Goal: Information Seeking & Learning: Learn about a topic

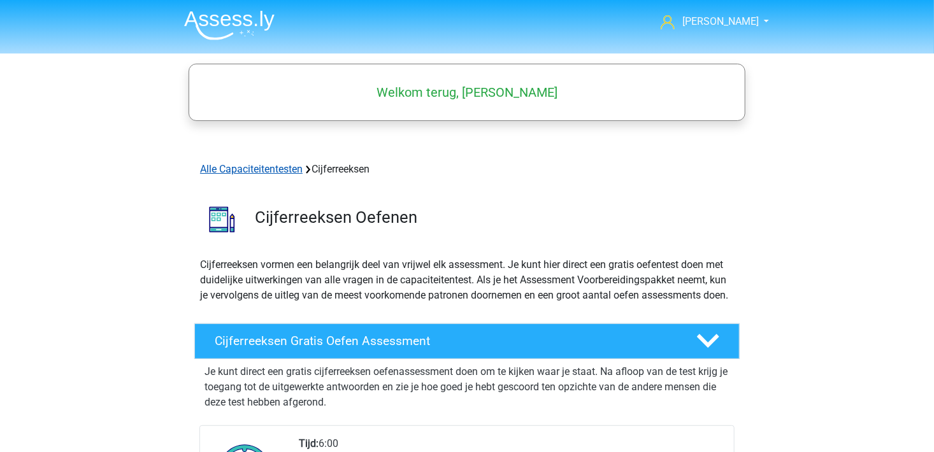
click at [263, 168] on link "Alle Capaciteitentesten" at bounding box center [251, 169] width 103 height 12
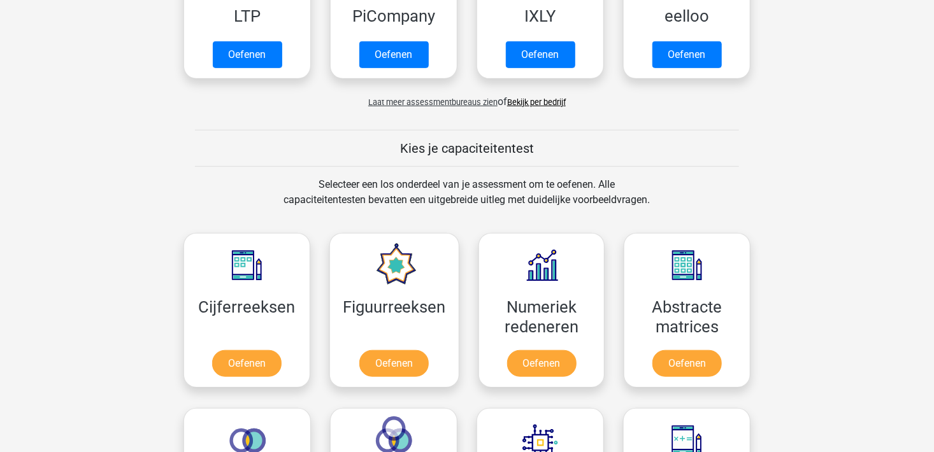
scroll to position [342, 0]
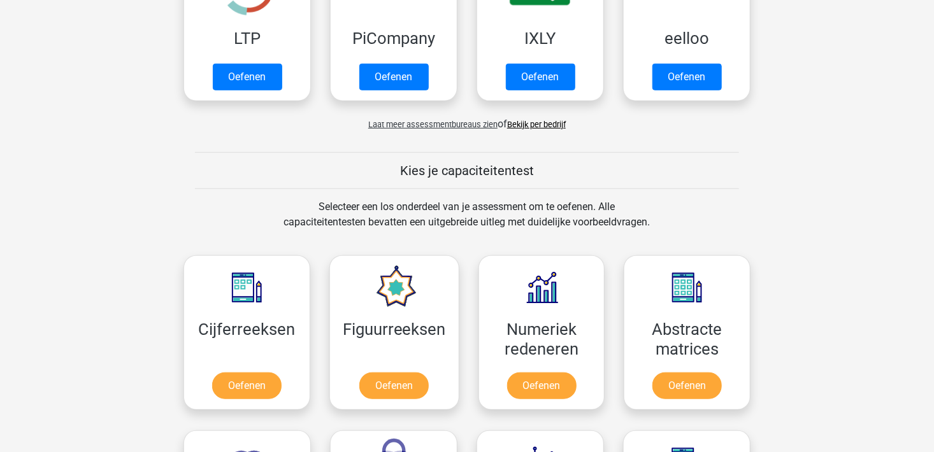
click at [431, 121] on span "Laat meer assessmentbureaus zien" at bounding box center [432, 125] width 129 height 10
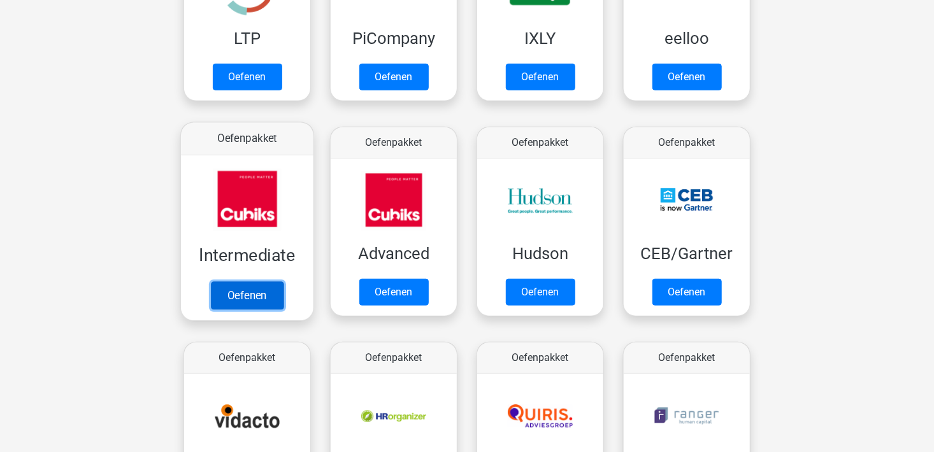
click at [270, 296] on link "Oefenen" at bounding box center [247, 296] width 73 height 28
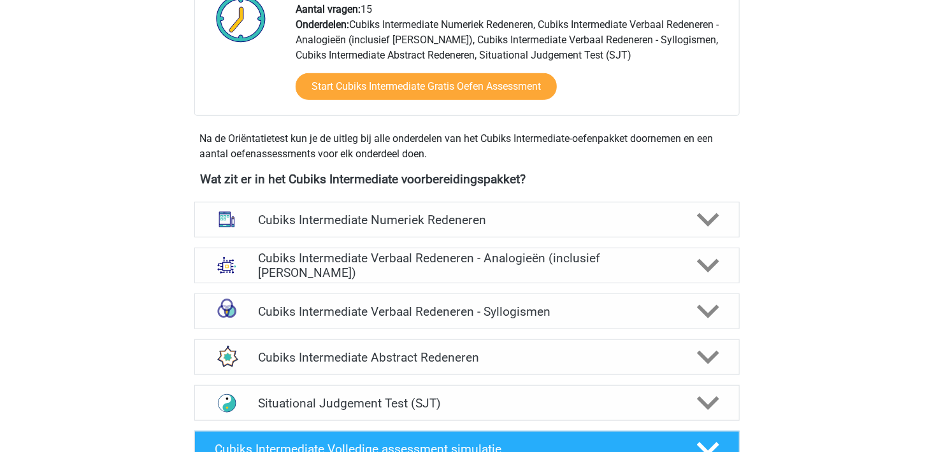
scroll to position [356, 0]
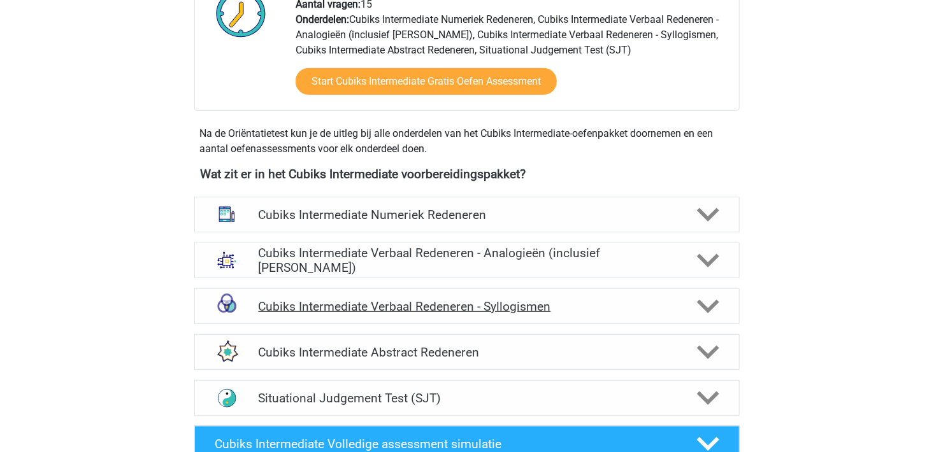
click at [707, 303] on icon at bounding box center [708, 307] width 22 height 22
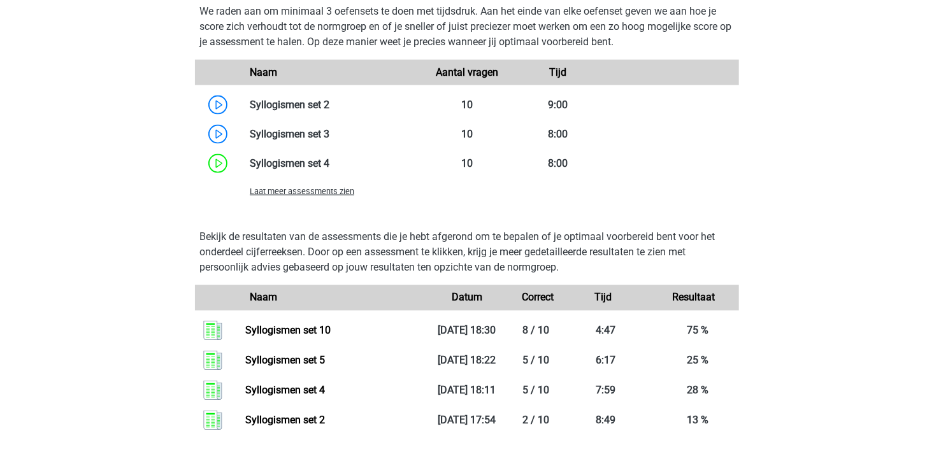
scroll to position [884, 0]
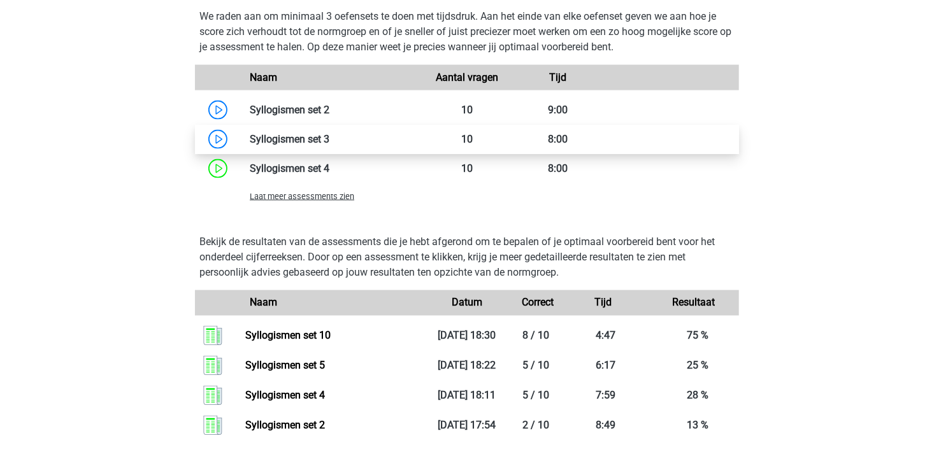
click at [329, 145] on link at bounding box center [329, 139] width 0 height 12
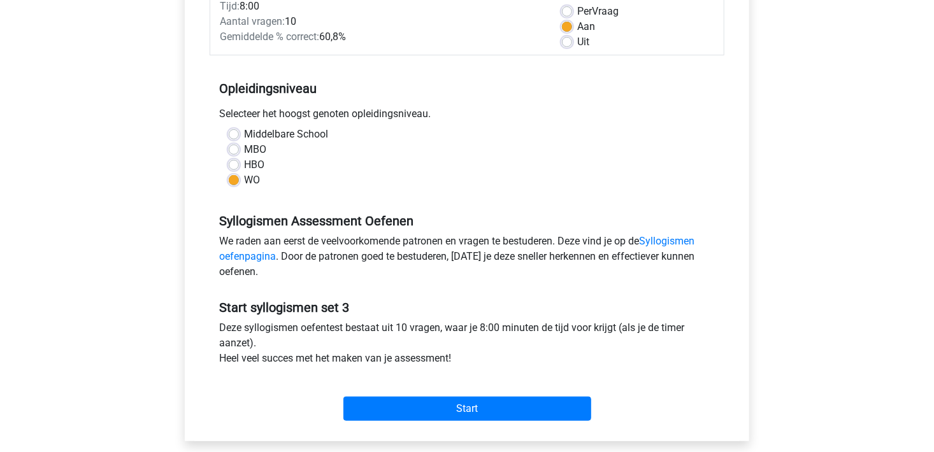
scroll to position [231, 0]
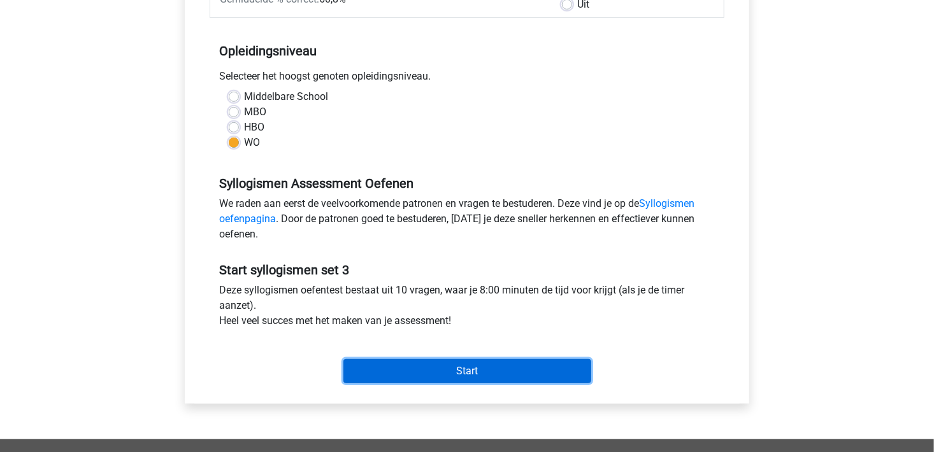
click at [428, 364] on input "Start" at bounding box center [467, 371] width 248 height 24
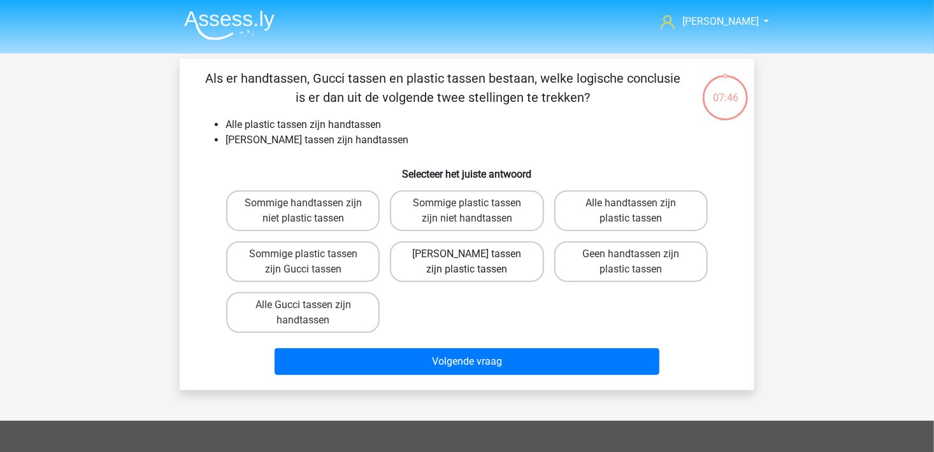
click at [500, 274] on label "[PERSON_NAME] tassen zijn plastic tassen" at bounding box center [467, 262] width 154 height 41
click at [475, 263] on input "[PERSON_NAME] tassen zijn plastic tassen" at bounding box center [471, 258] width 8 height 8
radio input "true"
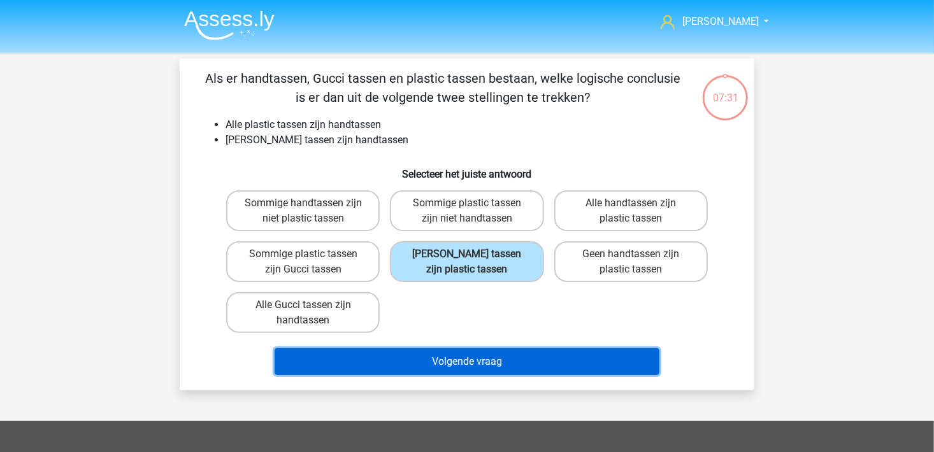
click at [456, 357] on button "Volgende vraag" at bounding box center [468, 362] width 386 height 27
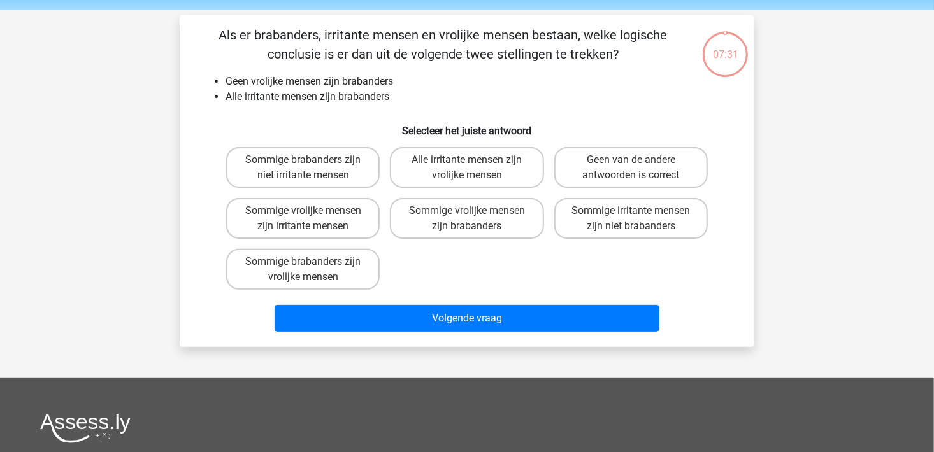
scroll to position [59, 0]
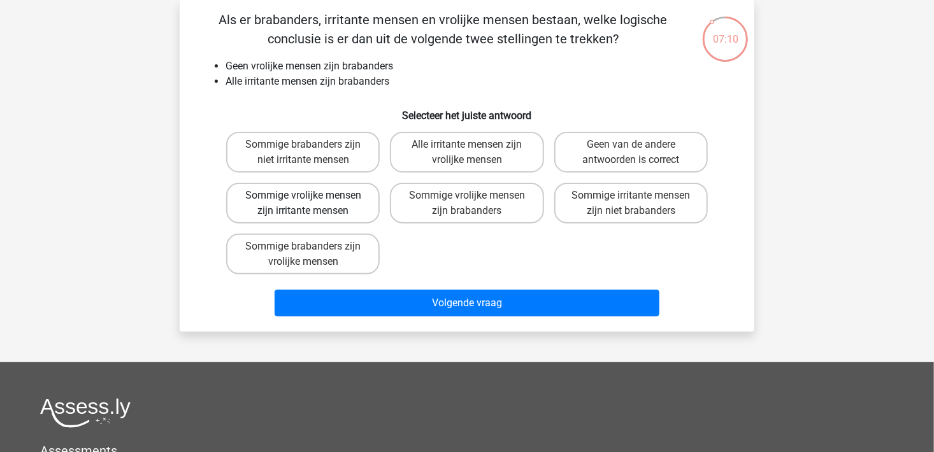
click at [299, 201] on label "Sommige vrolijke mensen zijn irritante mensen" at bounding box center [303, 203] width 154 height 41
click at [303, 201] on input "Sommige vrolijke mensen zijn irritante mensen" at bounding box center [307, 200] width 8 height 8
radio input "true"
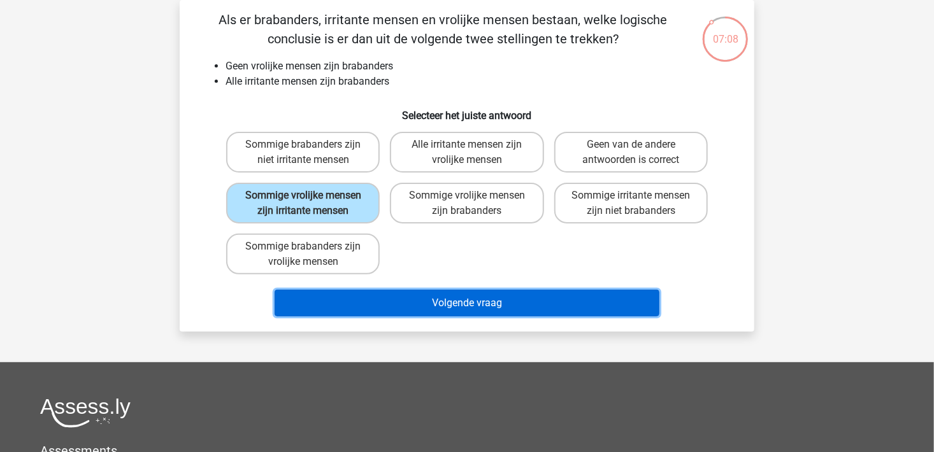
click at [456, 301] on button "Volgende vraag" at bounding box center [468, 303] width 386 height 27
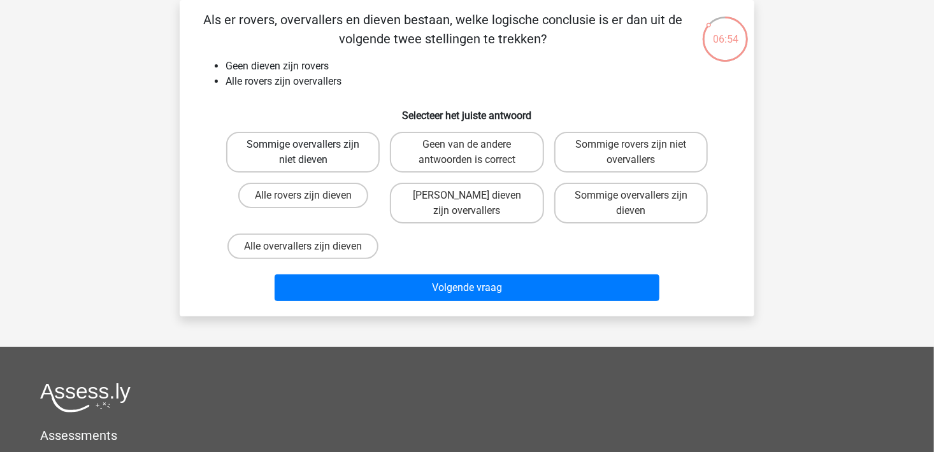
click at [356, 159] on label "Sommige overvallers zijn niet dieven" at bounding box center [303, 152] width 154 height 41
click at [312, 153] on input "Sommige overvallers zijn niet dieven" at bounding box center [307, 149] width 8 height 8
radio input "true"
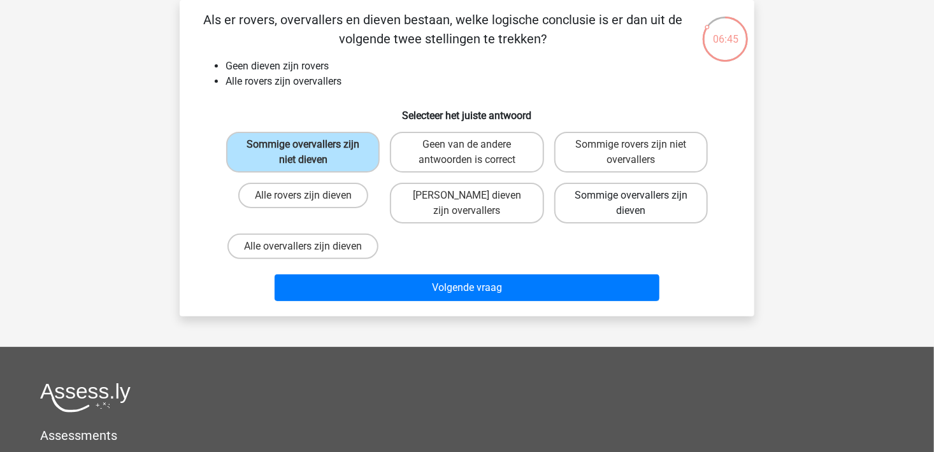
click at [626, 213] on label "Sommige overvallers zijn dieven" at bounding box center [631, 203] width 154 height 41
click at [631, 204] on input "Sommige overvallers zijn dieven" at bounding box center [635, 200] width 8 height 8
radio input "true"
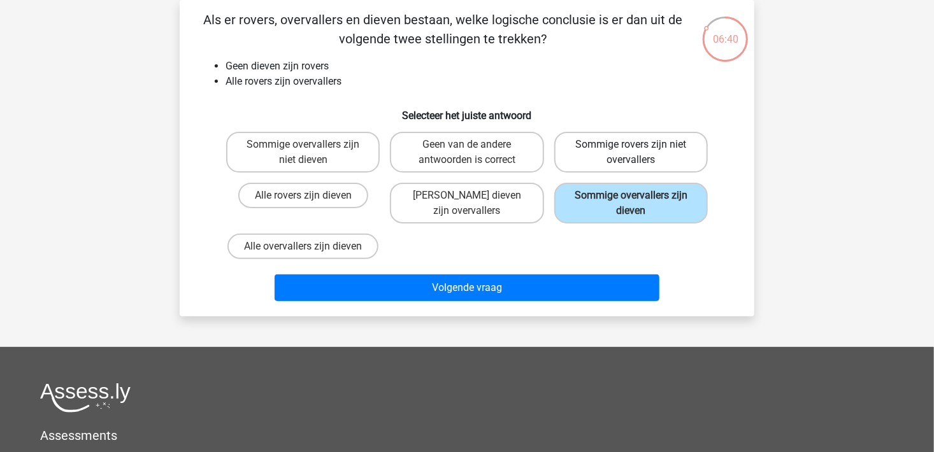
click at [638, 157] on label "Sommige rovers zijn niet overvallers" at bounding box center [631, 152] width 154 height 41
click at [638, 153] on input "Sommige rovers zijn niet overvallers" at bounding box center [635, 149] width 8 height 8
radio input "true"
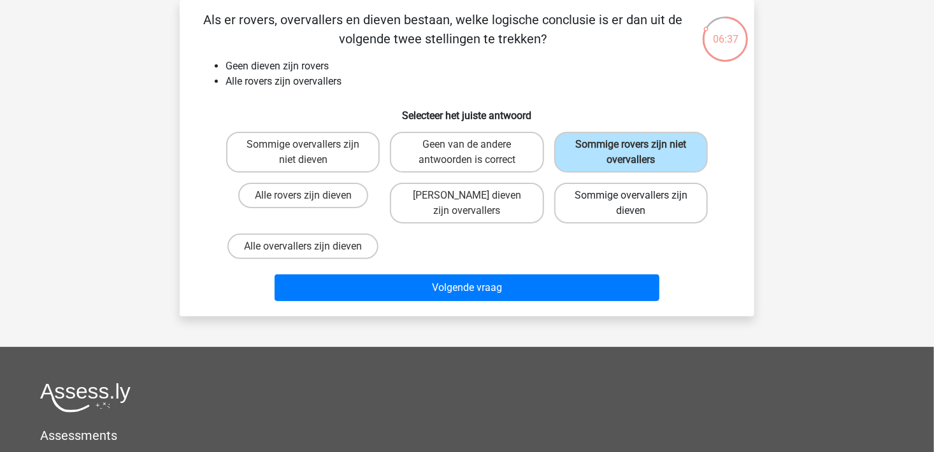
click at [628, 206] on label "Sommige overvallers zijn dieven" at bounding box center [631, 203] width 154 height 41
click at [631, 204] on input "Sommige overvallers zijn dieven" at bounding box center [635, 200] width 8 height 8
radio input "true"
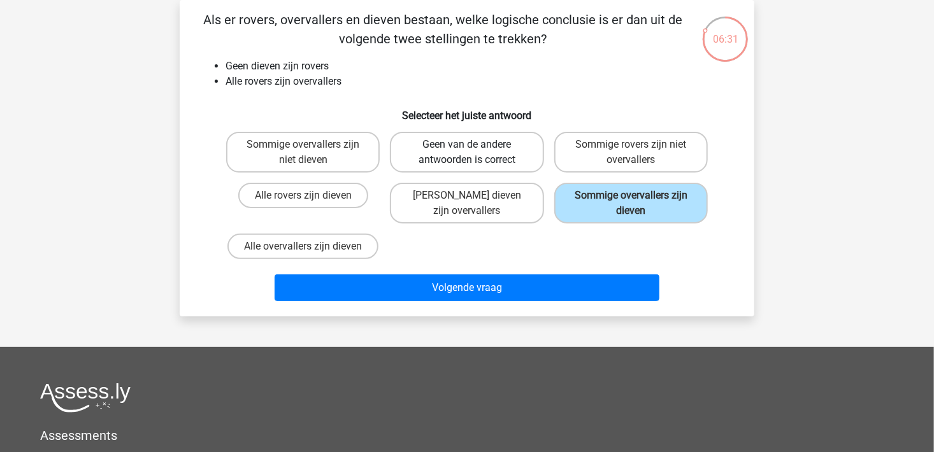
click at [468, 162] on label "Geen van de andere antwoorden is correct" at bounding box center [467, 152] width 154 height 41
click at [468, 153] on input "Geen van de andere antwoorden is correct" at bounding box center [471, 149] width 8 height 8
radio input "true"
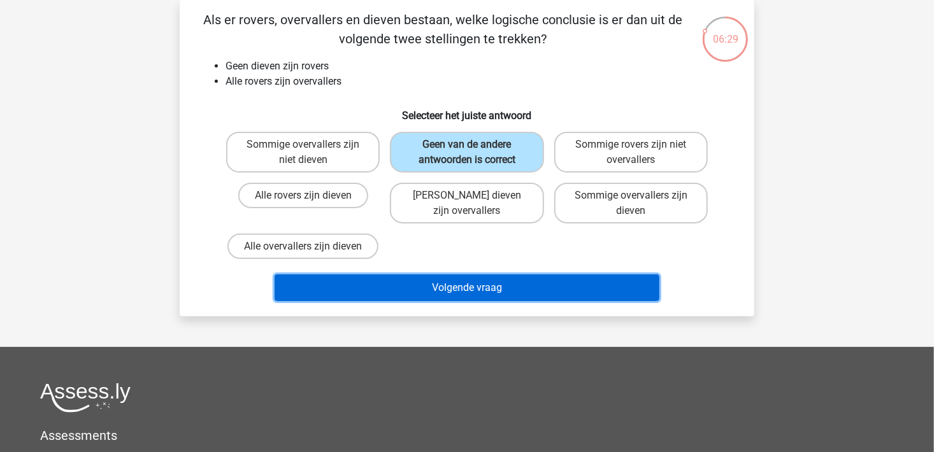
click at [502, 277] on button "Volgende vraag" at bounding box center [468, 288] width 386 height 27
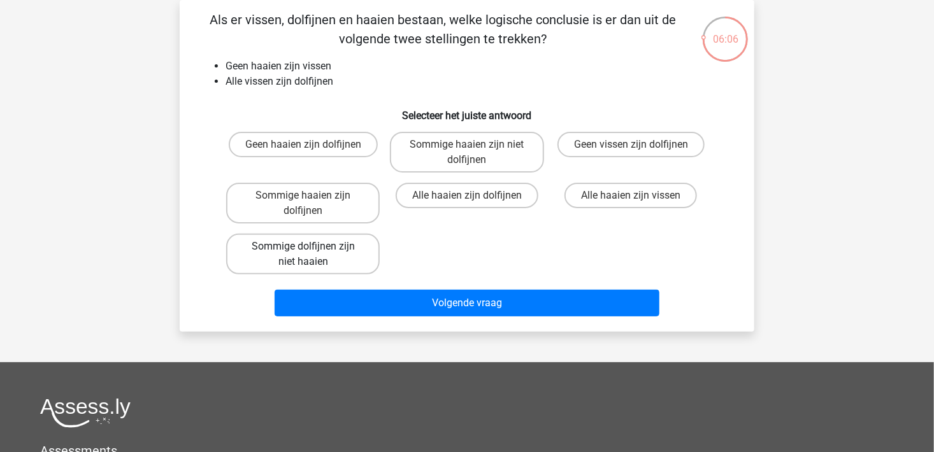
click at [335, 263] on label "Sommige dolfijnen zijn niet haaien" at bounding box center [303, 254] width 154 height 41
click at [312, 255] on input "Sommige dolfijnen zijn niet haaien" at bounding box center [307, 251] width 8 height 8
radio input "true"
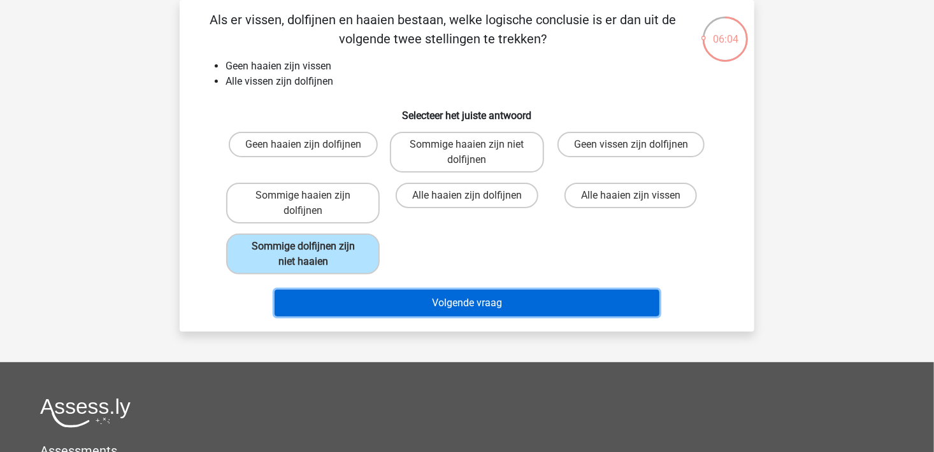
click at [409, 301] on button "Volgende vraag" at bounding box center [468, 303] width 386 height 27
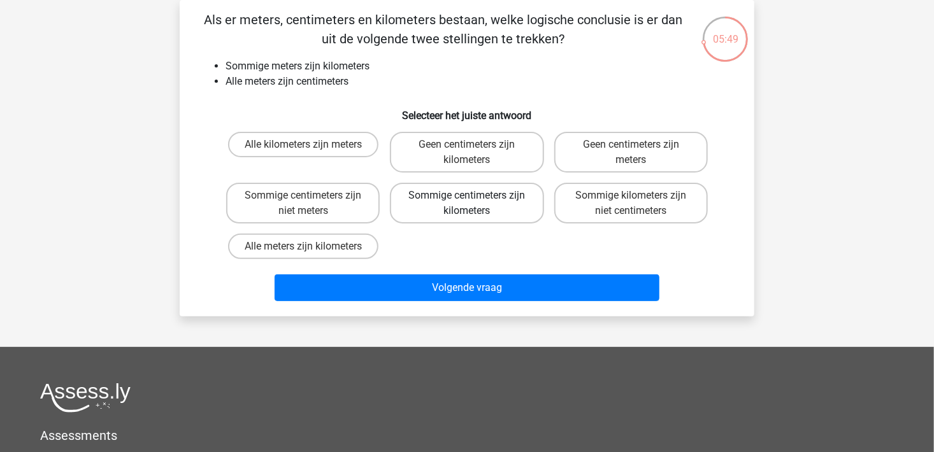
click at [487, 215] on label "Sommige centimeters zijn kilometers" at bounding box center [467, 203] width 154 height 41
click at [475, 204] on input "Sommige centimeters zijn kilometers" at bounding box center [471, 200] width 8 height 8
radio input "true"
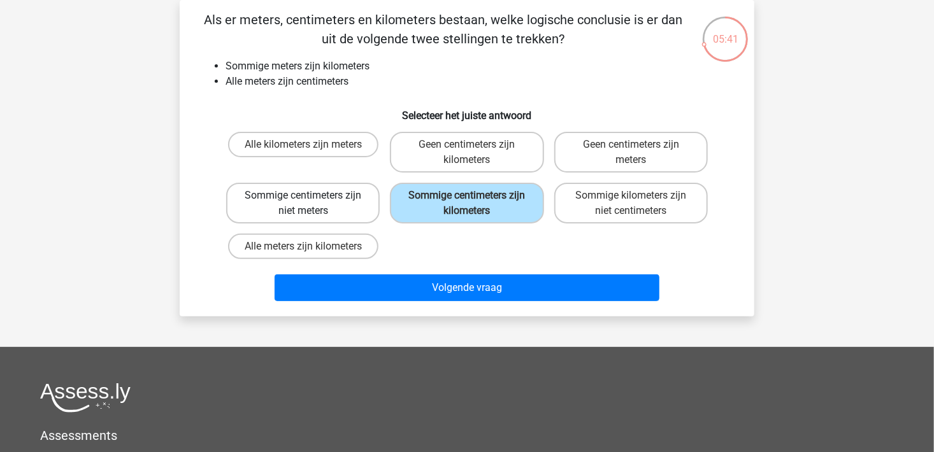
click at [308, 210] on label "Sommige centimeters zijn niet meters" at bounding box center [303, 203] width 154 height 41
click at [308, 204] on input "Sommige centimeters zijn niet meters" at bounding box center [307, 200] width 8 height 8
radio input "true"
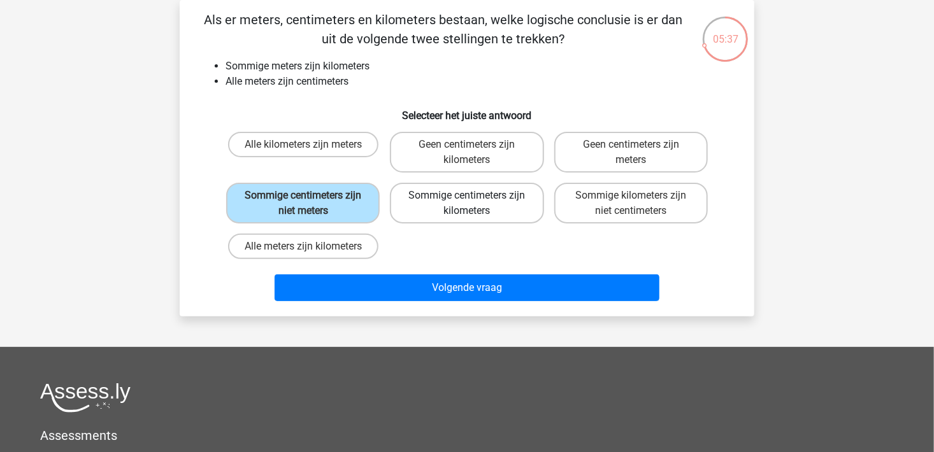
click at [457, 213] on label "Sommige centimeters zijn kilometers" at bounding box center [467, 203] width 154 height 41
click at [467, 204] on input "Sommige centimeters zijn kilometers" at bounding box center [471, 200] width 8 height 8
radio input "true"
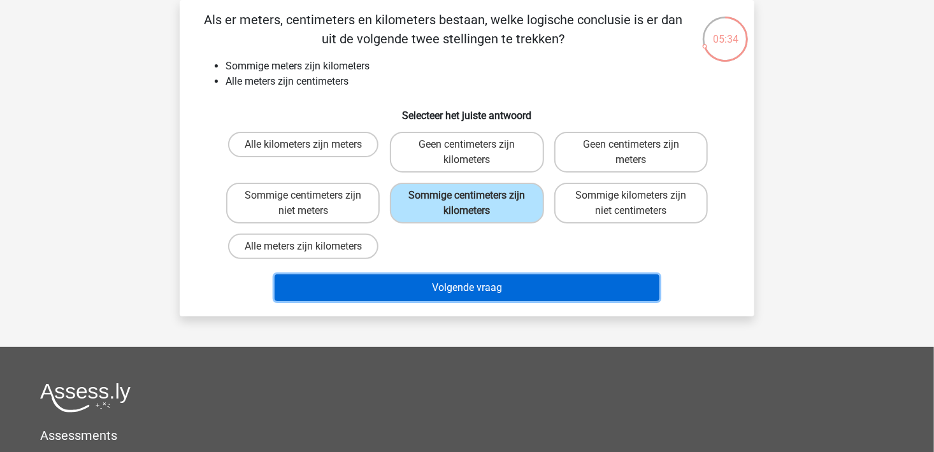
click at [496, 284] on button "Volgende vraag" at bounding box center [468, 288] width 386 height 27
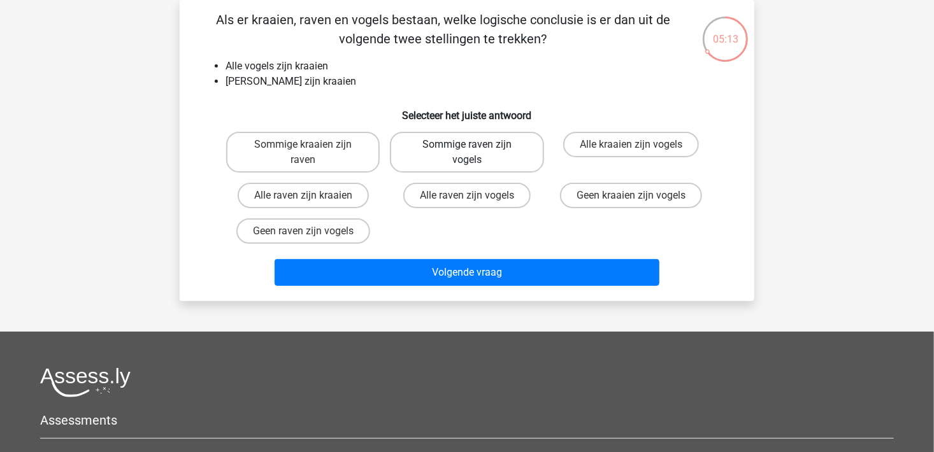
click at [487, 149] on label "Sommige raven zijn vogels" at bounding box center [467, 152] width 154 height 41
click at [475, 149] on input "Sommige raven zijn vogels" at bounding box center [471, 149] width 8 height 8
radio input "true"
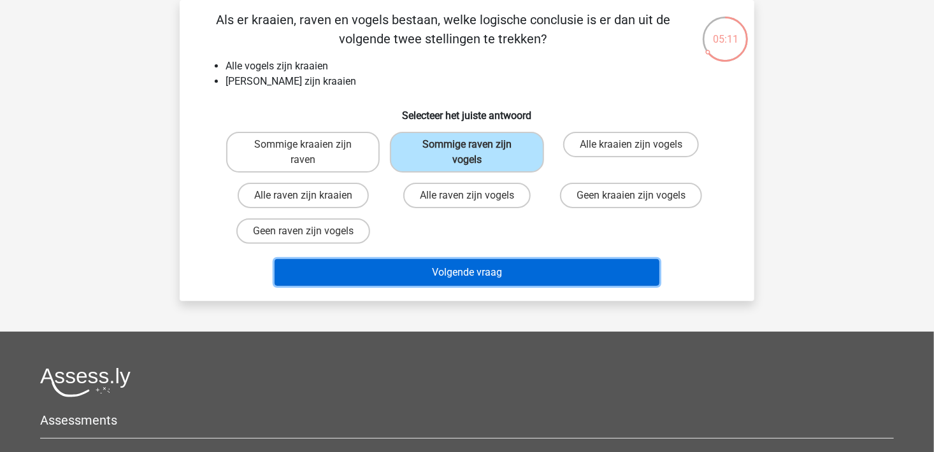
click at [484, 277] on button "Volgende vraag" at bounding box center [468, 272] width 386 height 27
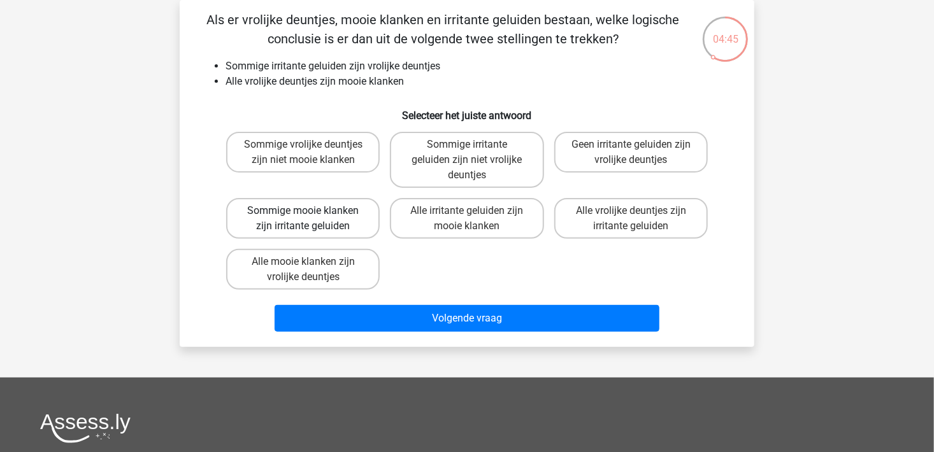
click at [342, 231] on label "Sommige mooie klanken zijn irritante geluiden" at bounding box center [303, 218] width 154 height 41
click at [312, 219] on input "Sommige mooie klanken zijn irritante geluiden" at bounding box center [307, 215] width 8 height 8
radio input "true"
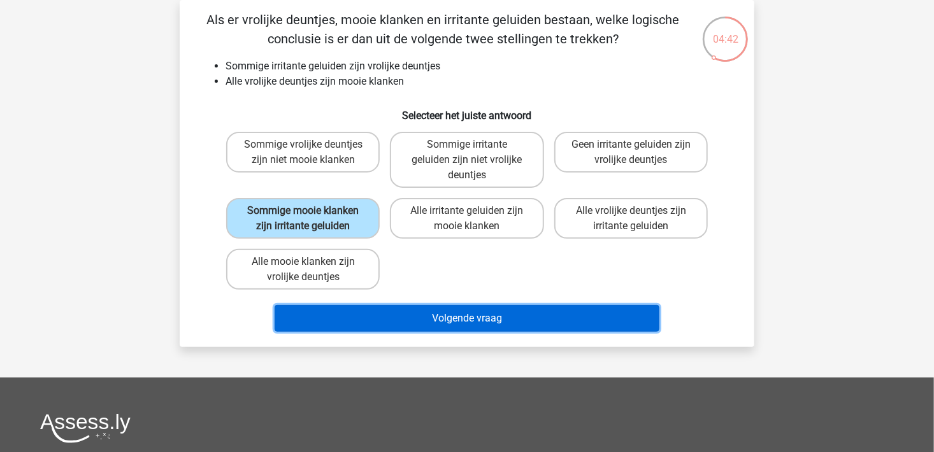
click at [452, 322] on button "Volgende vraag" at bounding box center [468, 318] width 386 height 27
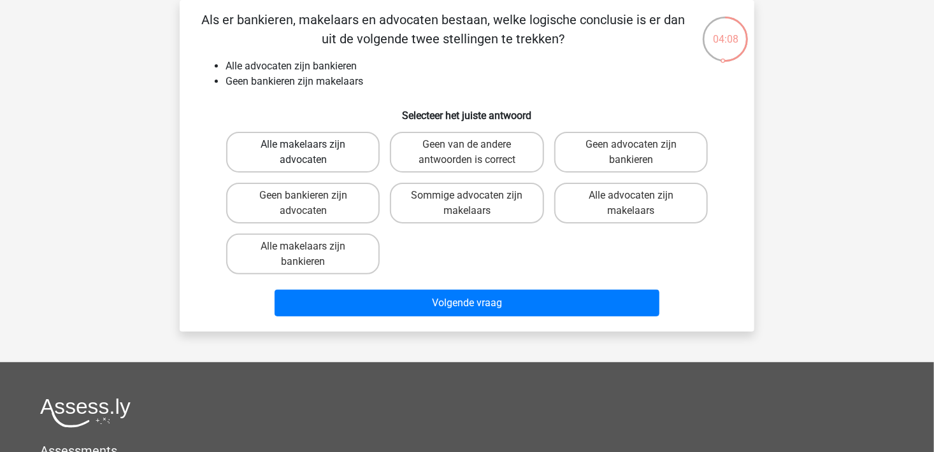
click at [345, 165] on label "Alle makelaars zijn advocaten" at bounding box center [303, 152] width 154 height 41
click at [312, 153] on input "Alle makelaars zijn advocaten" at bounding box center [307, 149] width 8 height 8
radio input "true"
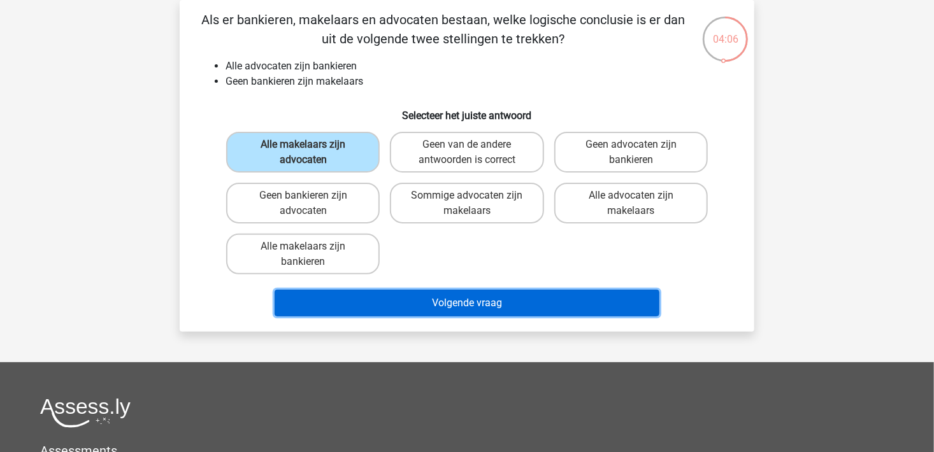
click at [498, 302] on button "Volgende vraag" at bounding box center [468, 303] width 386 height 27
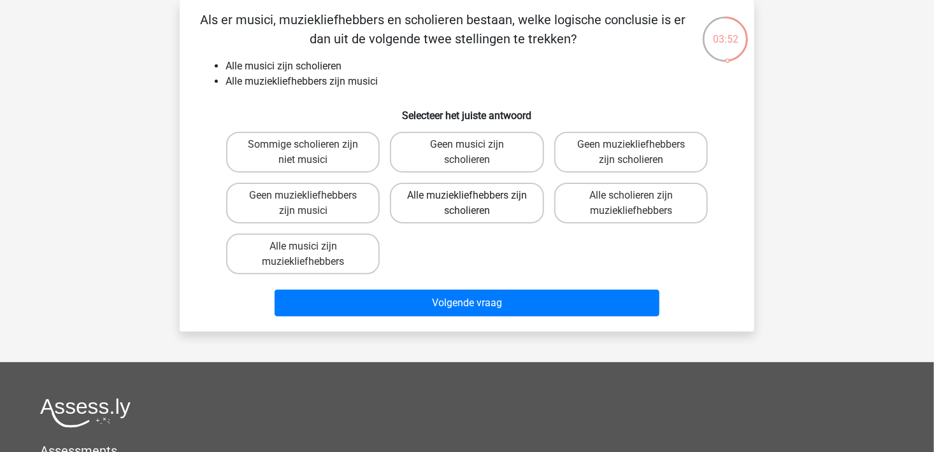
click at [472, 215] on label "Alle muziekliefhebbers zijn scholieren" at bounding box center [467, 203] width 154 height 41
click at [472, 204] on input "Alle muziekliefhebbers zijn scholieren" at bounding box center [471, 200] width 8 height 8
radio input "true"
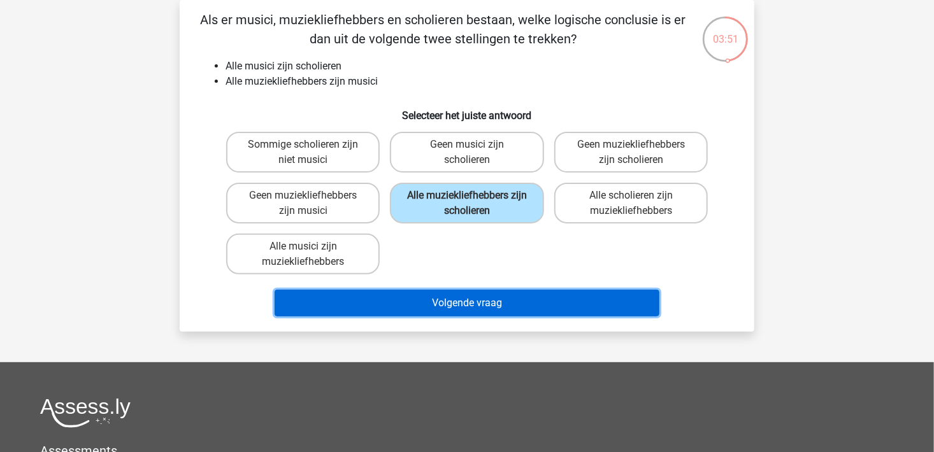
click at [470, 296] on button "Volgende vraag" at bounding box center [468, 303] width 386 height 27
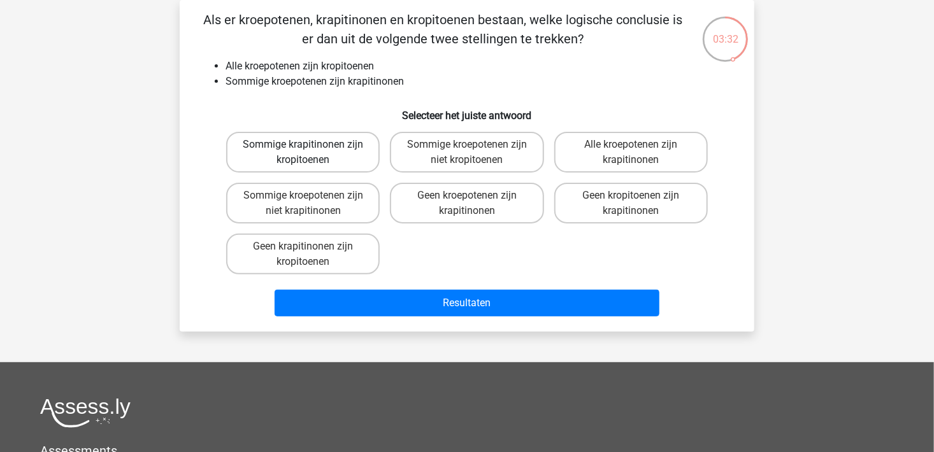
click at [346, 159] on label "Sommige krapitinonen zijn kropitoenen" at bounding box center [303, 152] width 154 height 41
click at [312, 153] on input "Sommige krapitinonen zijn kropitoenen" at bounding box center [307, 149] width 8 height 8
radio input "true"
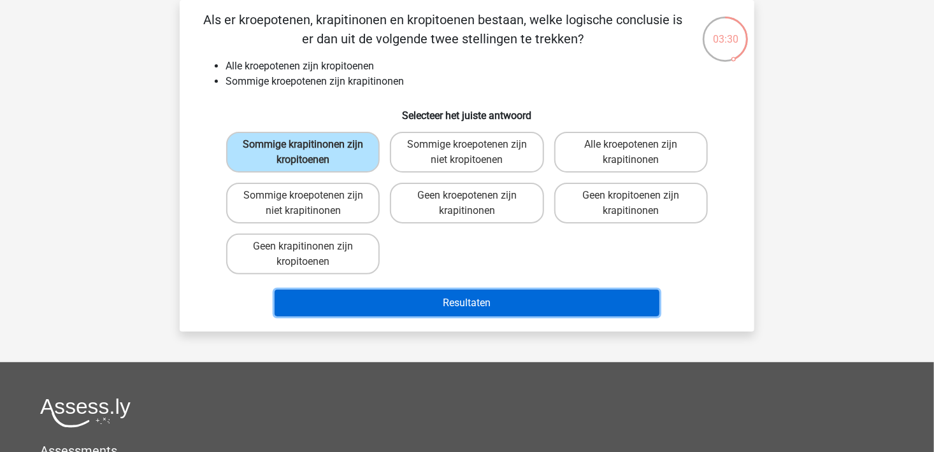
click at [442, 302] on button "Resultaten" at bounding box center [468, 303] width 386 height 27
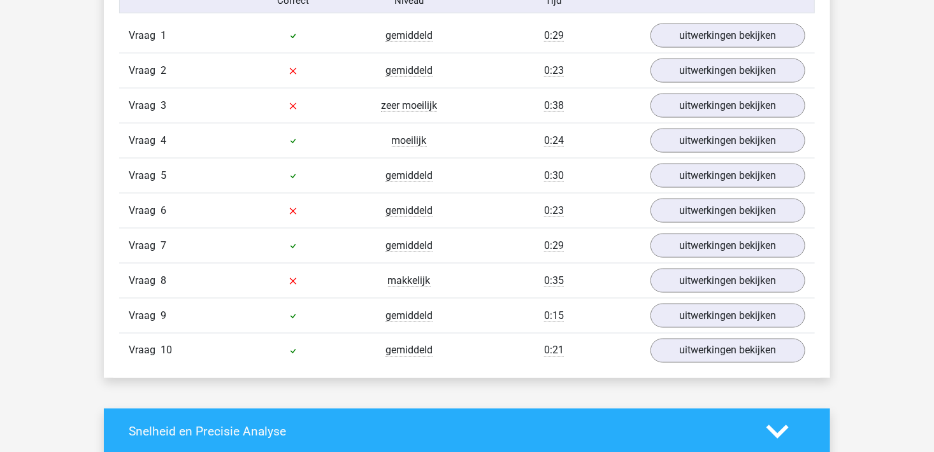
scroll to position [828, 0]
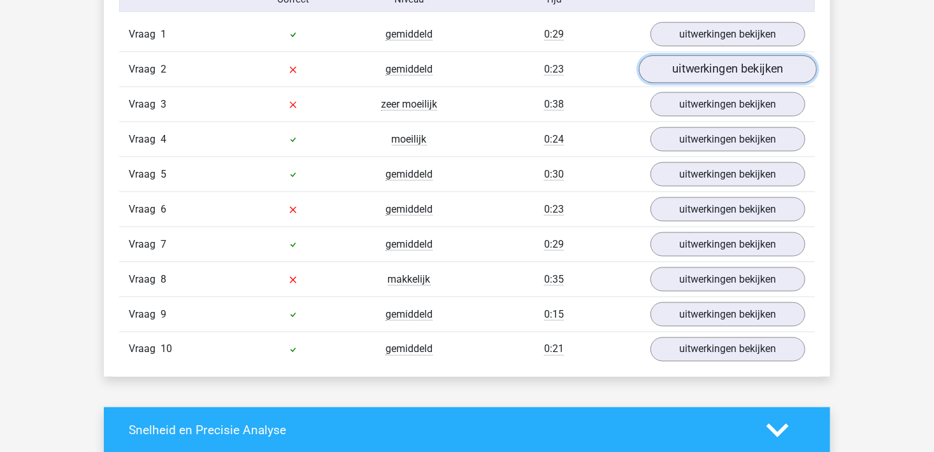
click at [735, 60] on link "uitwerkingen bekijken" at bounding box center [728, 69] width 178 height 28
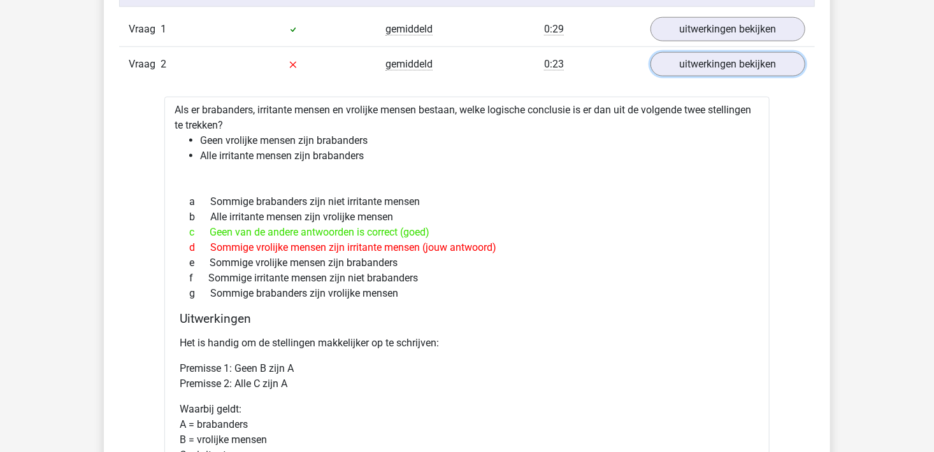
scroll to position [765, 0]
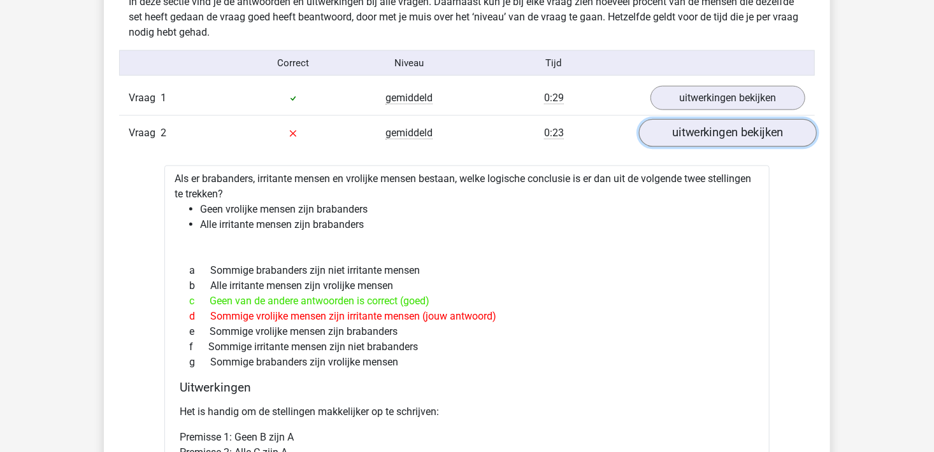
click at [696, 139] on link "uitwerkingen bekijken" at bounding box center [728, 133] width 178 height 28
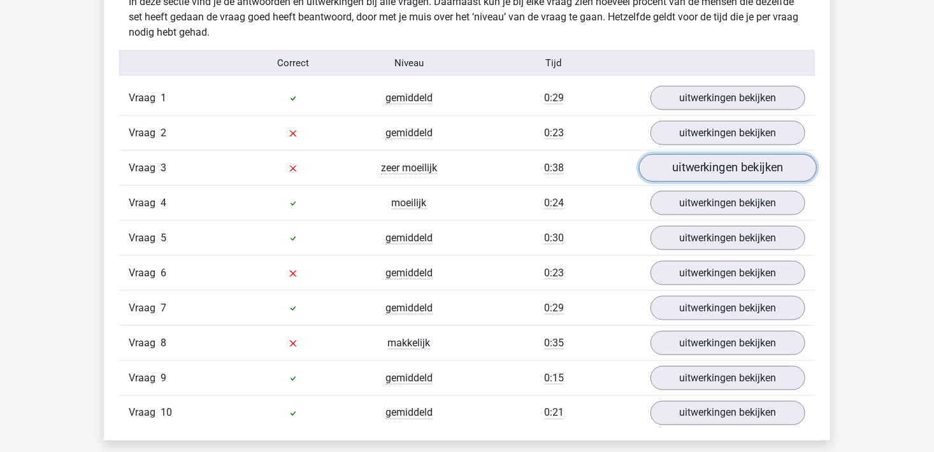
click at [727, 175] on link "uitwerkingen bekijken" at bounding box center [728, 168] width 178 height 28
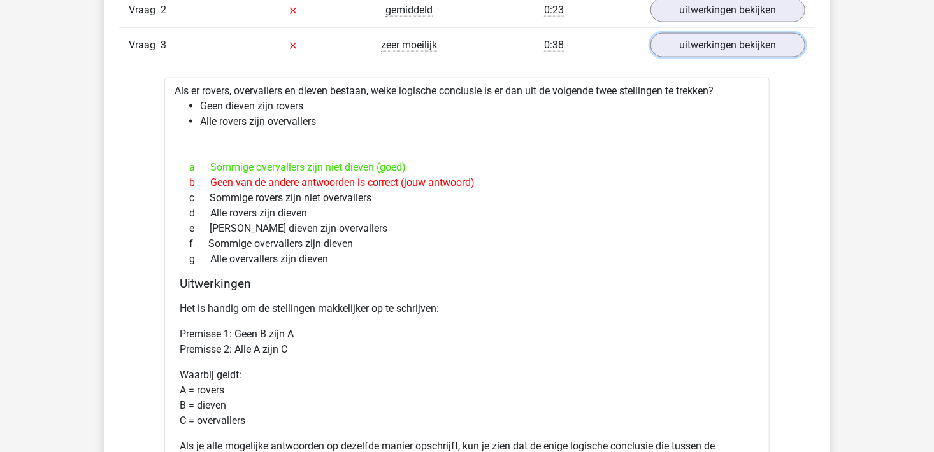
scroll to position [828, 0]
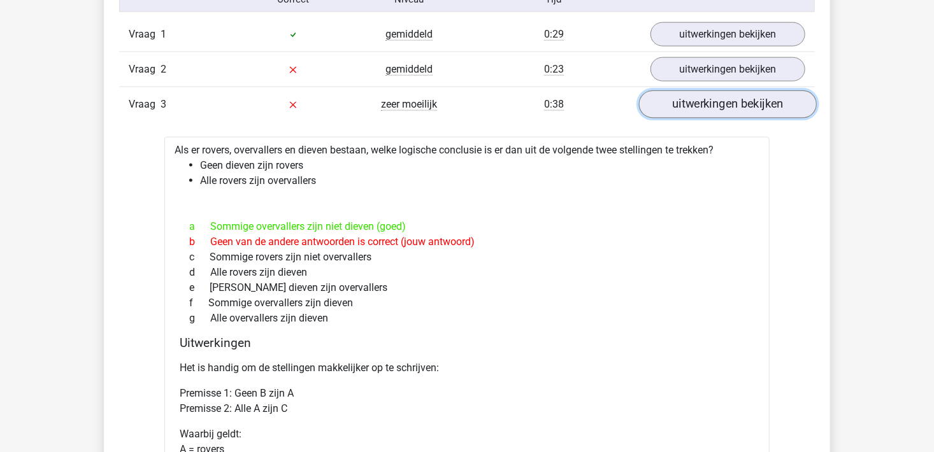
click at [712, 108] on link "uitwerkingen bekijken" at bounding box center [728, 104] width 178 height 28
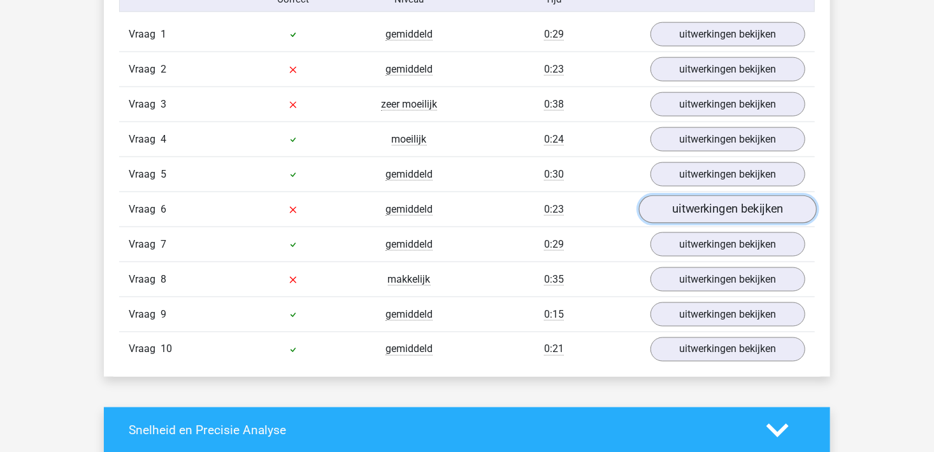
click at [717, 208] on link "uitwerkingen bekijken" at bounding box center [728, 210] width 178 height 28
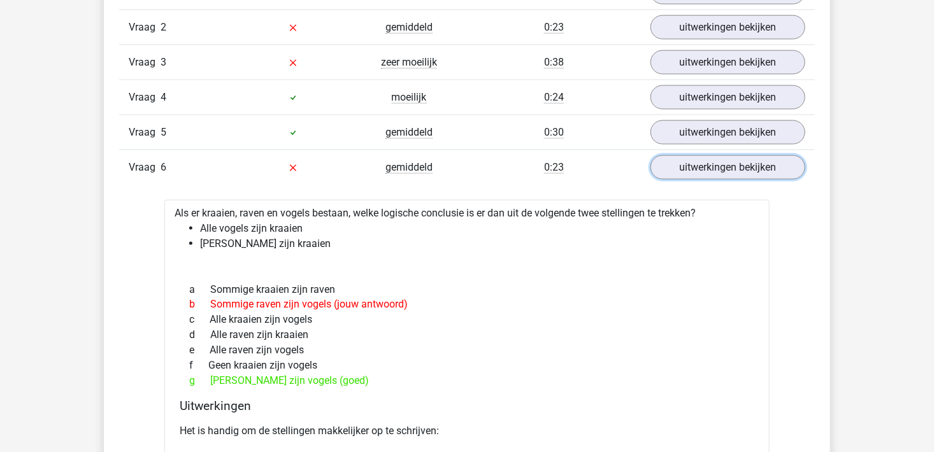
scroll to position [892, 0]
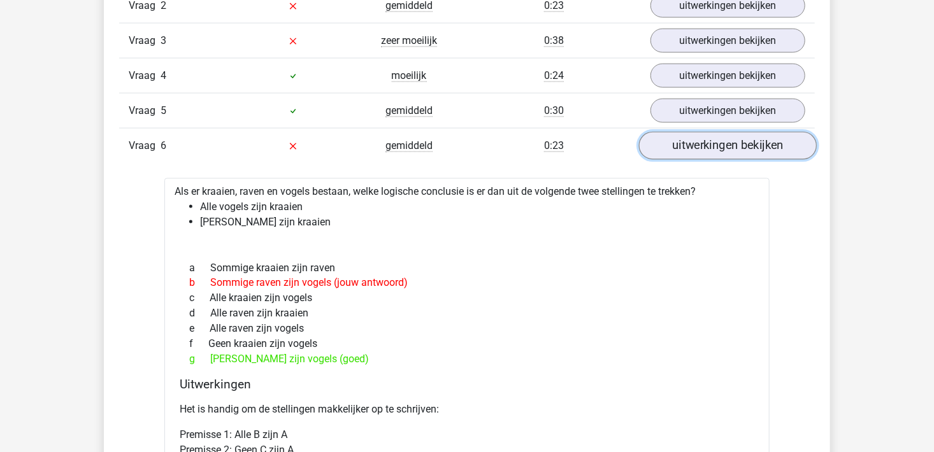
click at [742, 150] on link "uitwerkingen bekijken" at bounding box center [728, 146] width 178 height 28
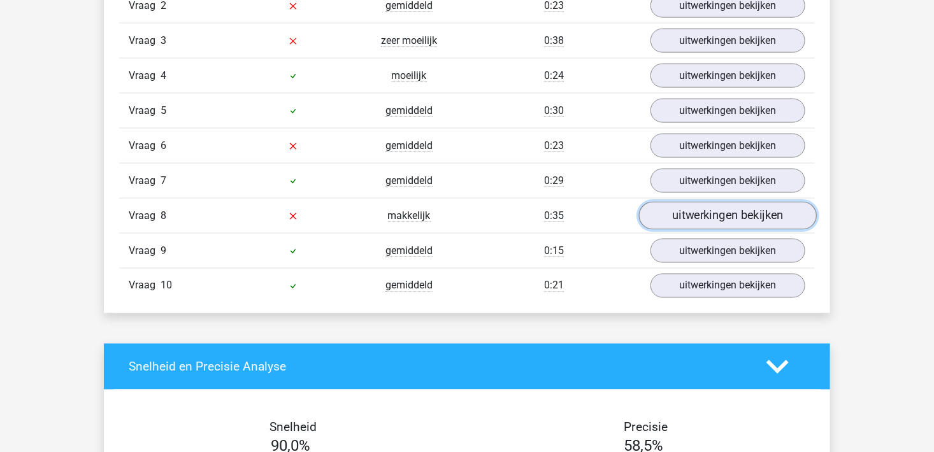
click at [736, 215] on link "uitwerkingen bekijken" at bounding box center [728, 216] width 178 height 28
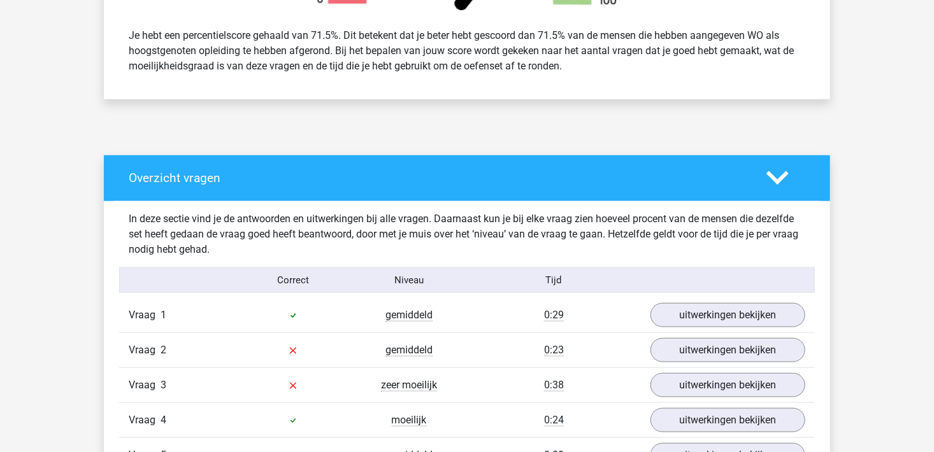
scroll to position [510, 0]
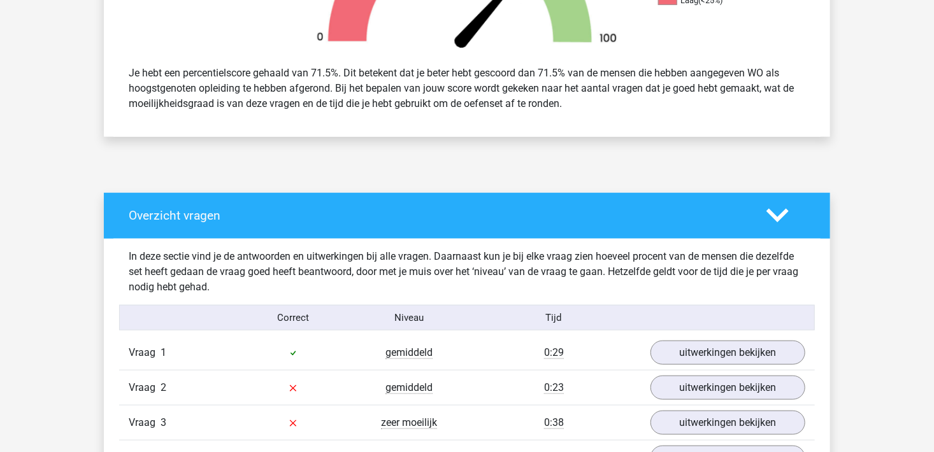
click at [770, 210] on polygon at bounding box center [778, 216] width 22 height 14
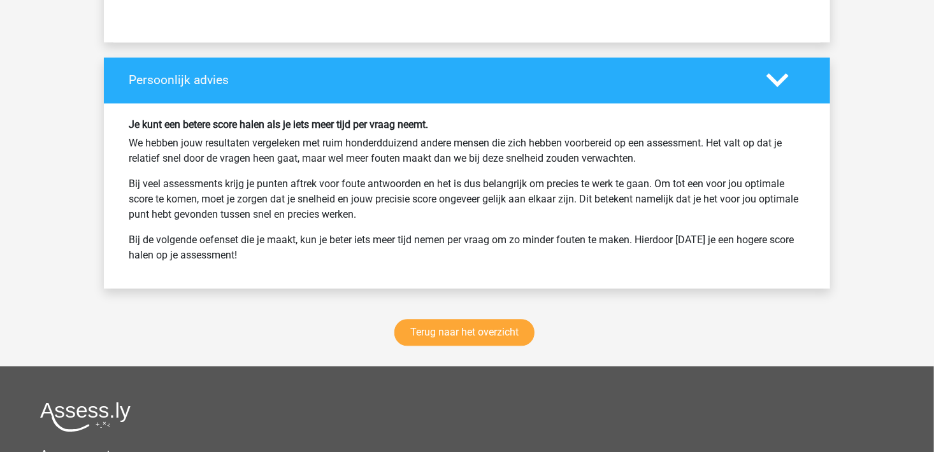
scroll to position [1400, 0]
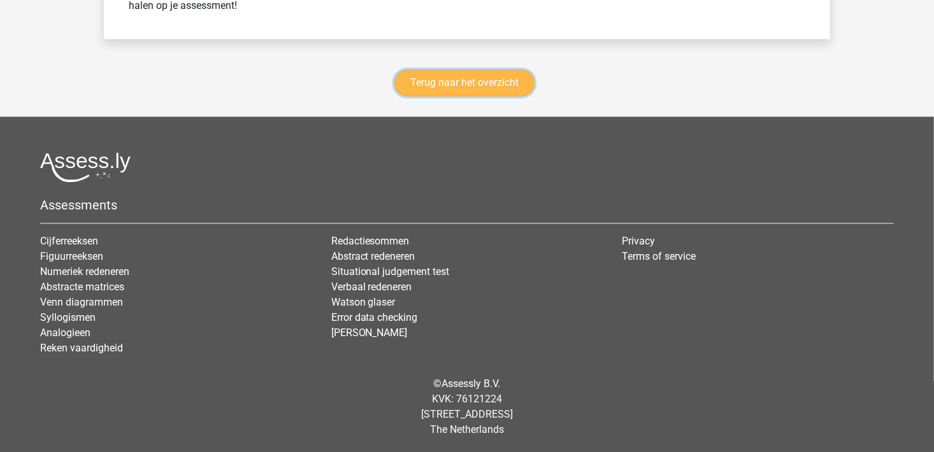
click at [491, 92] on link "Terug naar het overzicht" at bounding box center [464, 82] width 140 height 27
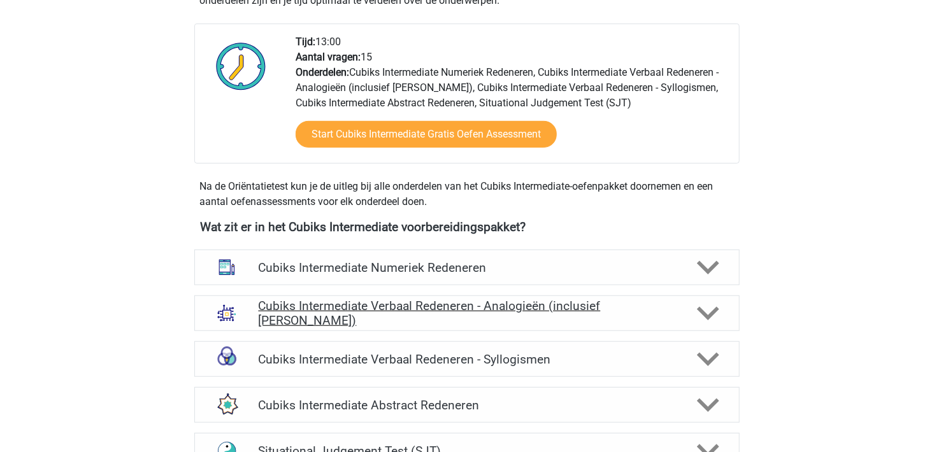
scroll to position [319, 0]
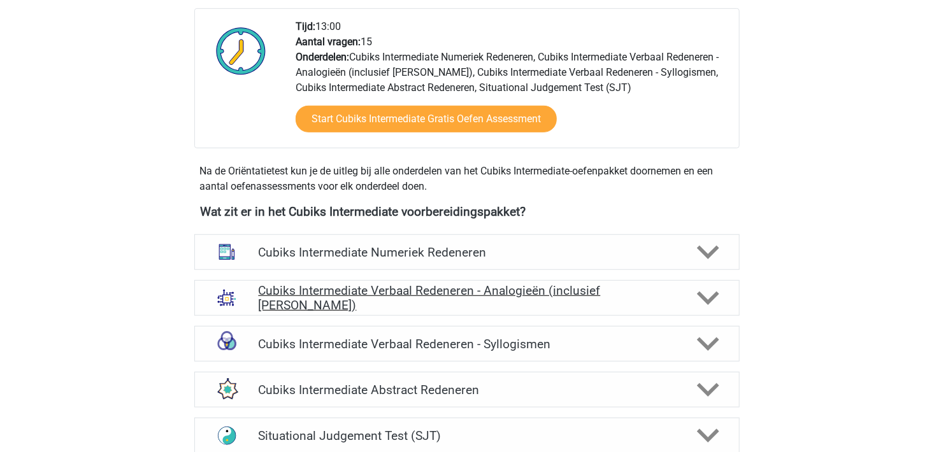
click at [712, 295] on icon at bounding box center [708, 298] width 22 height 22
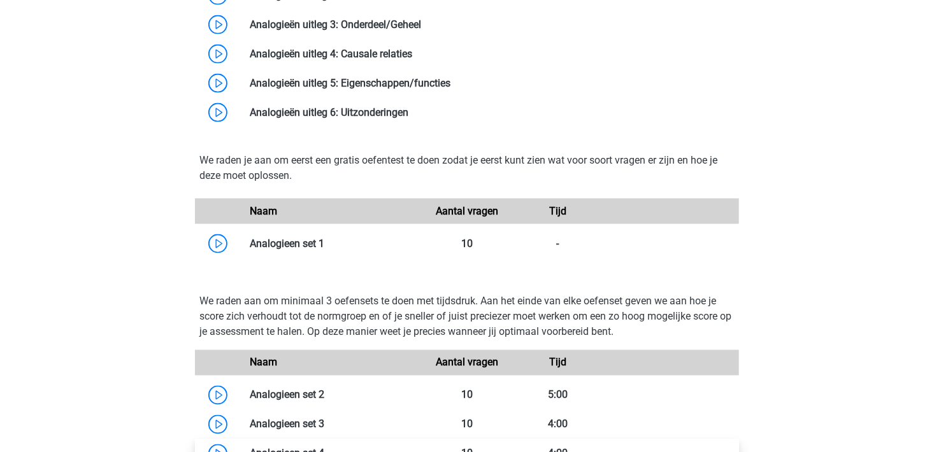
scroll to position [1083, 0]
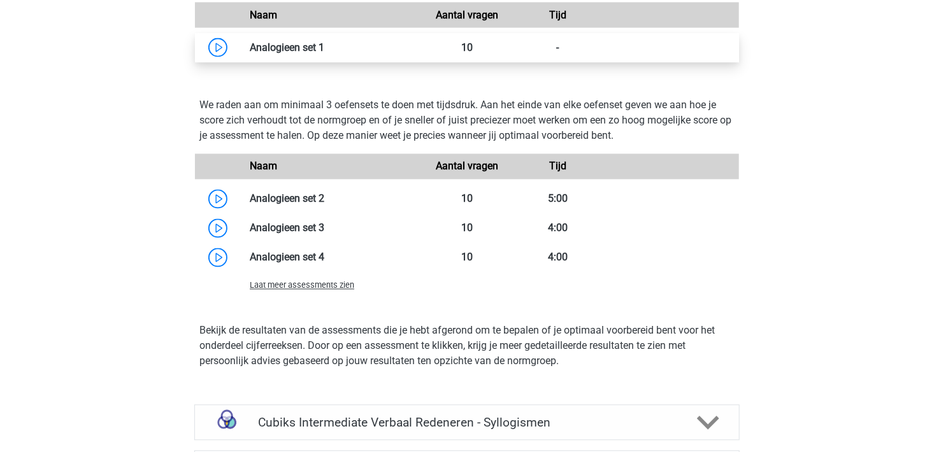
click at [324, 53] on link at bounding box center [324, 47] width 0 height 12
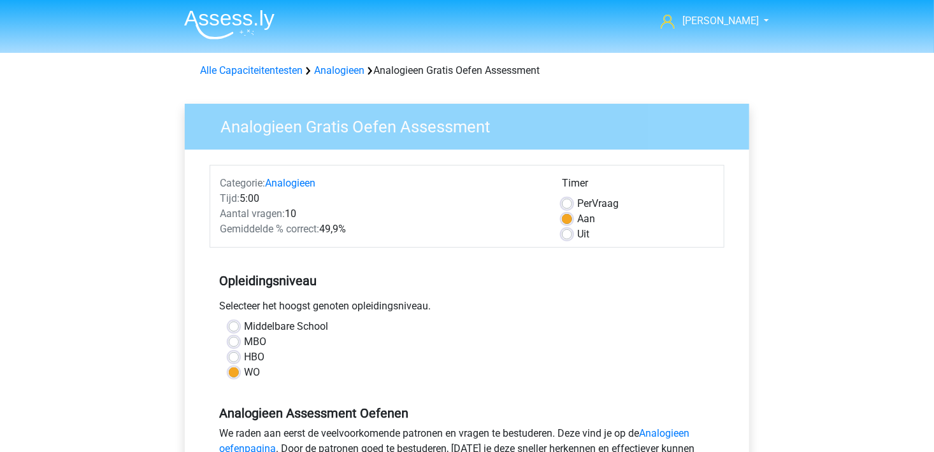
scroll to position [319, 0]
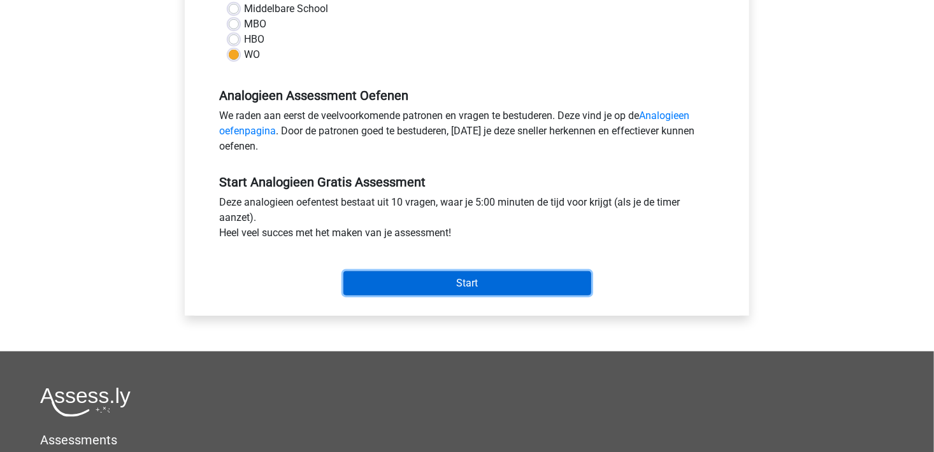
click at [454, 283] on input "Start" at bounding box center [467, 283] width 248 height 24
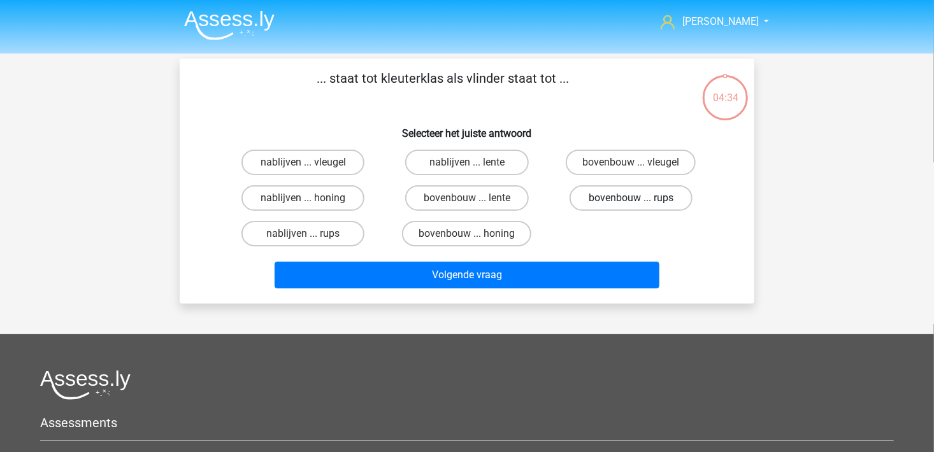
click at [607, 205] on label "bovenbouw ... rups" at bounding box center [631, 197] width 123 height 25
click at [631, 205] on input "bovenbouw ... rups" at bounding box center [635, 202] width 8 height 8
radio input "true"
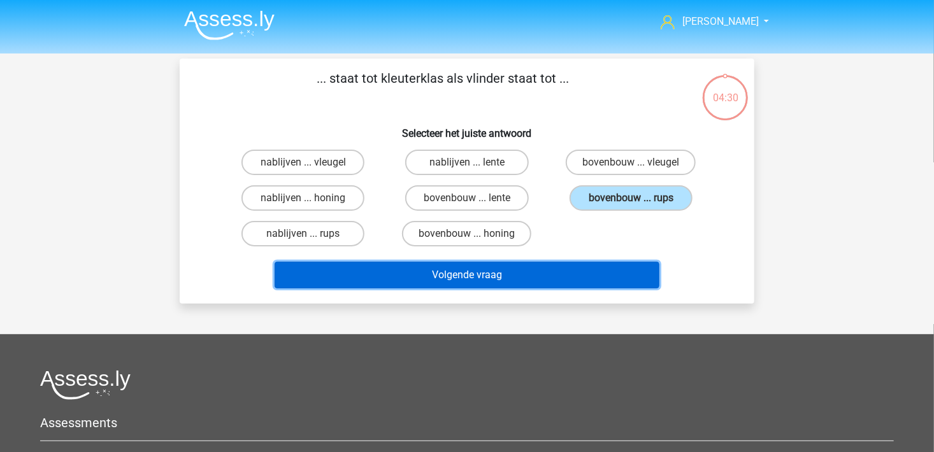
click at [552, 275] on button "Volgende vraag" at bounding box center [468, 275] width 386 height 27
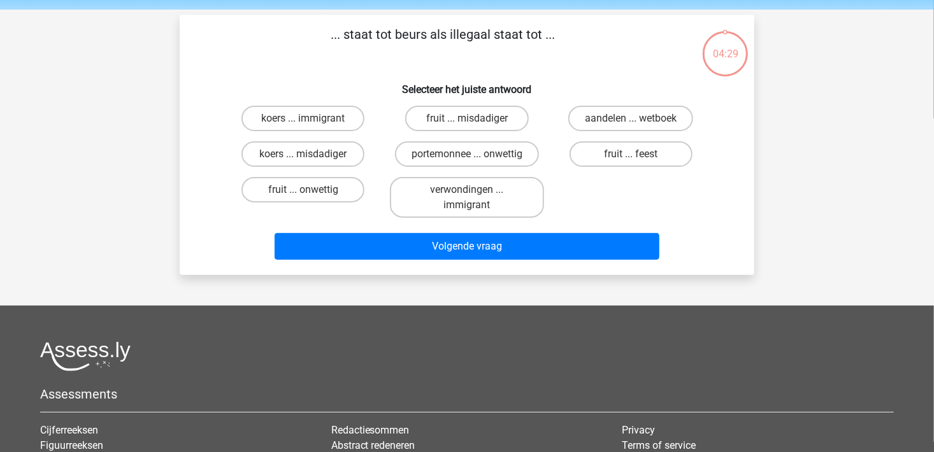
scroll to position [59, 0]
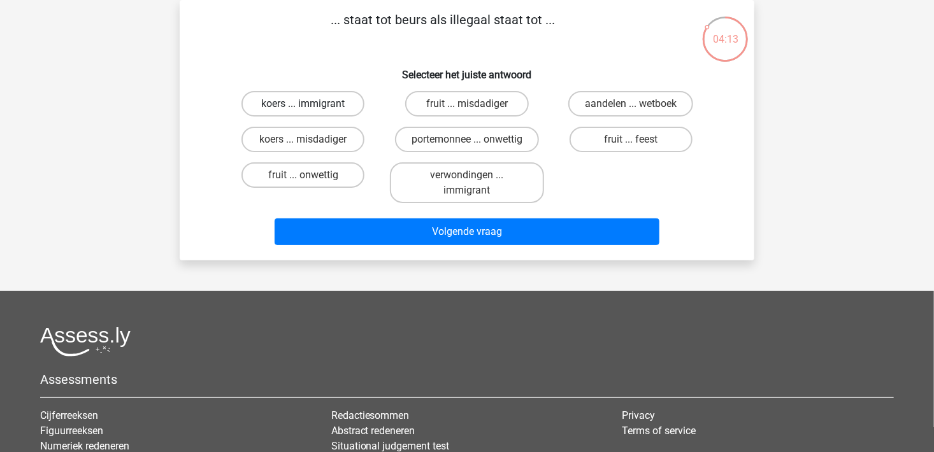
click at [322, 113] on label "koers ... immigrant" at bounding box center [303, 103] width 123 height 25
click at [312, 112] on input "koers ... immigrant" at bounding box center [307, 108] width 8 height 8
radio input "true"
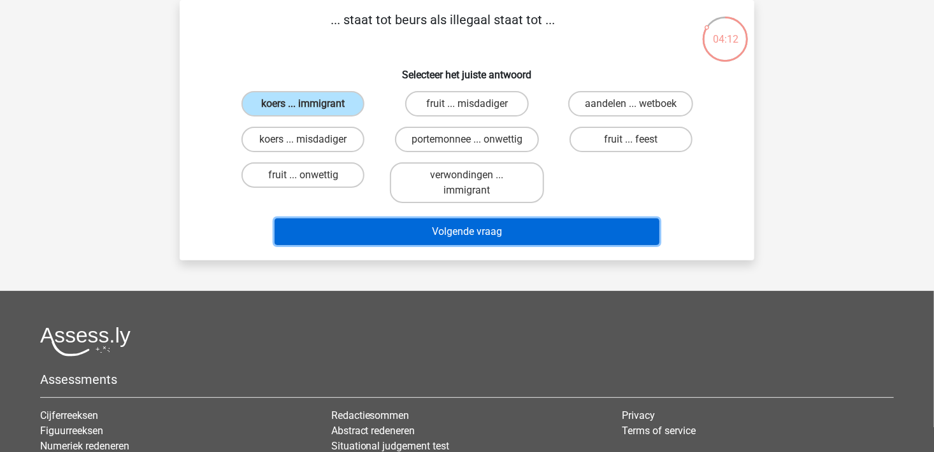
click at [428, 228] on button "Volgende vraag" at bounding box center [468, 232] width 386 height 27
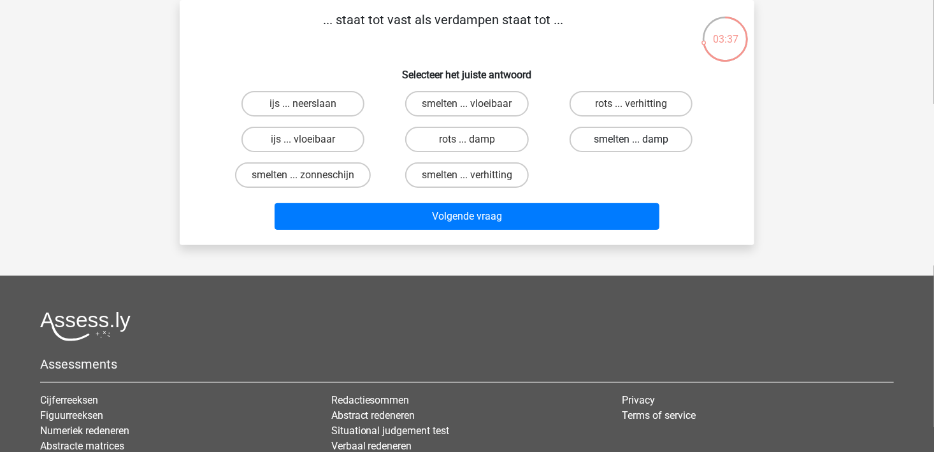
click at [639, 149] on label "smelten ... damp" at bounding box center [631, 139] width 123 height 25
click at [639, 148] on input "smelten ... damp" at bounding box center [635, 144] width 8 height 8
radio input "true"
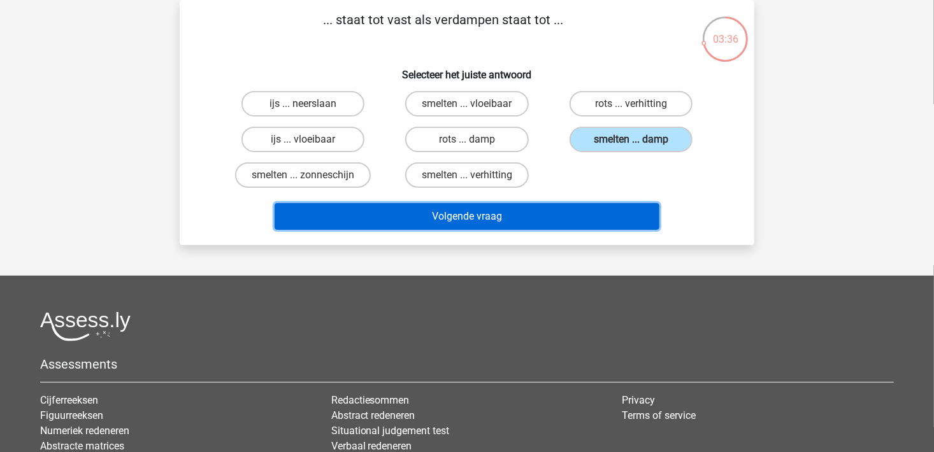
click at [551, 220] on button "Volgende vraag" at bounding box center [468, 216] width 386 height 27
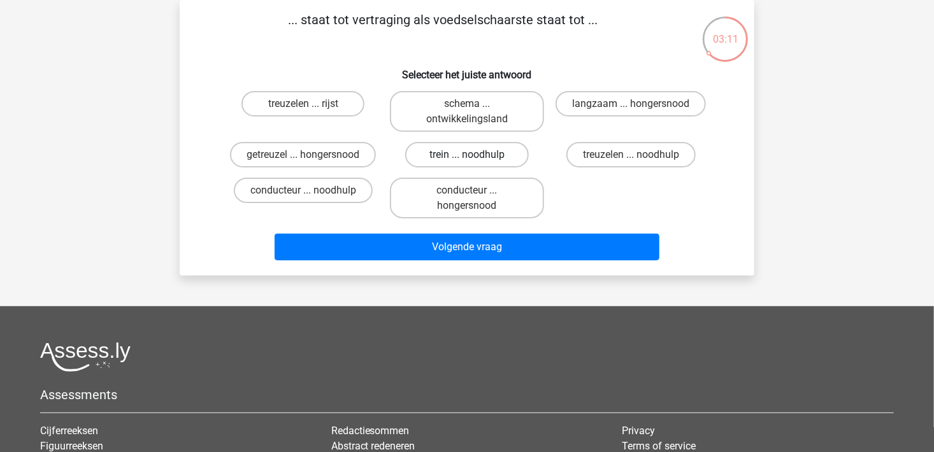
click at [482, 161] on label "trein ... noodhulp" at bounding box center [466, 154] width 123 height 25
click at [475, 161] on input "trein ... noodhulp" at bounding box center [471, 159] width 8 height 8
radio input "true"
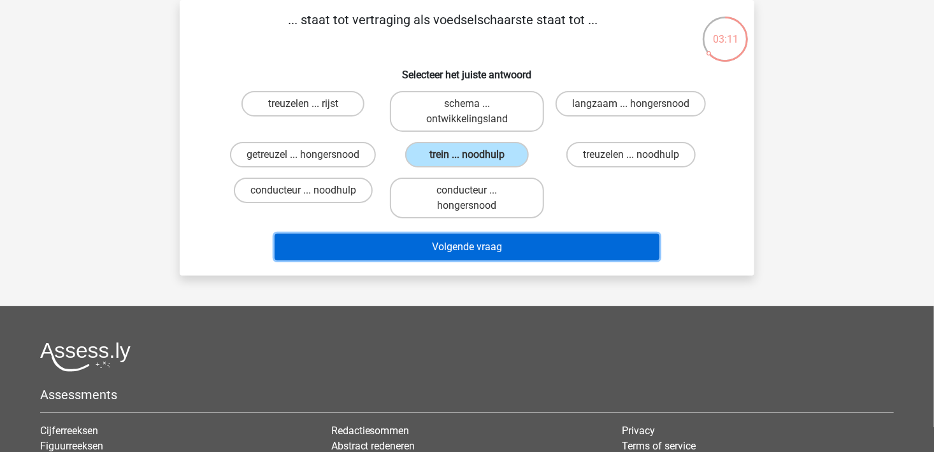
click at [496, 248] on button "Volgende vraag" at bounding box center [468, 247] width 386 height 27
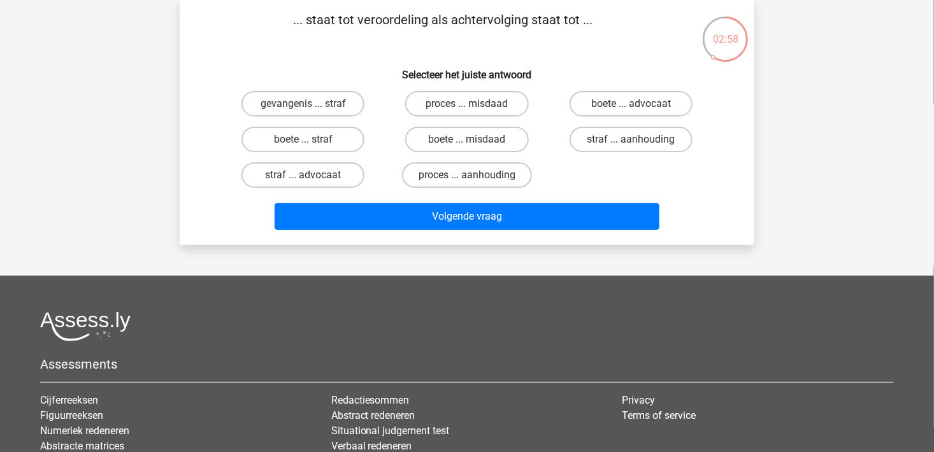
click at [467, 180] on input "proces ... aanhouding" at bounding box center [471, 179] width 8 height 8
radio input "true"
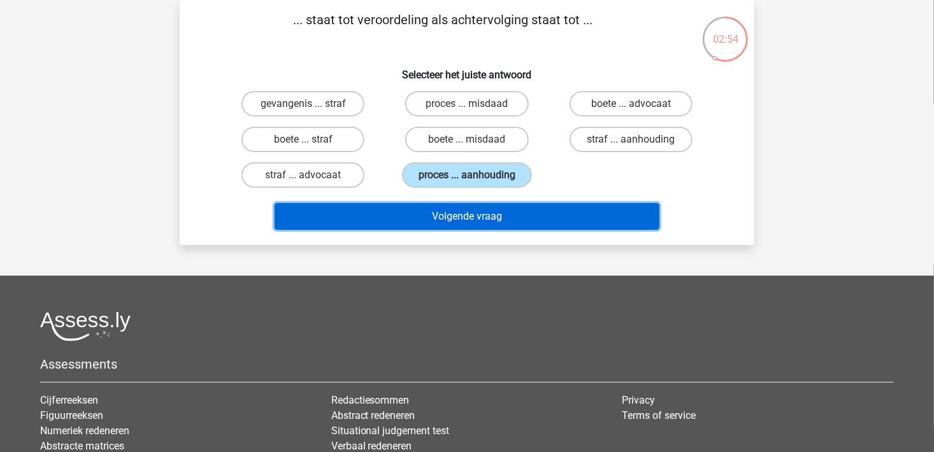
click at [457, 217] on button "Volgende vraag" at bounding box center [468, 216] width 386 height 27
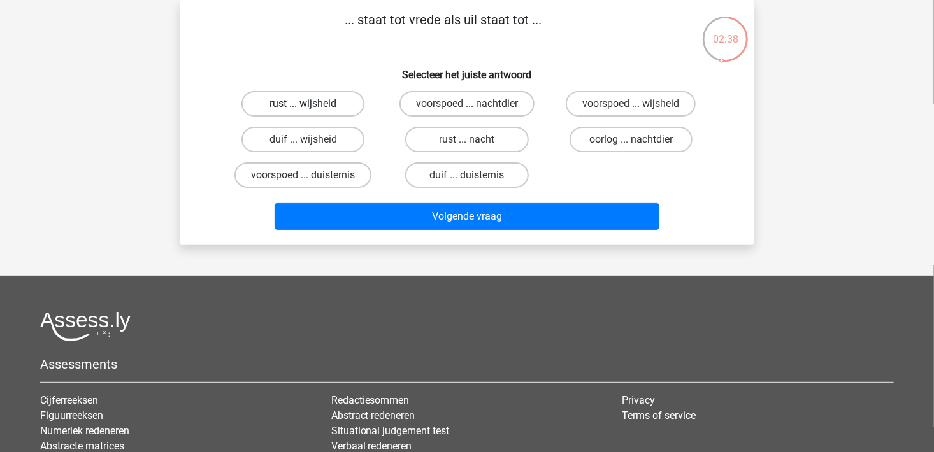
click at [329, 112] on label "rust ... wijsheid" at bounding box center [303, 103] width 123 height 25
click at [312, 112] on input "rust ... wijsheid" at bounding box center [307, 108] width 8 height 8
radio input "true"
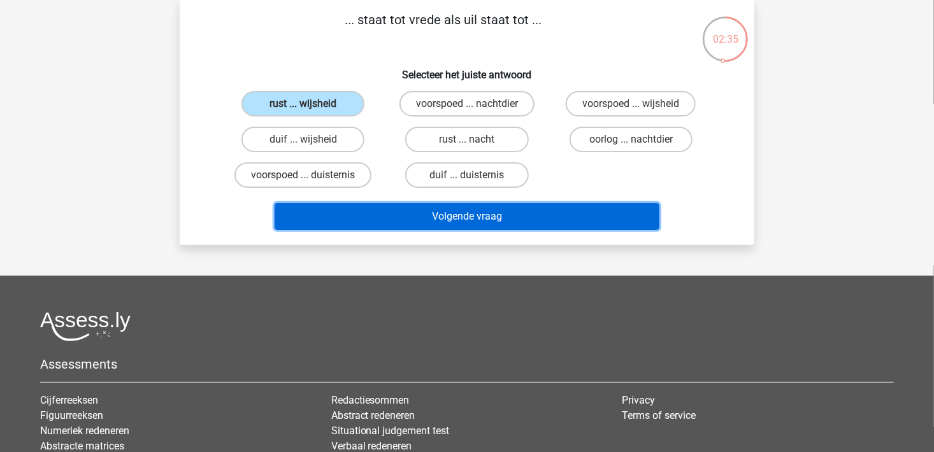
click at [421, 223] on button "Volgende vraag" at bounding box center [468, 216] width 386 height 27
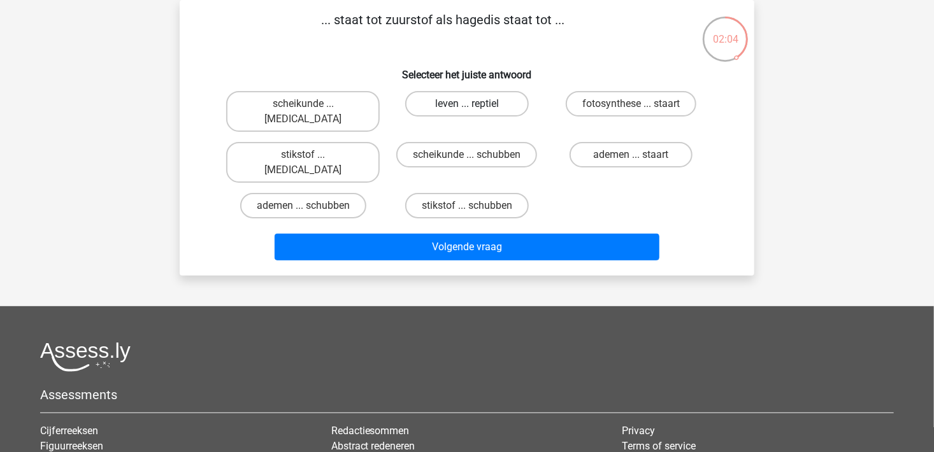
click at [465, 110] on label "leven ... reptiel" at bounding box center [466, 103] width 123 height 25
click at [467, 110] on input "leven ... reptiel" at bounding box center [471, 108] width 8 height 8
radio input "true"
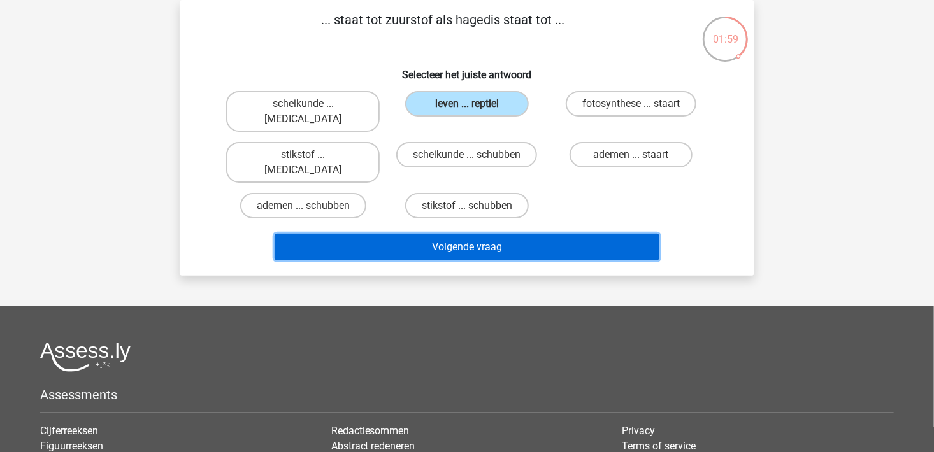
click at [495, 234] on button "Volgende vraag" at bounding box center [468, 247] width 386 height 27
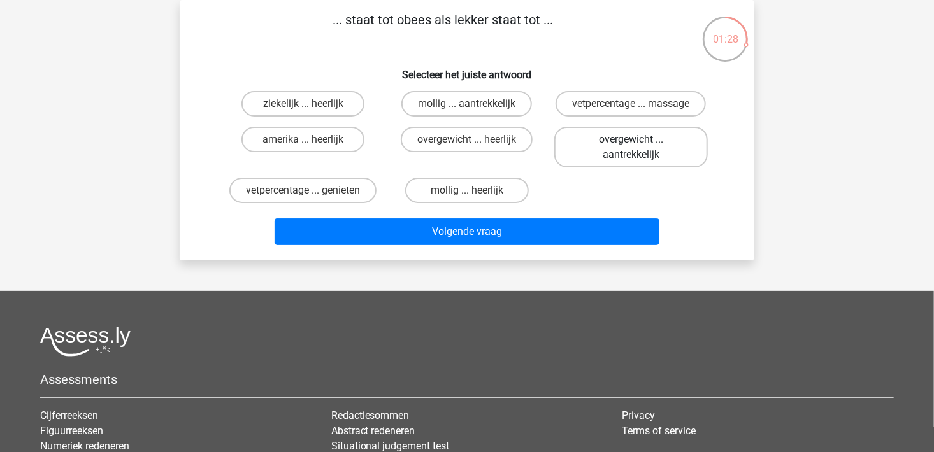
click at [628, 161] on label "overgewicht ... aantrekkelijk" at bounding box center [631, 147] width 154 height 41
click at [631, 148] on input "overgewicht ... aantrekkelijk" at bounding box center [635, 144] width 8 height 8
radio input "true"
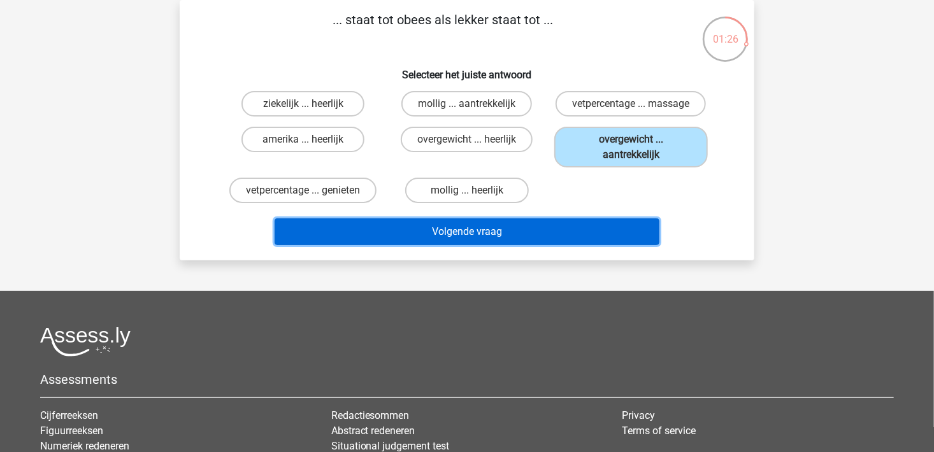
click at [496, 240] on button "Volgende vraag" at bounding box center [468, 232] width 386 height 27
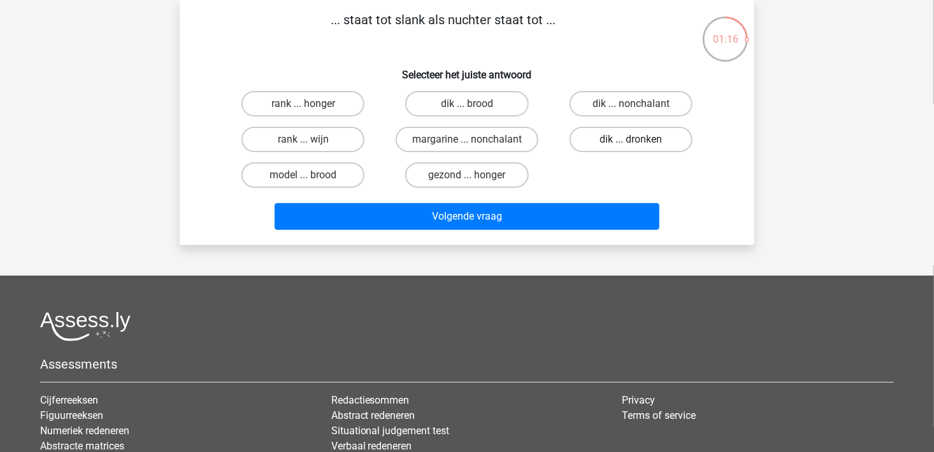
click at [630, 145] on label "dik ... dronken" at bounding box center [631, 139] width 123 height 25
click at [631, 145] on input "dik ... dronken" at bounding box center [635, 144] width 8 height 8
radio input "true"
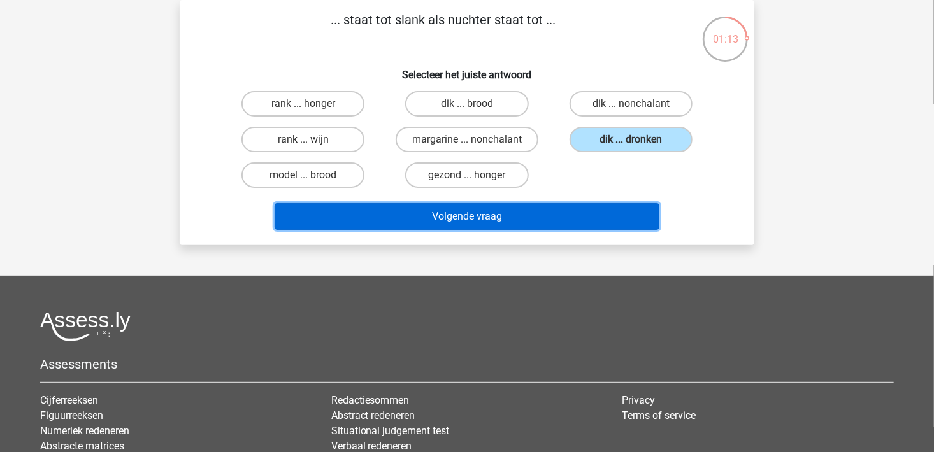
click at [568, 217] on button "Volgende vraag" at bounding box center [468, 216] width 386 height 27
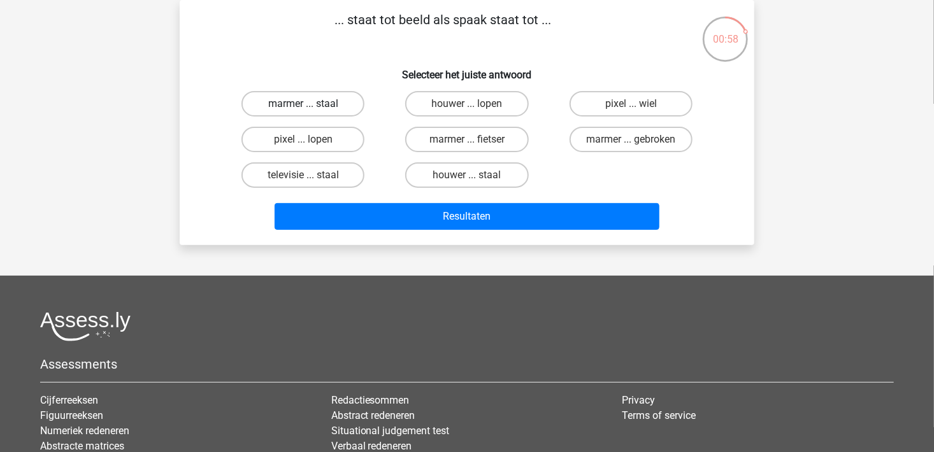
click at [332, 106] on label "marmer ... staal" at bounding box center [303, 103] width 123 height 25
click at [312, 106] on input "marmer ... staal" at bounding box center [307, 108] width 8 height 8
radio input "true"
click at [484, 240] on div "... staat tot beeld als spaak staat tot ... Selecteer het juiste antwoord marme…" at bounding box center [467, 122] width 575 height 245
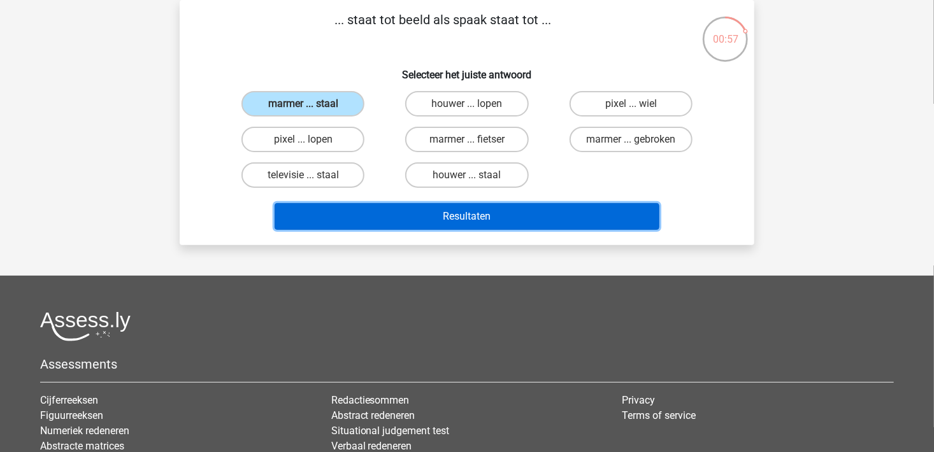
click at [483, 223] on button "Resultaten" at bounding box center [468, 216] width 386 height 27
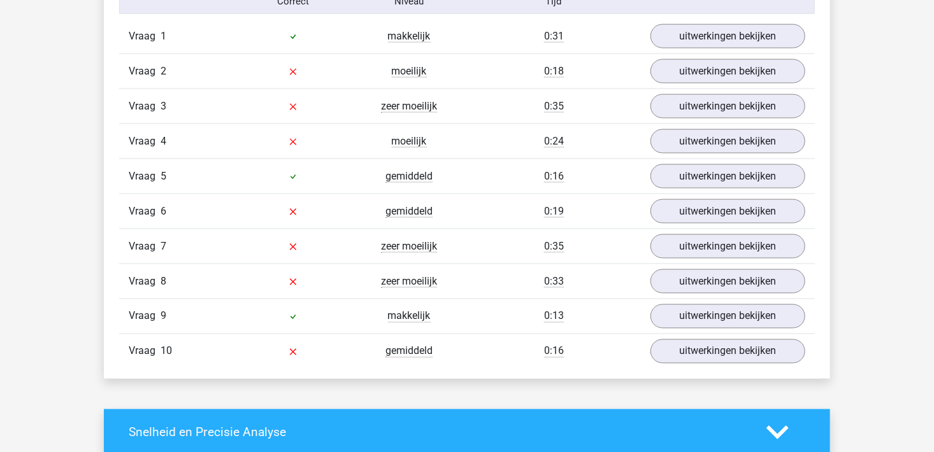
scroll to position [701, 0]
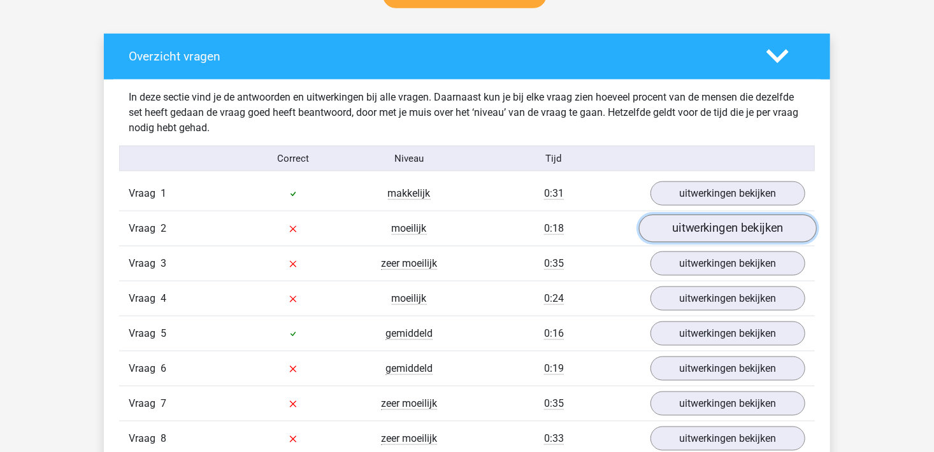
click at [693, 228] on link "uitwerkingen bekijken" at bounding box center [728, 229] width 178 height 28
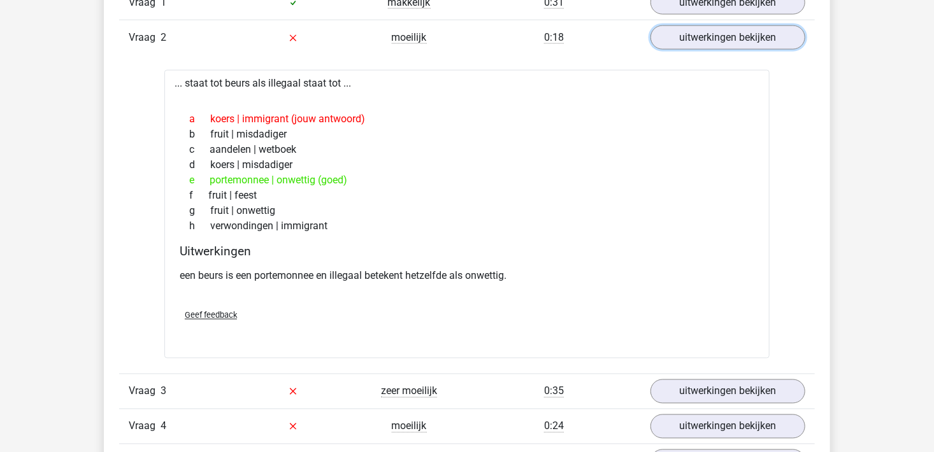
scroll to position [1020, 0]
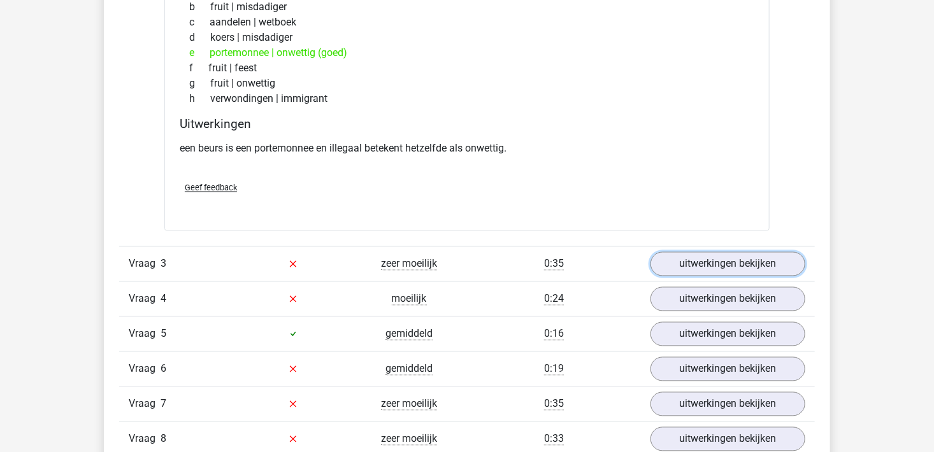
click at [734, 277] on div "Vraag 3 zeer moeilijk 0:35 uitwerkingen bekijken" at bounding box center [467, 264] width 696 height 35
click at [732, 267] on link "uitwerkingen bekijken" at bounding box center [728, 264] width 178 height 28
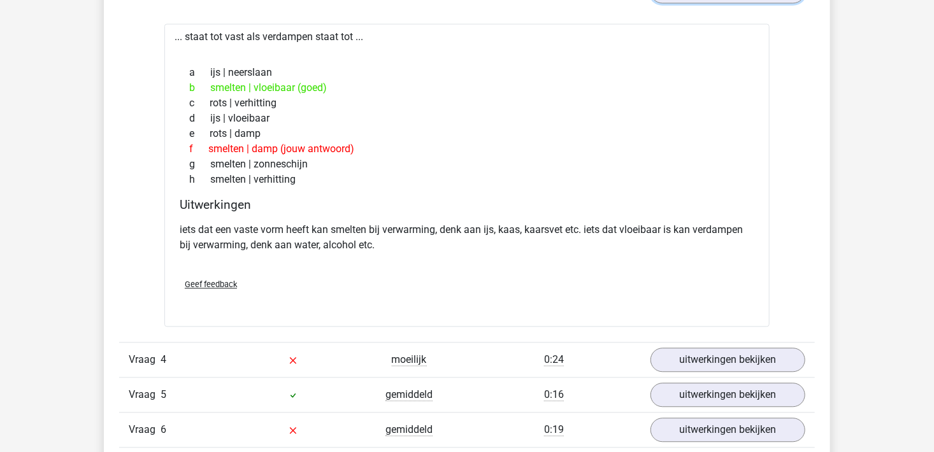
scroll to position [1402, 0]
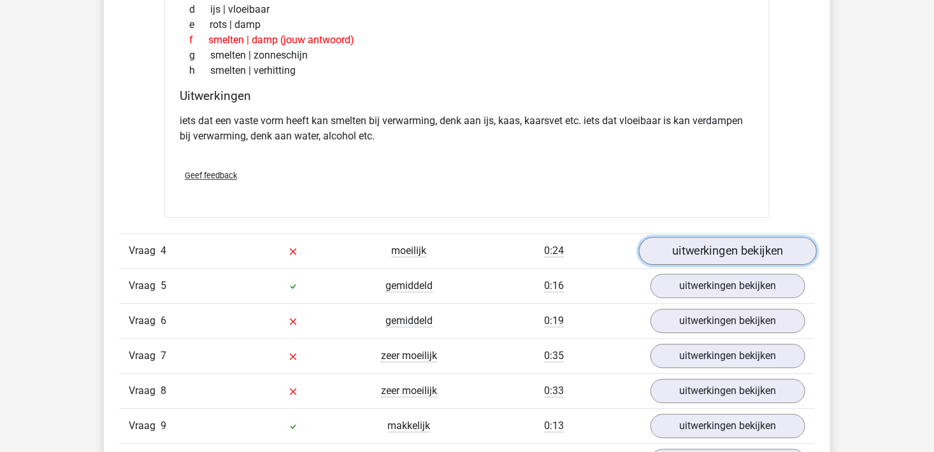
click at [725, 258] on link "uitwerkingen bekijken" at bounding box center [728, 251] width 178 height 28
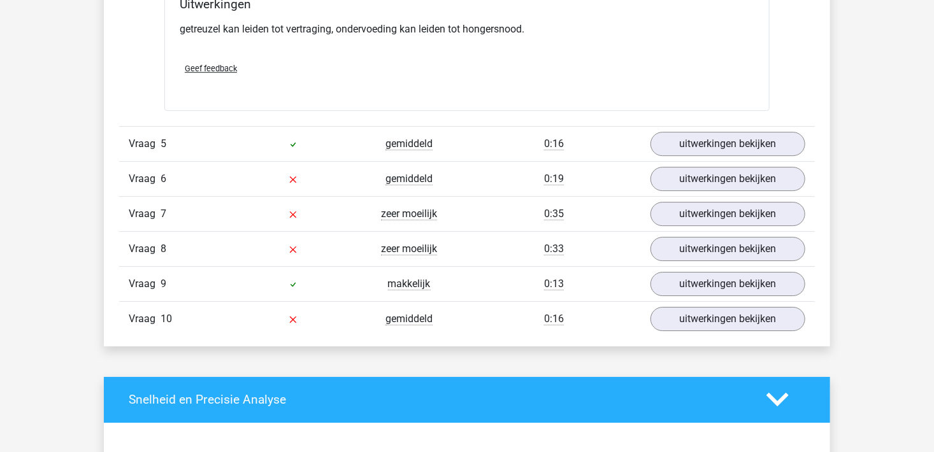
scroll to position [1912, 0]
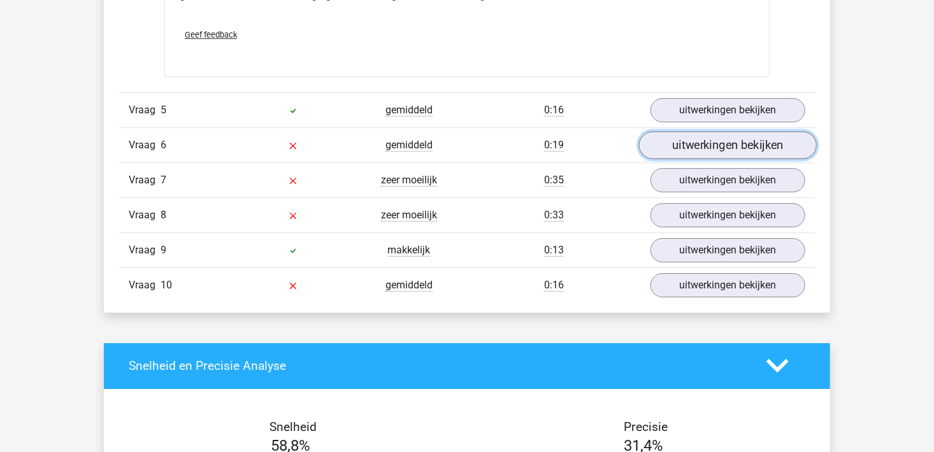
click at [711, 139] on link "uitwerkingen bekijken" at bounding box center [728, 145] width 178 height 28
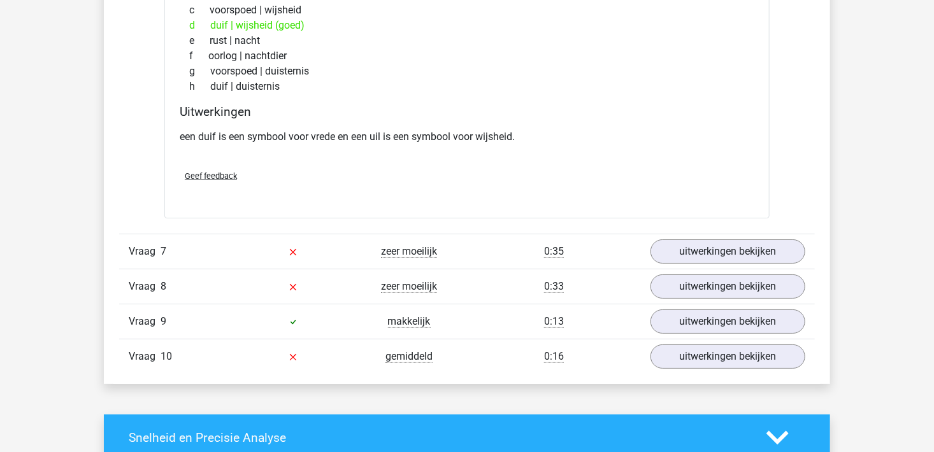
scroll to position [2167, 0]
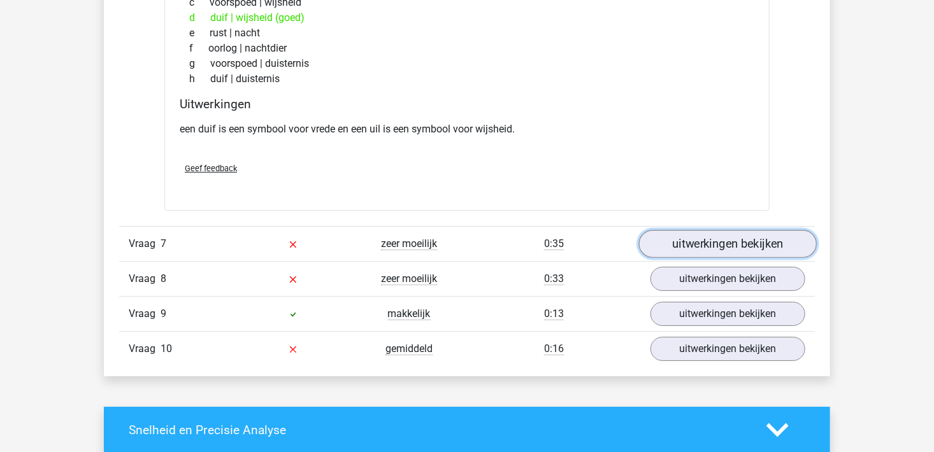
click at [686, 250] on link "uitwerkingen bekijken" at bounding box center [728, 244] width 178 height 28
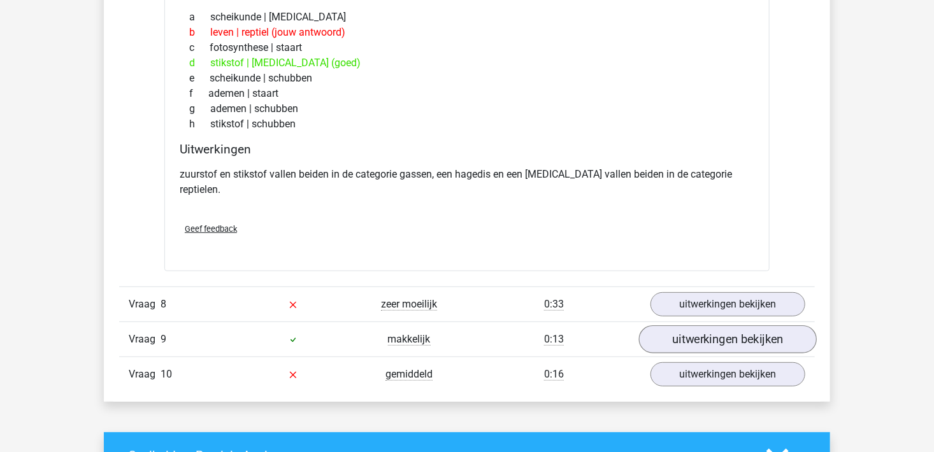
scroll to position [2485, 0]
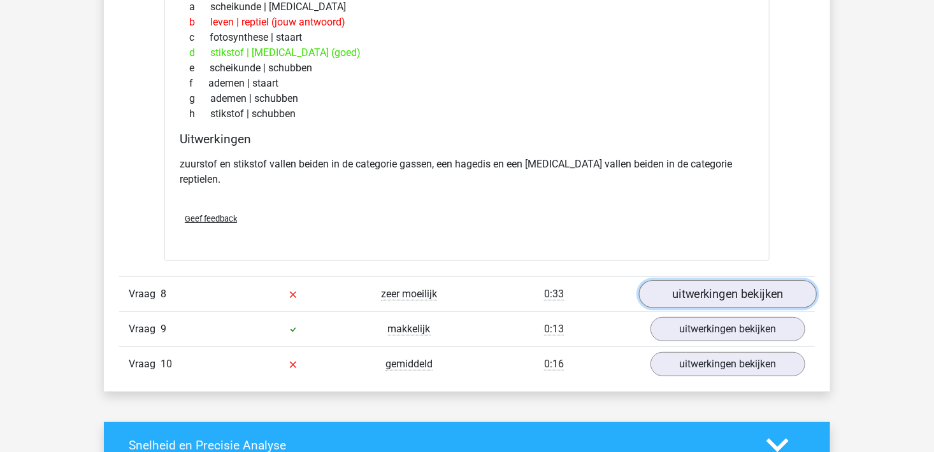
click at [707, 281] on link "uitwerkingen bekijken" at bounding box center [728, 295] width 178 height 28
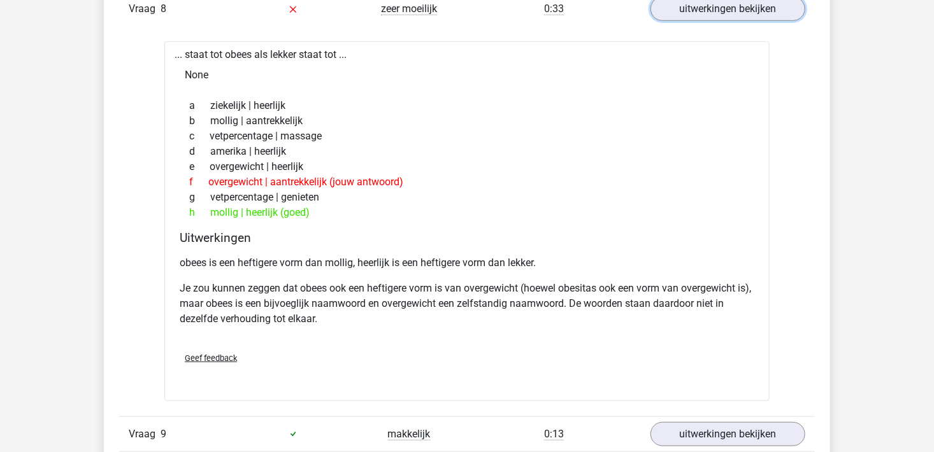
scroll to position [2804, 0]
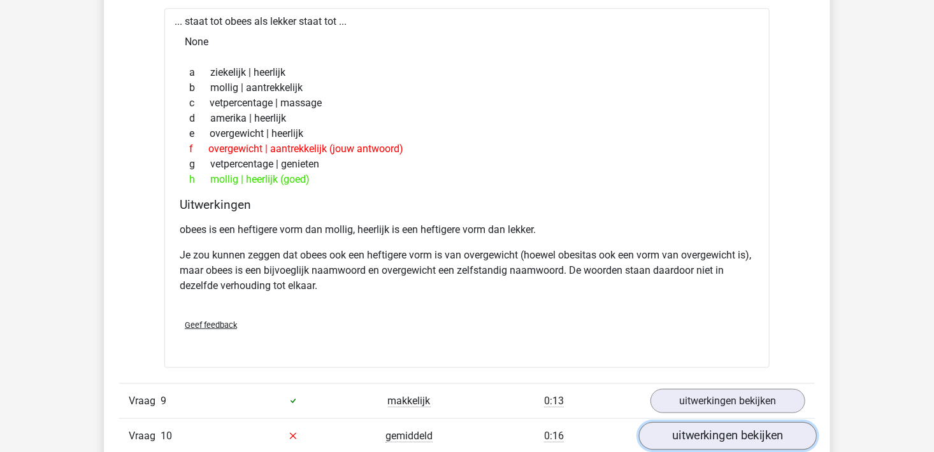
click at [698, 423] on link "uitwerkingen bekijken" at bounding box center [728, 436] width 178 height 28
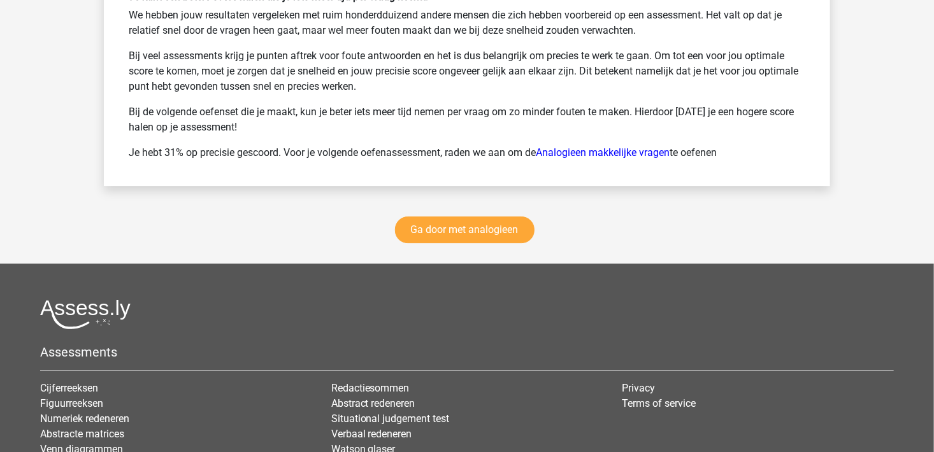
scroll to position [4206, 0]
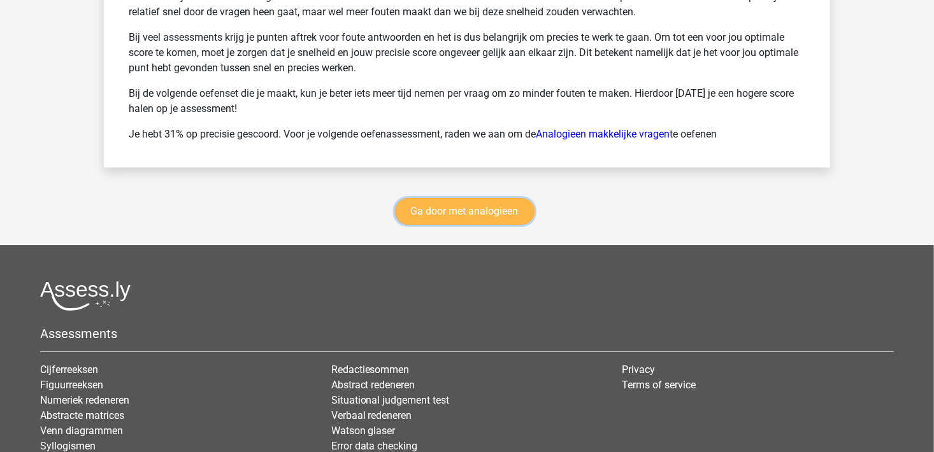
click at [497, 198] on link "Ga door met analogieen" at bounding box center [465, 211] width 140 height 27
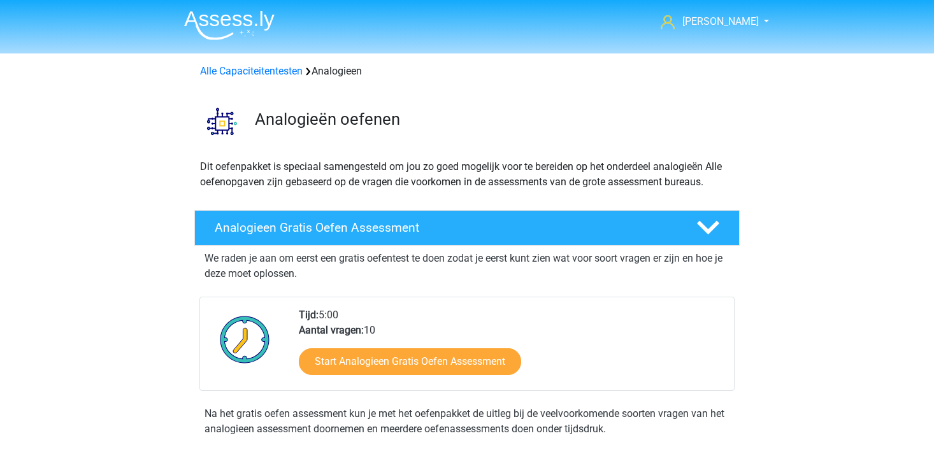
scroll to position [523, 0]
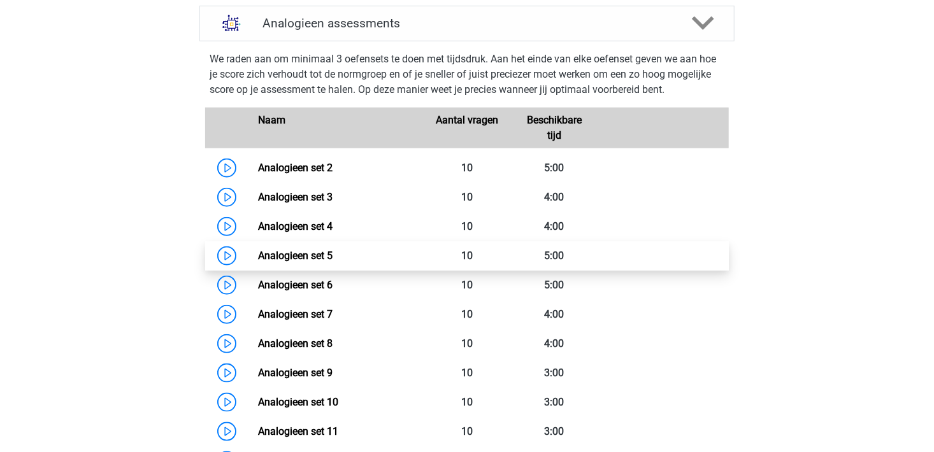
click at [294, 251] on link "Analogieen set 5" at bounding box center [295, 256] width 75 height 12
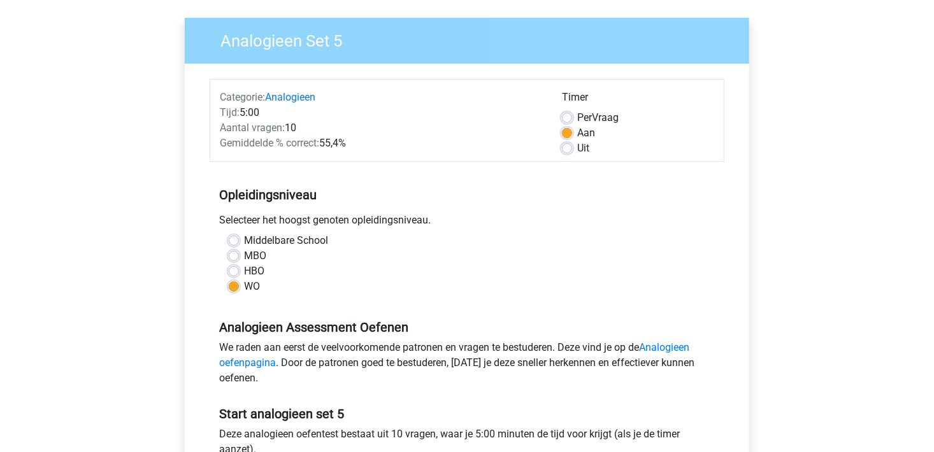
scroll to position [191, 0]
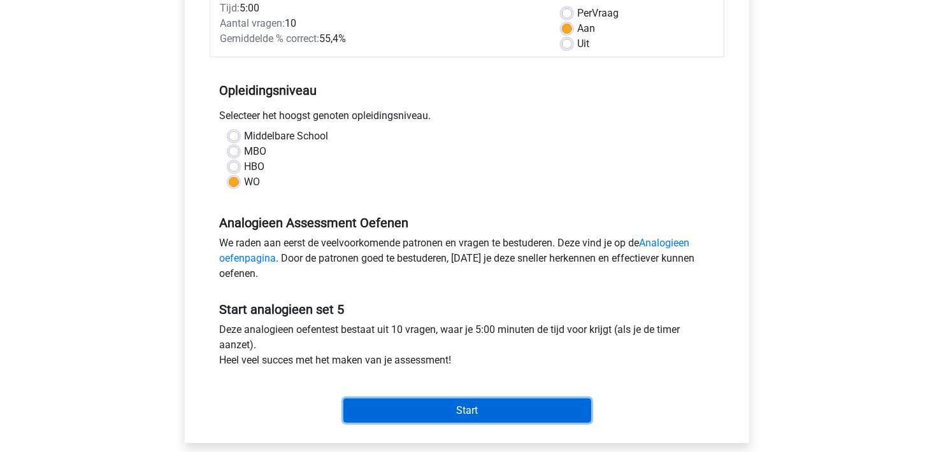
click at [482, 418] on input "Start" at bounding box center [467, 411] width 248 height 24
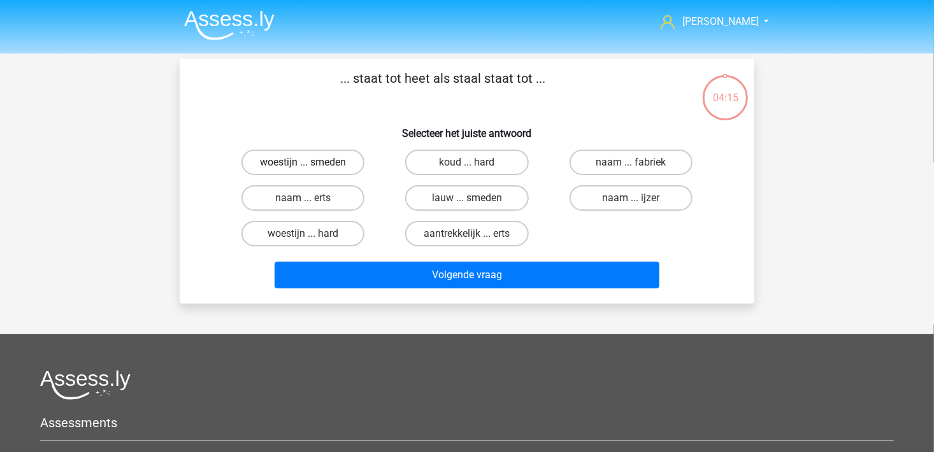
click at [337, 164] on label "woestijn ... smeden" at bounding box center [303, 162] width 123 height 25
click at [312, 164] on input "woestijn ... smeden" at bounding box center [307, 166] width 8 height 8
radio input "true"
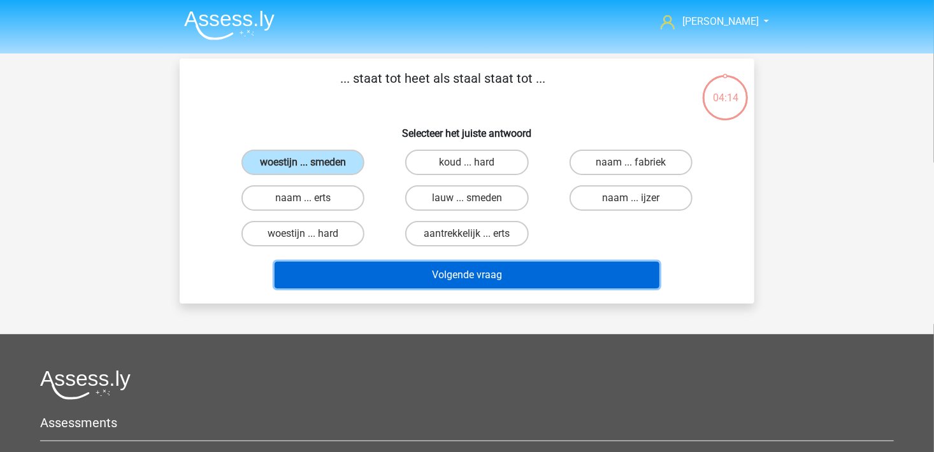
click at [437, 269] on button "Volgende vraag" at bounding box center [468, 275] width 386 height 27
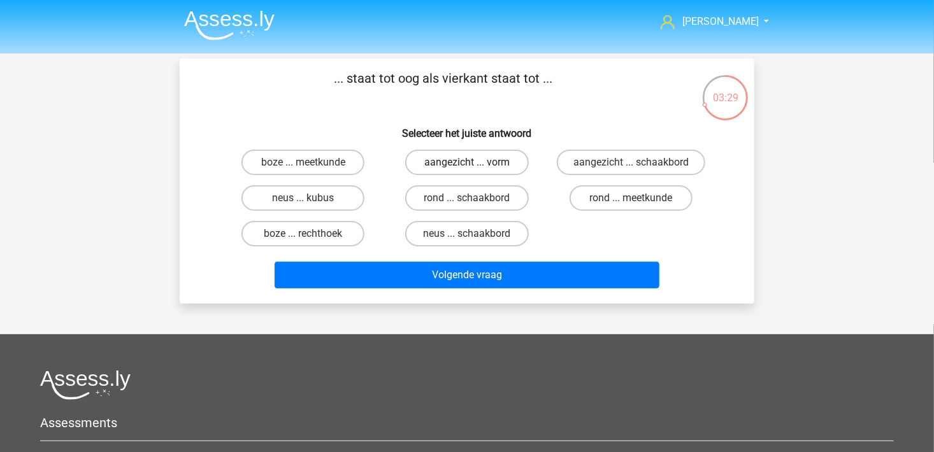
click at [481, 165] on label "aangezicht ... vorm" at bounding box center [466, 162] width 123 height 25
click at [475, 165] on input "aangezicht ... vorm" at bounding box center [471, 166] width 8 height 8
radio input "true"
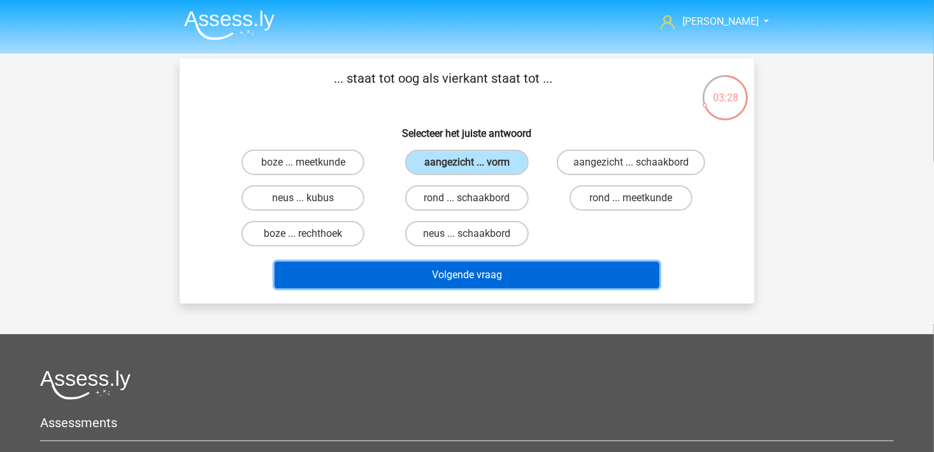
click at [526, 274] on button "Volgende vraag" at bounding box center [468, 275] width 386 height 27
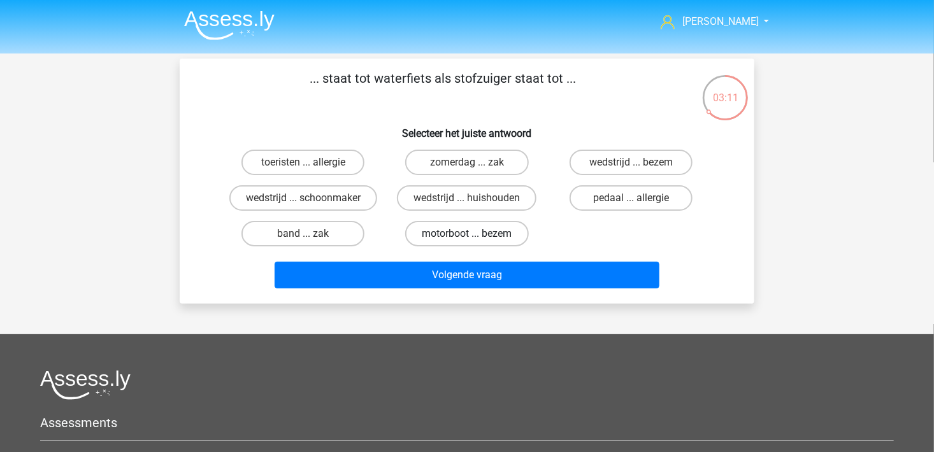
click at [477, 240] on label "motorboot ... bezem" at bounding box center [466, 233] width 123 height 25
click at [475, 240] on input "motorboot ... bezem" at bounding box center [471, 238] width 8 height 8
radio input "true"
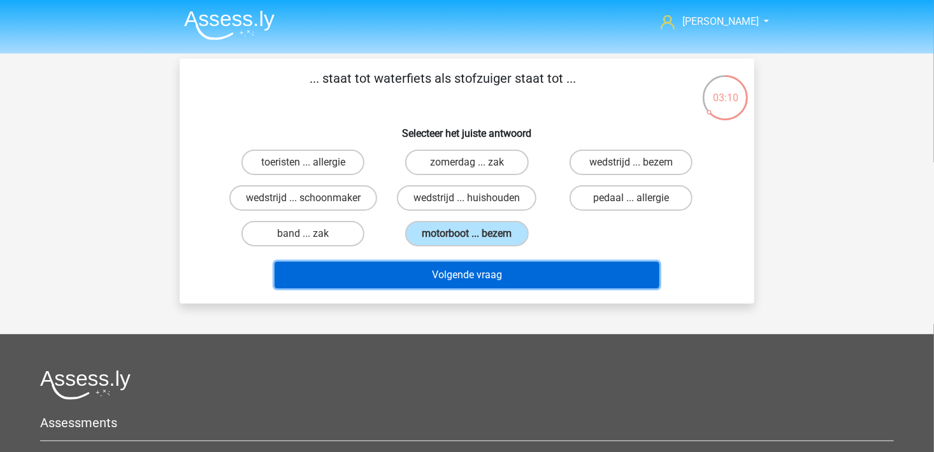
click at [487, 277] on button "Volgende vraag" at bounding box center [468, 275] width 386 height 27
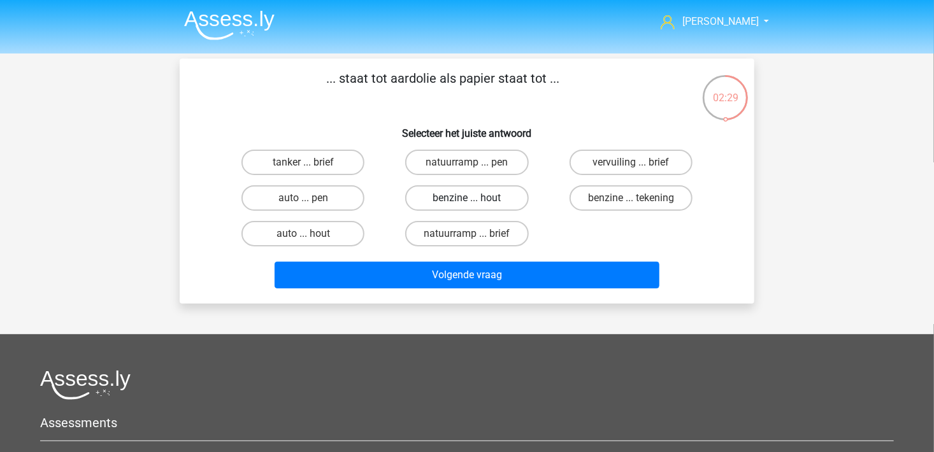
click at [421, 203] on label "benzine ... hout" at bounding box center [466, 197] width 123 height 25
click at [467, 203] on input "benzine ... hout" at bounding box center [471, 202] width 8 height 8
radio input "true"
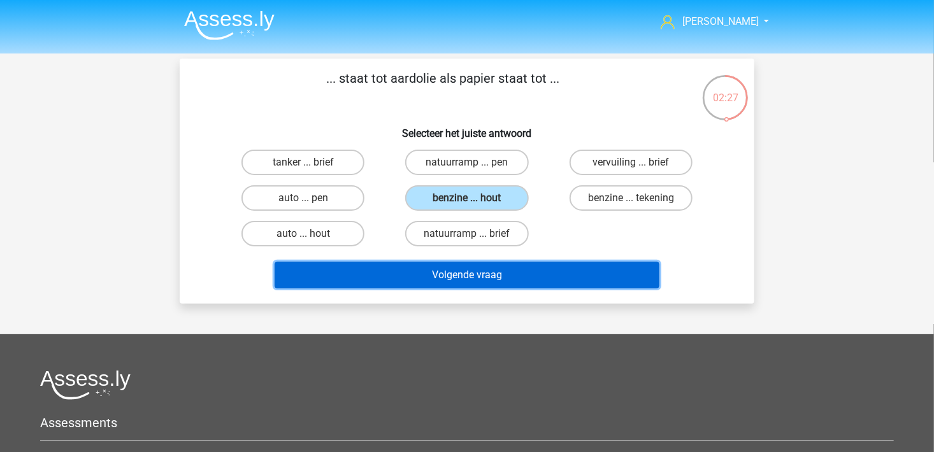
click at [482, 272] on button "Volgende vraag" at bounding box center [468, 275] width 386 height 27
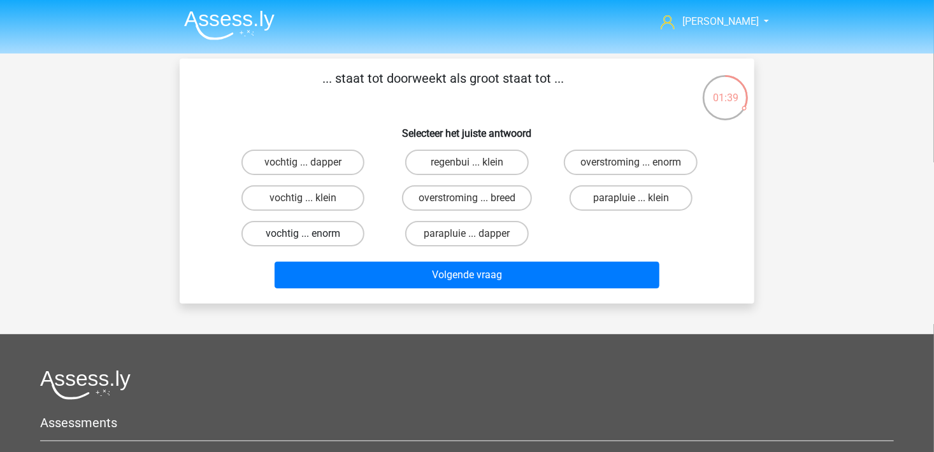
click at [342, 239] on label "vochtig ... enorm" at bounding box center [303, 233] width 123 height 25
click at [312, 239] on input "vochtig ... enorm" at bounding box center [307, 238] width 8 height 8
radio input "true"
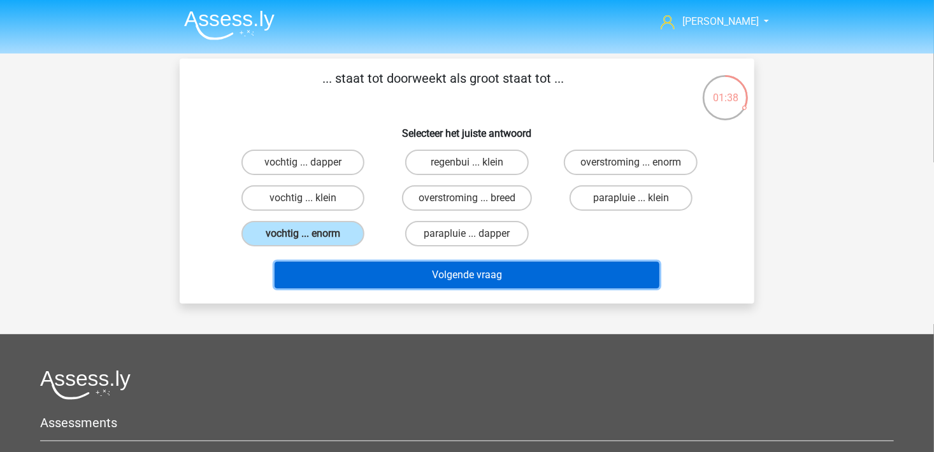
click at [431, 265] on button "Volgende vraag" at bounding box center [468, 275] width 386 height 27
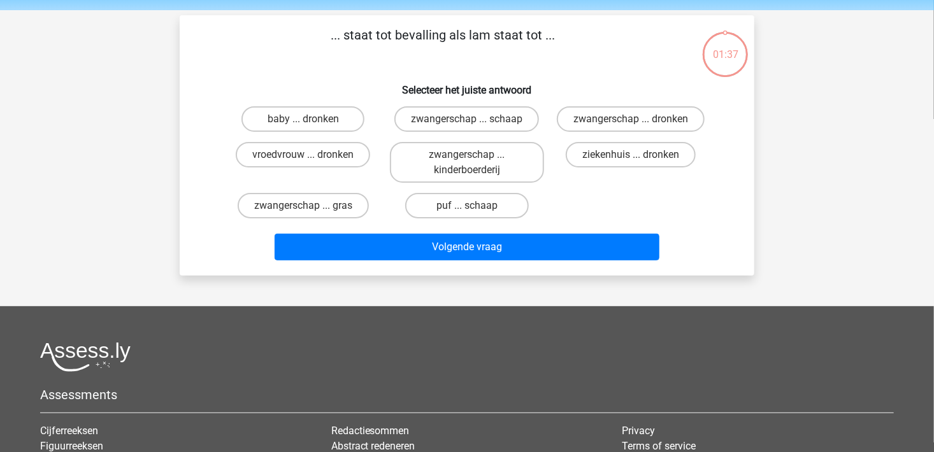
scroll to position [59, 0]
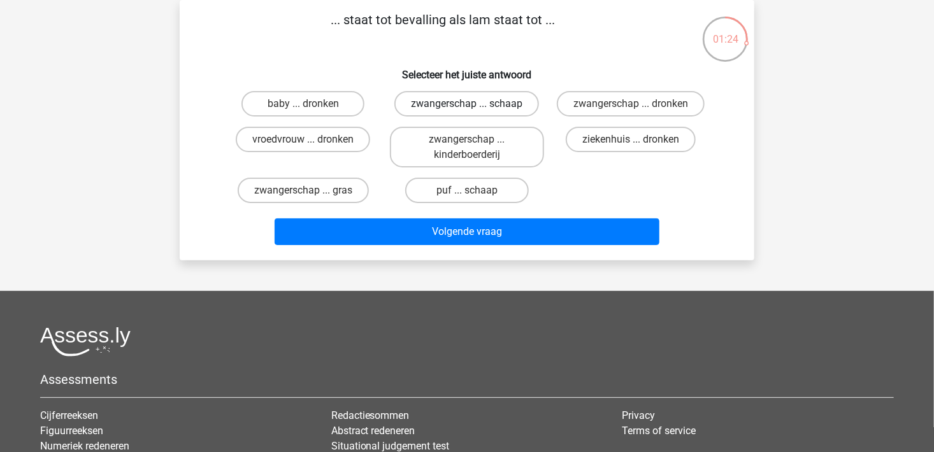
click at [493, 110] on label "zwangerschap ... schaap" at bounding box center [466, 103] width 145 height 25
click at [475, 110] on input "zwangerschap ... schaap" at bounding box center [471, 108] width 8 height 8
radio input "true"
click at [610, 110] on label "zwangerschap ... dronken" at bounding box center [631, 103] width 148 height 25
click at [631, 110] on input "zwangerschap ... dronken" at bounding box center [635, 108] width 8 height 8
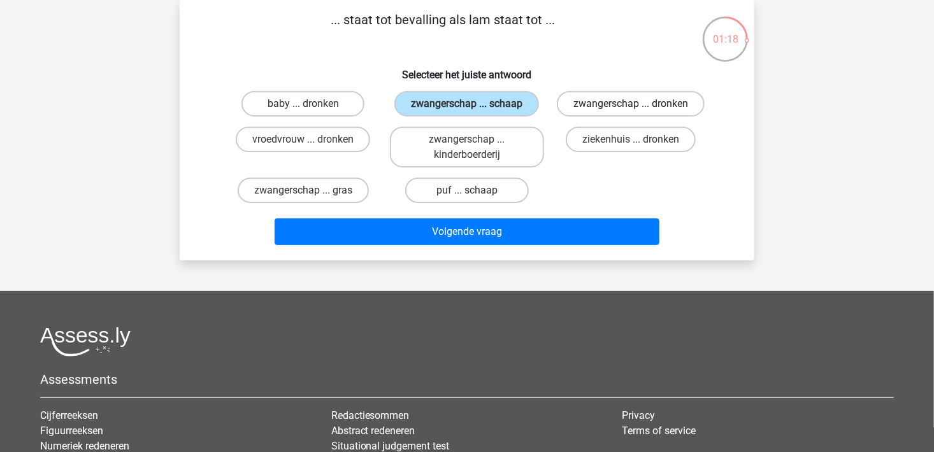
radio input "true"
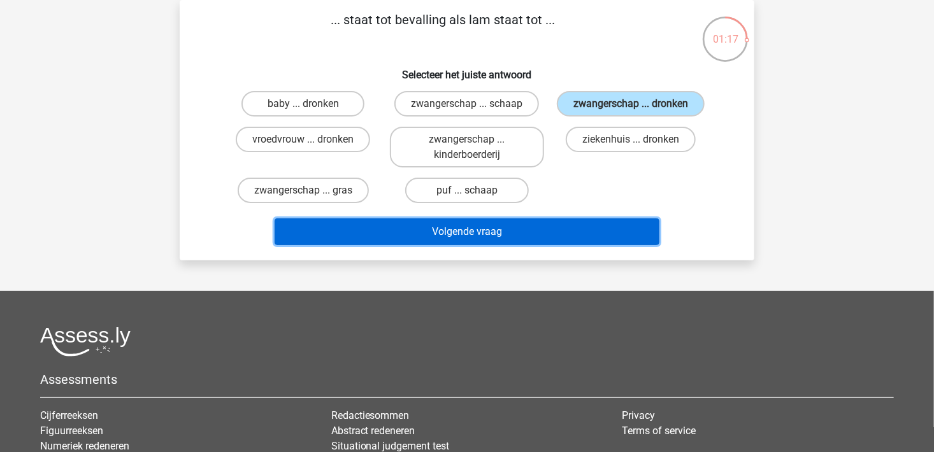
click at [578, 224] on button "Volgende vraag" at bounding box center [468, 232] width 386 height 27
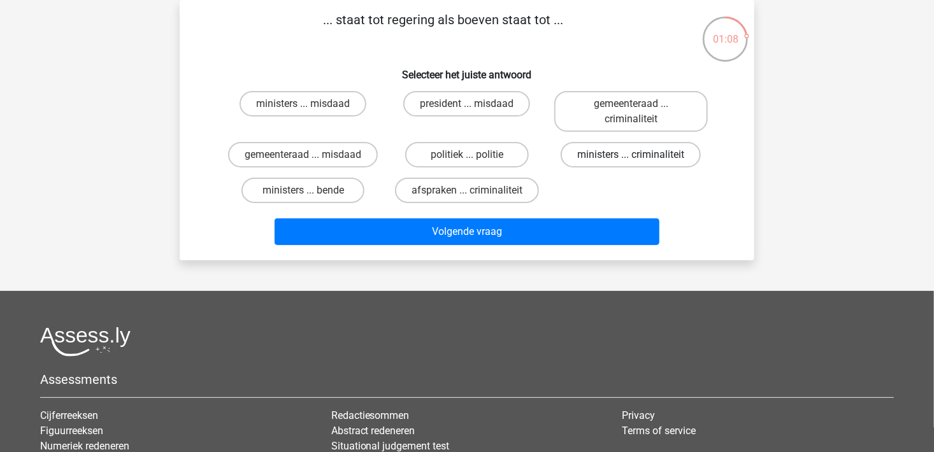
click at [626, 159] on label "ministers ... criminaliteit" at bounding box center [631, 154] width 140 height 25
click at [631, 159] on input "ministers ... criminaliteit" at bounding box center [635, 159] width 8 height 8
radio input "true"
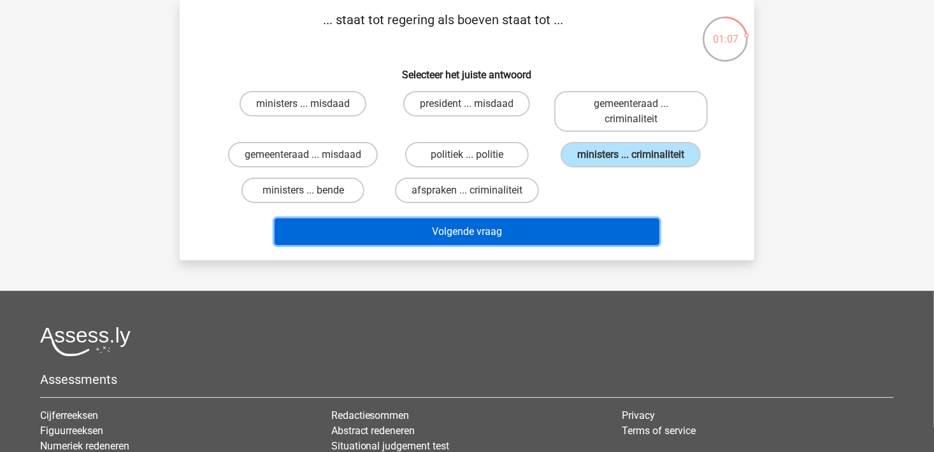
click at [587, 223] on button "Volgende vraag" at bounding box center [468, 232] width 386 height 27
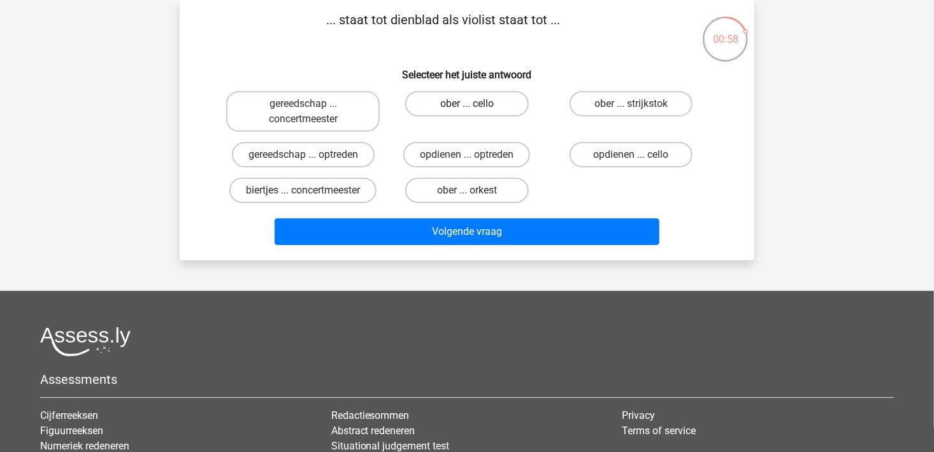
click at [477, 110] on label "ober ... cello" at bounding box center [466, 103] width 123 height 25
click at [475, 110] on input "ober ... cello" at bounding box center [471, 108] width 8 height 8
radio input "true"
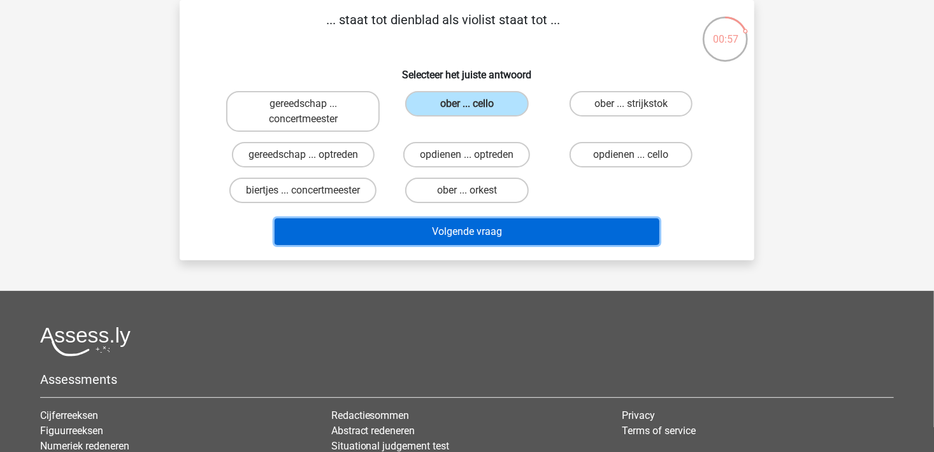
click at [552, 226] on button "Volgende vraag" at bounding box center [468, 232] width 386 height 27
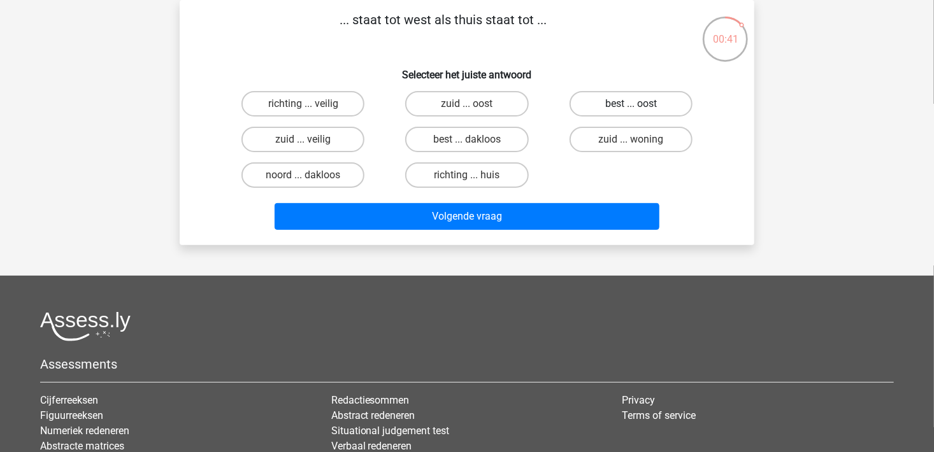
click at [620, 106] on label "best ... oost" at bounding box center [631, 103] width 123 height 25
click at [631, 106] on input "best ... oost" at bounding box center [635, 108] width 8 height 8
radio input "true"
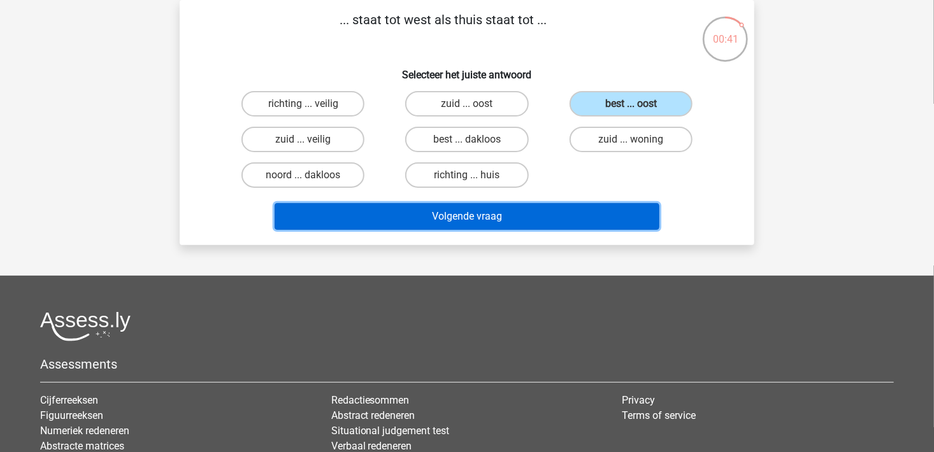
click at [571, 203] on button "Volgende vraag" at bounding box center [468, 216] width 386 height 27
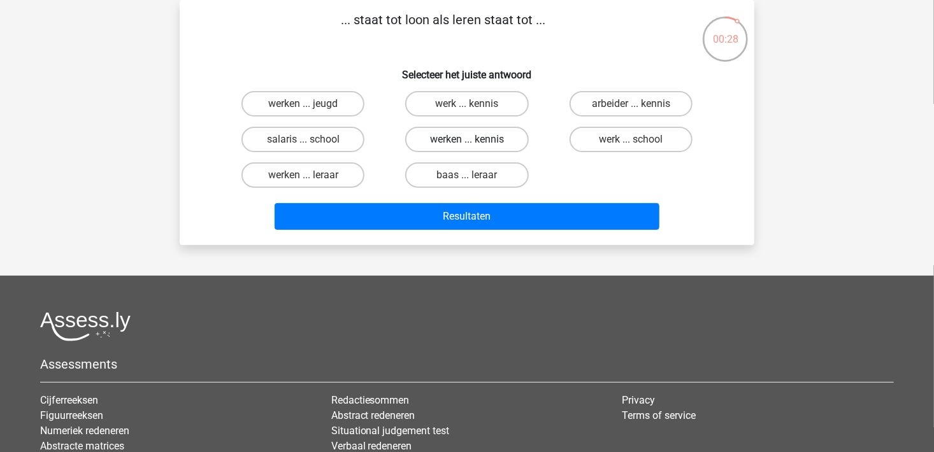
click at [475, 139] on label "werken ... kennis" at bounding box center [466, 139] width 123 height 25
click at [475, 140] on input "werken ... kennis" at bounding box center [471, 144] width 8 height 8
radio input "true"
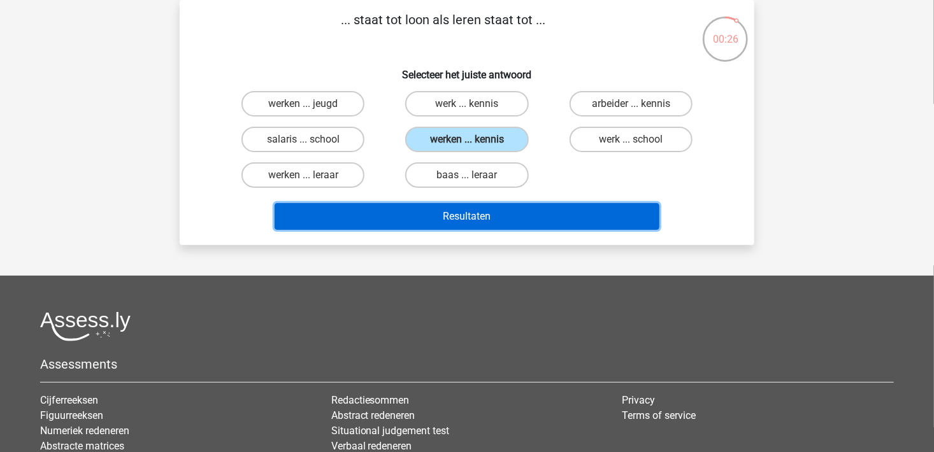
click at [514, 213] on button "Resultaten" at bounding box center [468, 216] width 386 height 27
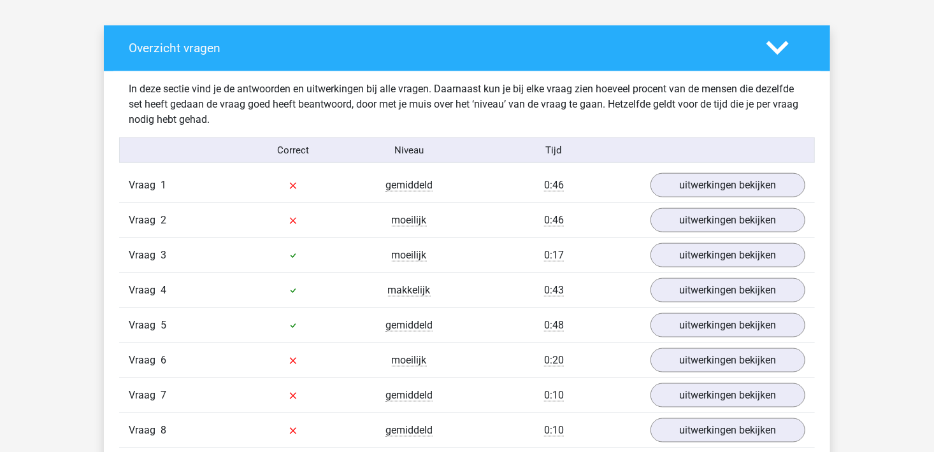
scroll to position [765, 0]
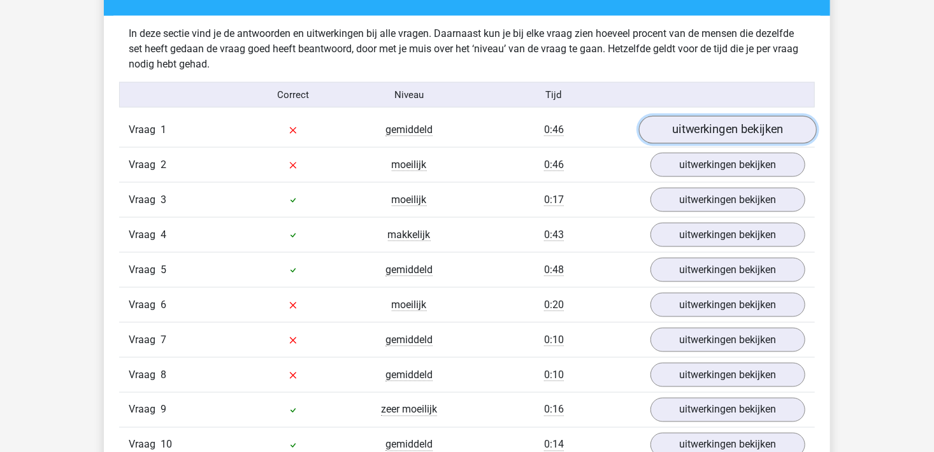
click at [716, 132] on link "uitwerkingen bekijken" at bounding box center [728, 130] width 178 height 28
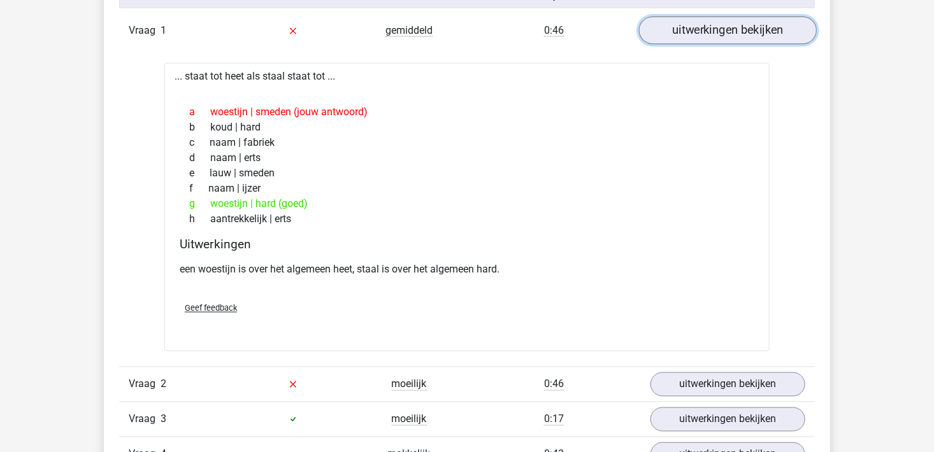
scroll to position [892, 0]
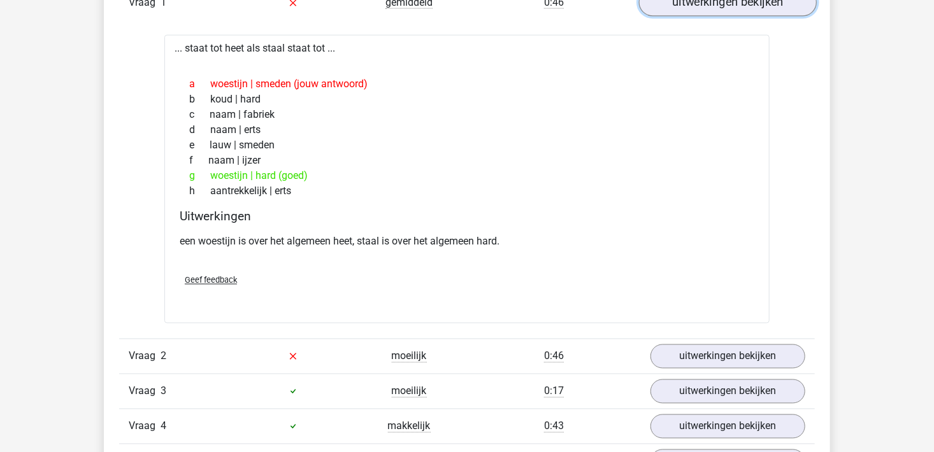
click at [764, 11] on link "uitwerkingen bekijken" at bounding box center [728, 3] width 178 height 28
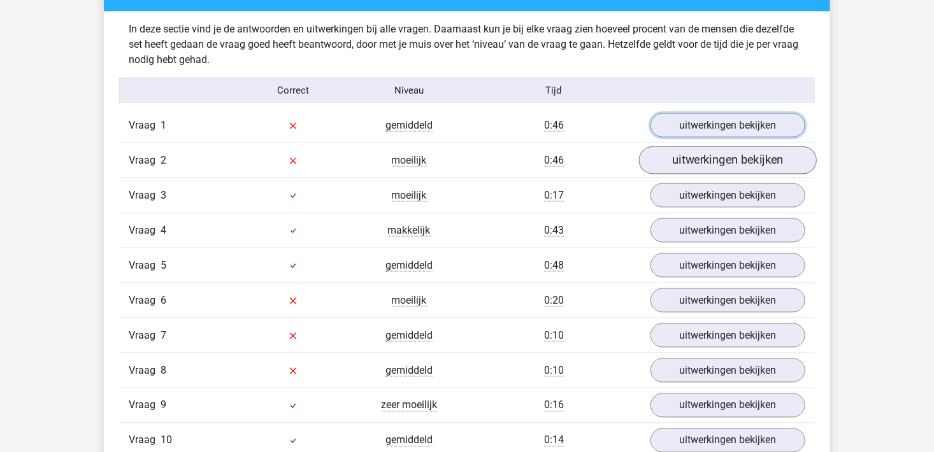
scroll to position [765, 0]
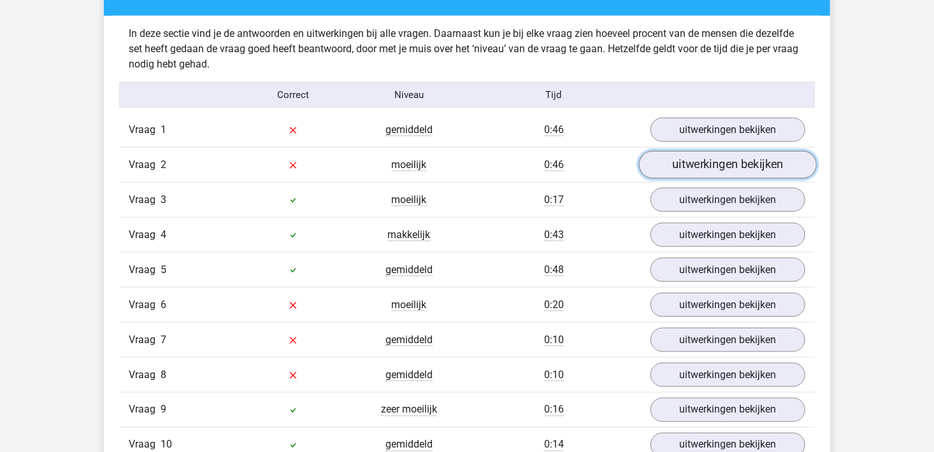
click at [730, 170] on link "uitwerkingen bekijken" at bounding box center [728, 165] width 178 height 28
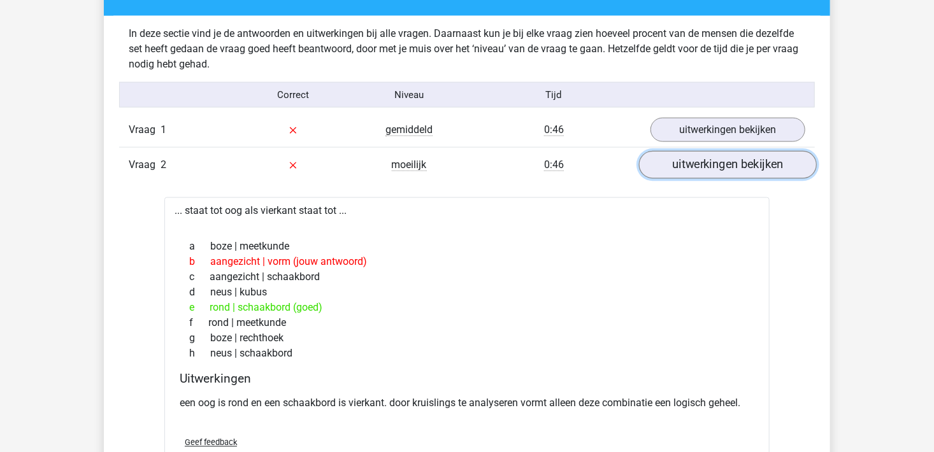
click at [747, 158] on link "uitwerkingen bekijken" at bounding box center [728, 165] width 178 height 28
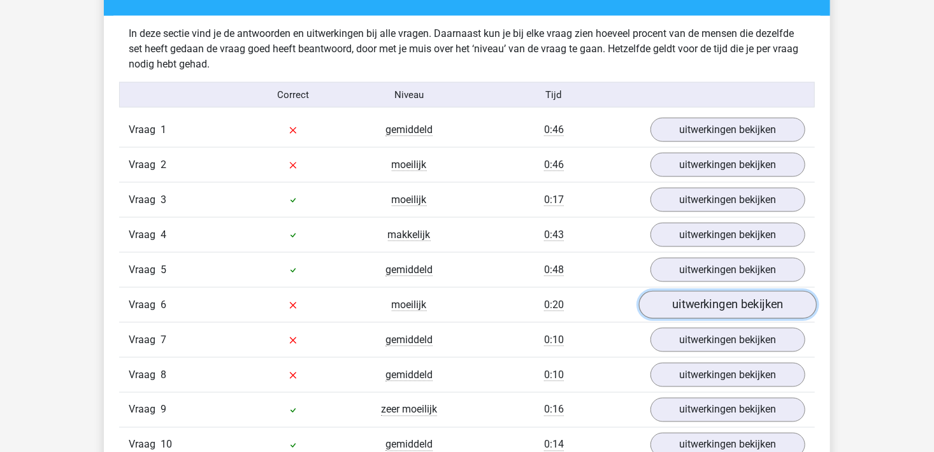
click at [732, 311] on link "uitwerkingen bekijken" at bounding box center [728, 305] width 178 height 28
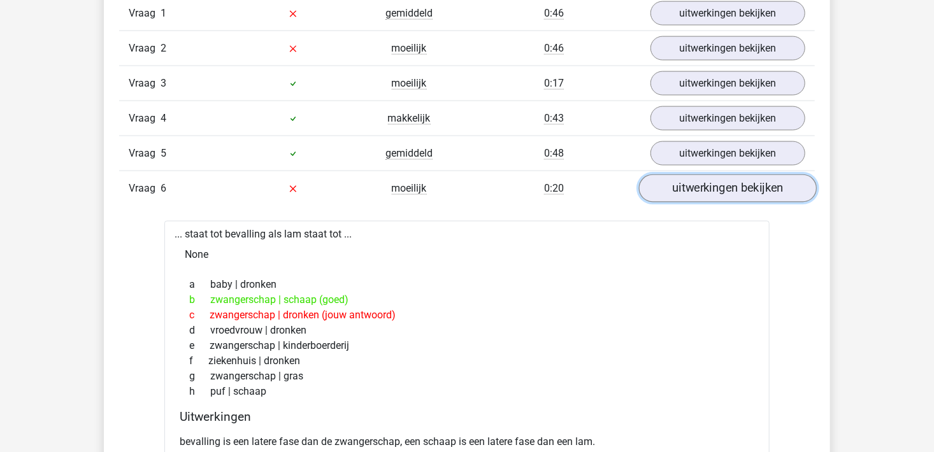
scroll to position [892, 0]
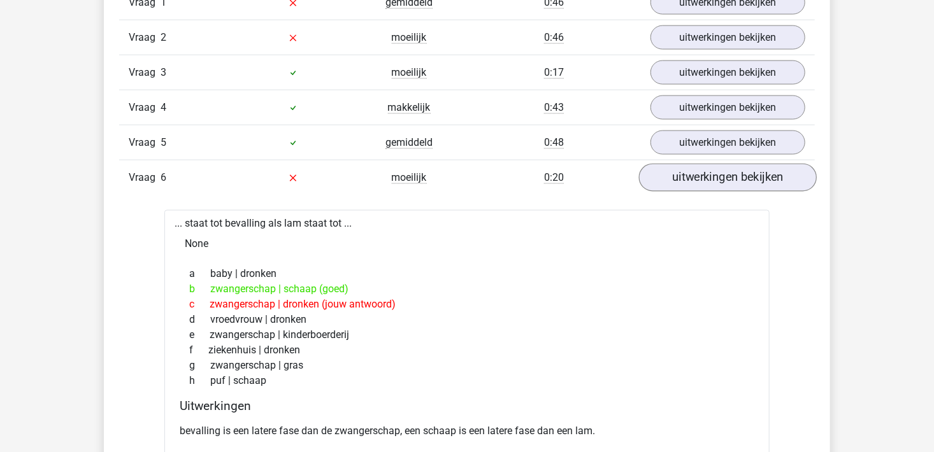
drag, startPoint x: 776, startPoint y: 189, endPoint x: 770, endPoint y: 182, distance: 8.6
click at [775, 189] on div "Vraag 6 moeilijk 0:20 uitwerkingen bekijken" at bounding box center [467, 177] width 696 height 35
click at [768, 180] on link "uitwerkingen bekijken" at bounding box center [728, 178] width 178 height 28
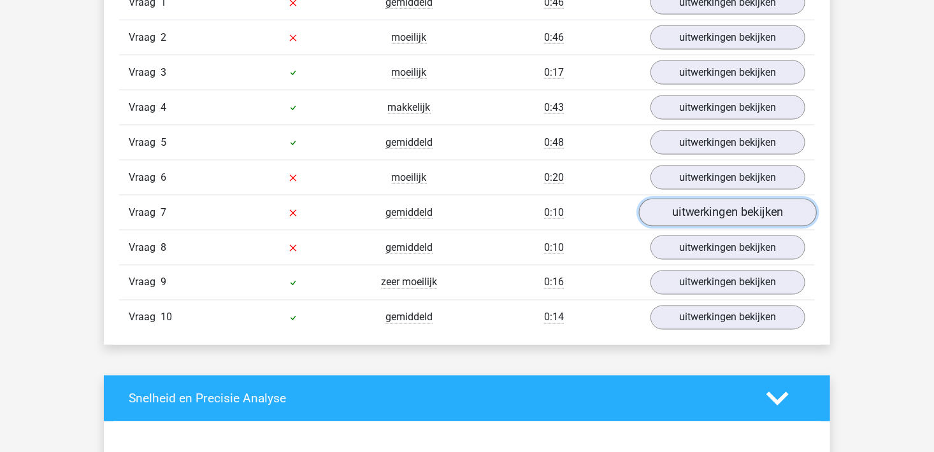
click at [756, 223] on link "uitwerkingen bekijken" at bounding box center [728, 213] width 178 height 28
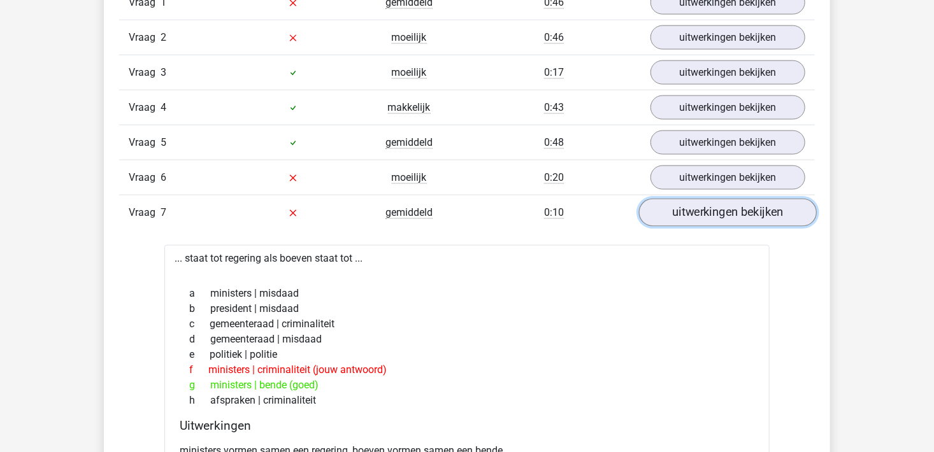
click at [715, 203] on link "uitwerkingen bekijken" at bounding box center [728, 213] width 178 height 28
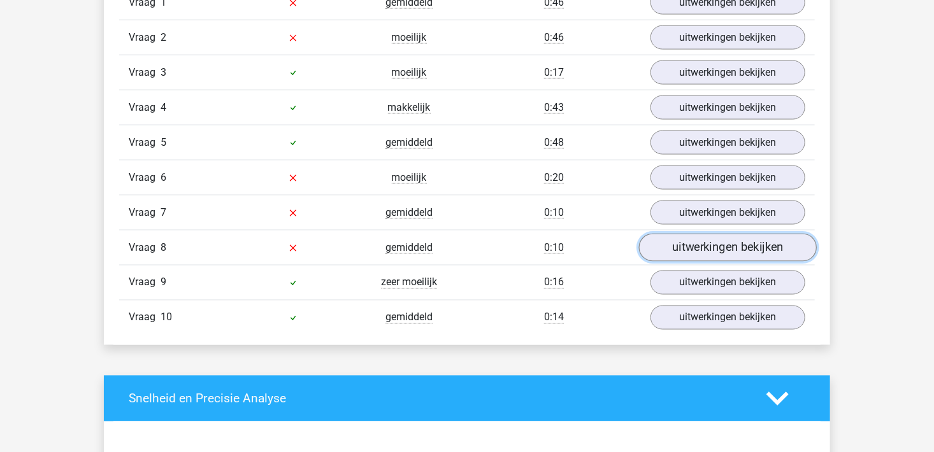
click at [711, 246] on link "uitwerkingen bekijken" at bounding box center [728, 248] width 178 height 28
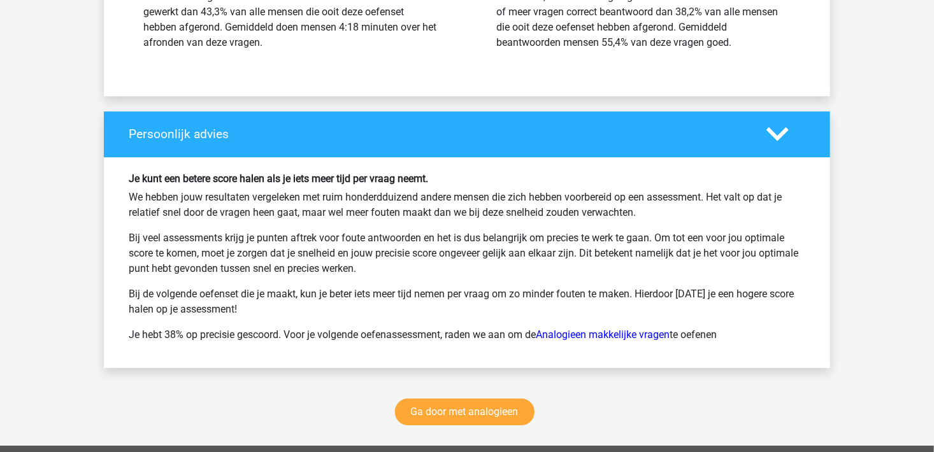
scroll to position [2167, 0]
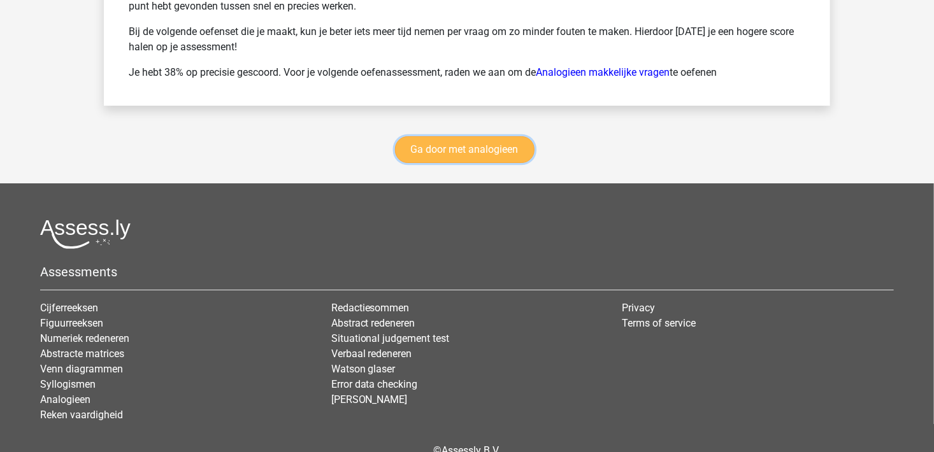
click at [516, 147] on link "Ga door met analogieen" at bounding box center [465, 149] width 140 height 27
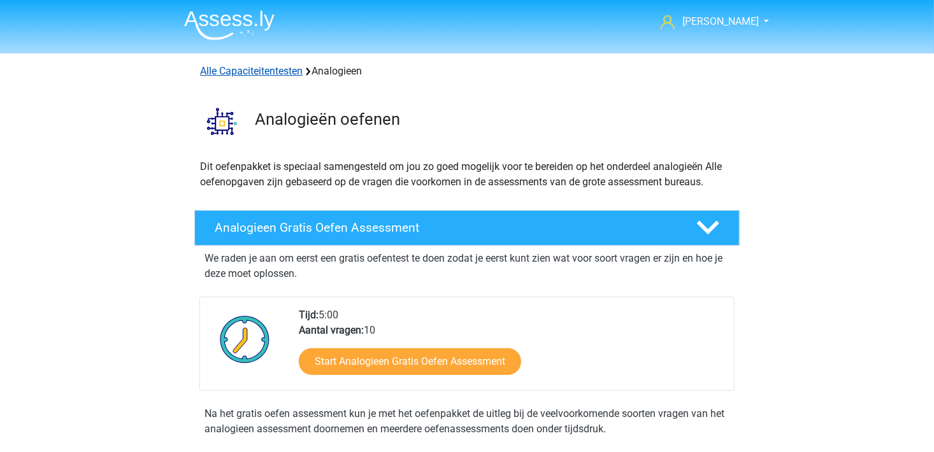
click at [294, 66] on link "Alle Capaciteitentesten" at bounding box center [251, 71] width 103 height 12
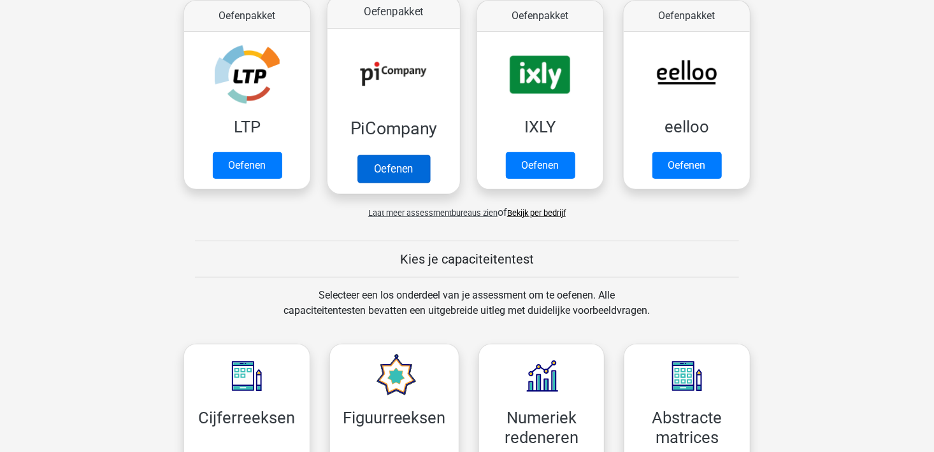
scroll to position [158, 0]
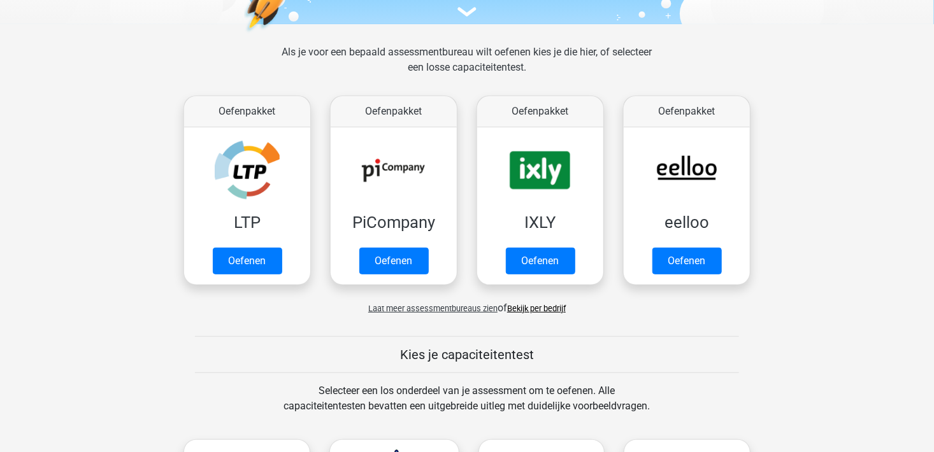
click at [464, 310] on span "Laat meer assessmentbureaus zien" at bounding box center [432, 309] width 129 height 10
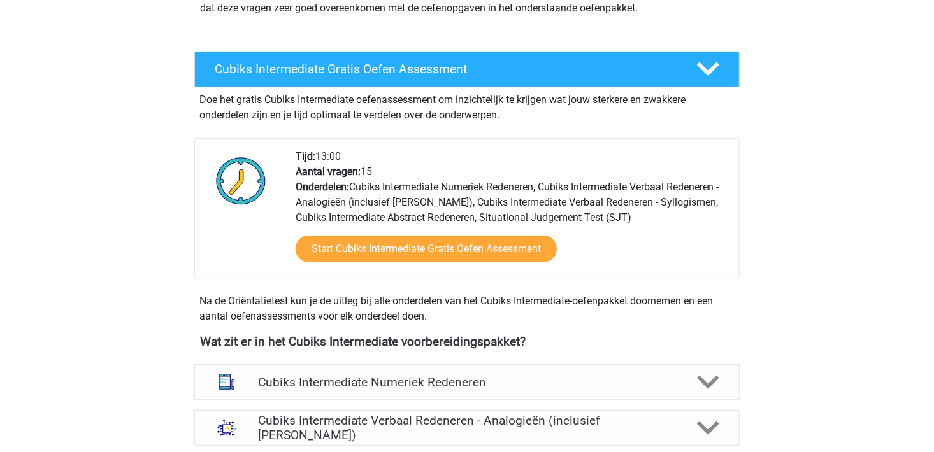
scroll to position [382, 0]
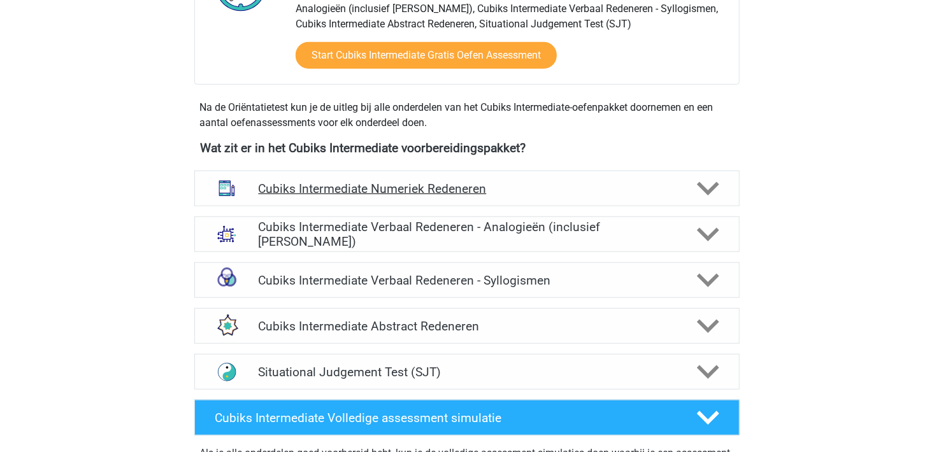
click at [651, 192] on h4 "Cubiks Intermediate Numeriek Redeneren" at bounding box center [466, 189] width 417 height 15
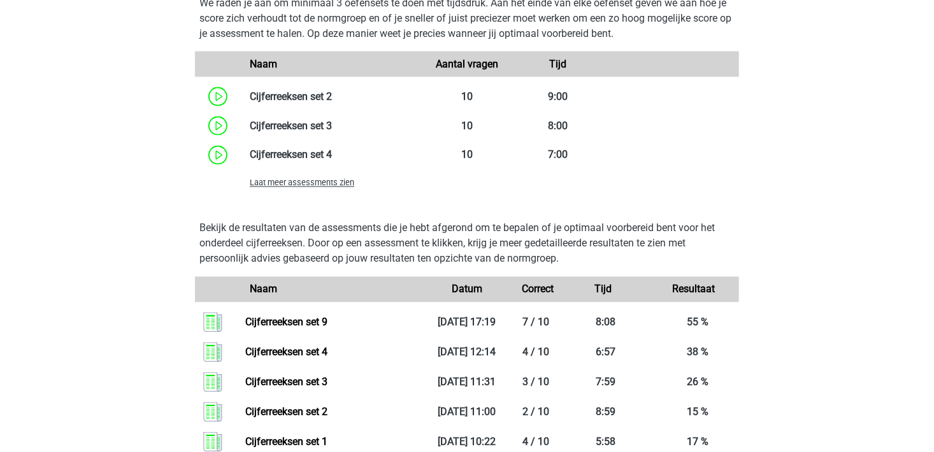
scroll to position [956, 0]
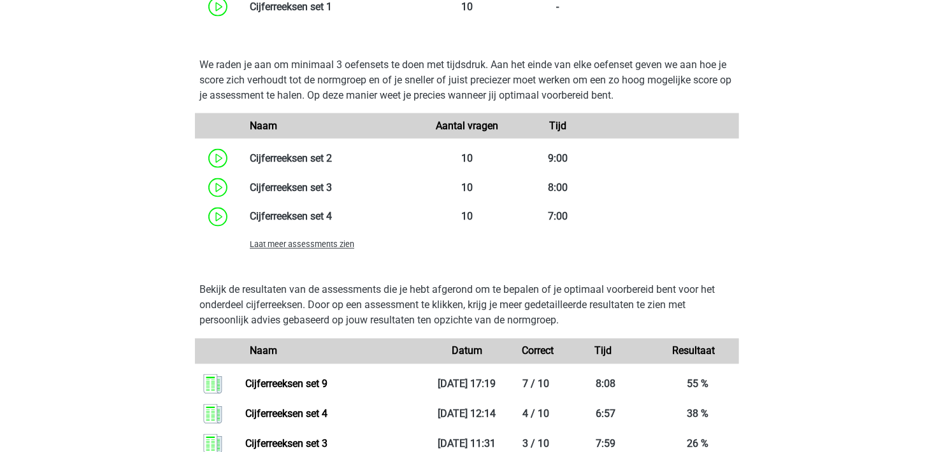
click at [308, 247] on span "Laat meer assessments zien" at bounding box center [302, 245] width 105 height 10
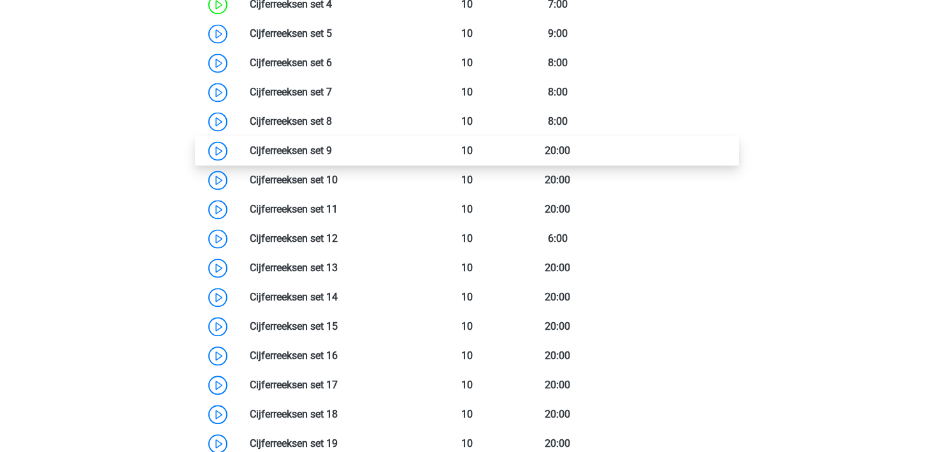
scroll to position [1147, 0]
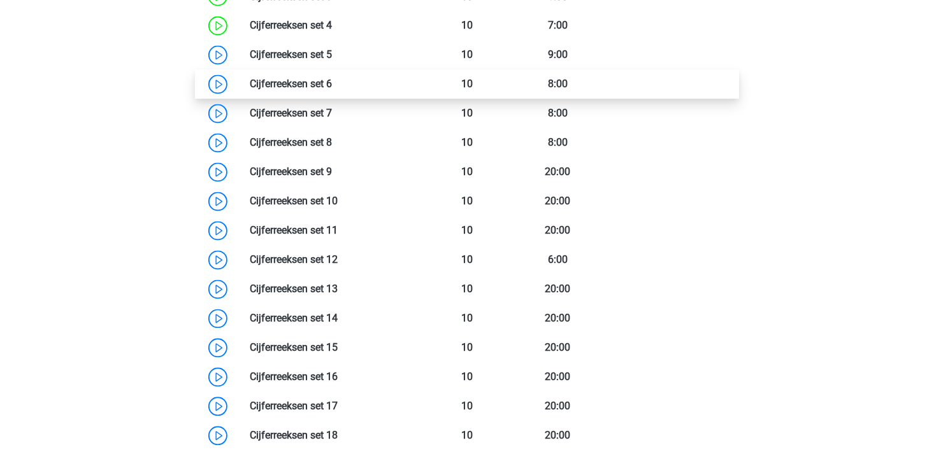
click at [332, 90] on link at bounding box center [332, 84] width 0 height 12
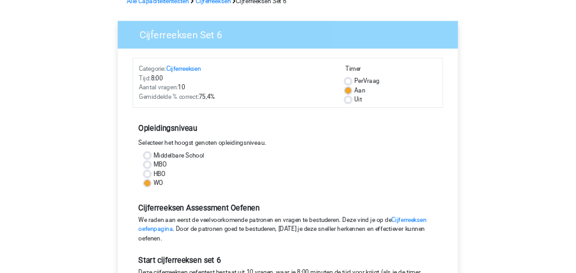
scroll to position [255, 0]
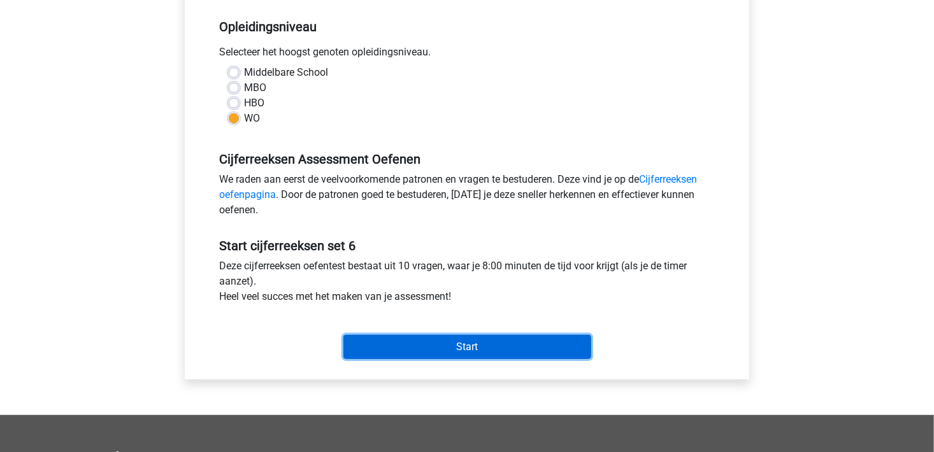
click at [513, 340] on input "Start" at bounding box center [467, 347] width 248 height 24
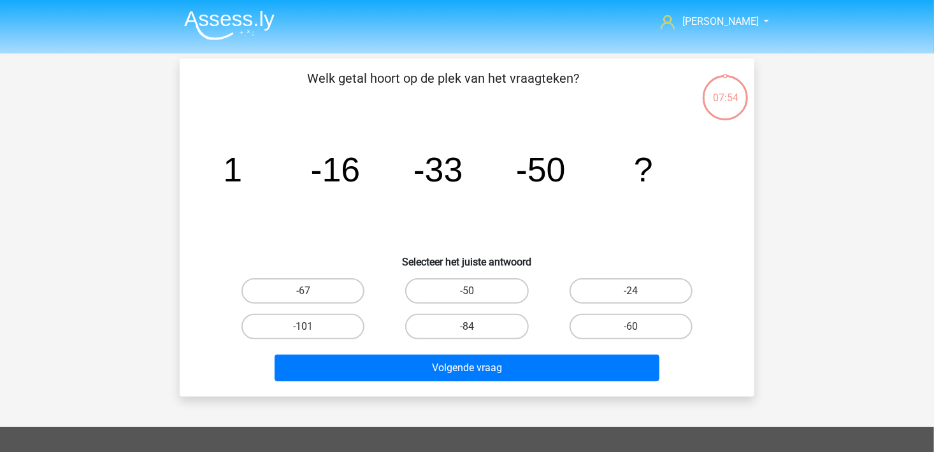
click at [307, 296] on input "-67" at bounding box center [307, 295] width 8 height 8
radio input "true"
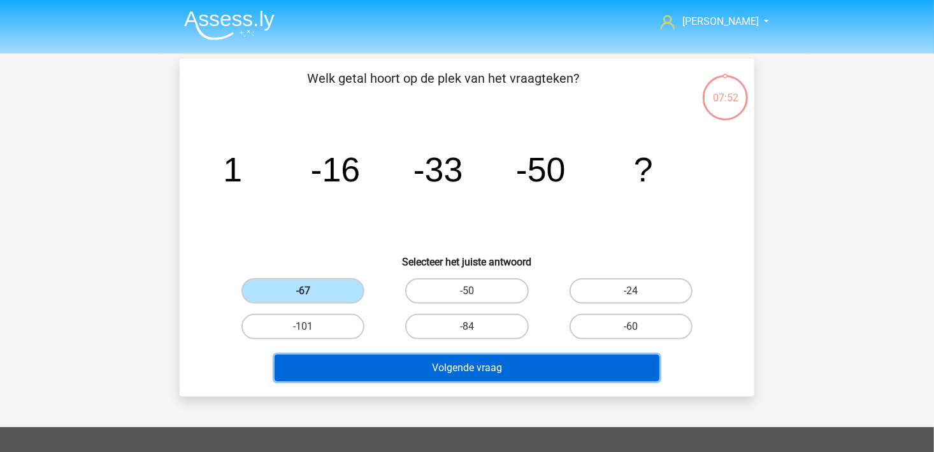
click at [472, 370] on button "Volgende vraag" at bounding box center [468, 368] width 386 height 27
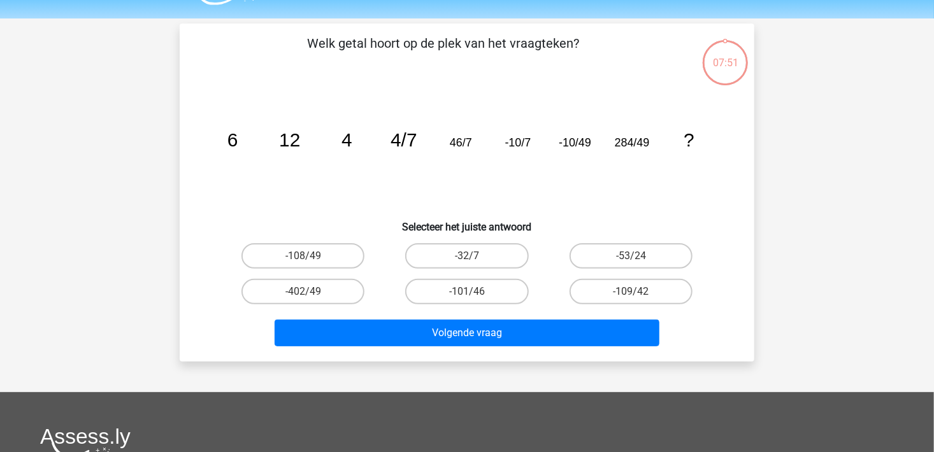
scroll to position [59, 0]
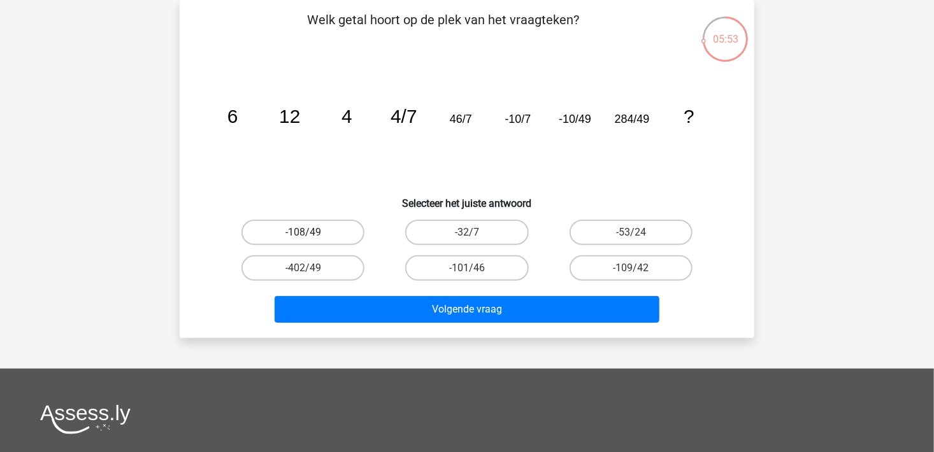
click at [342, 235] on label "-108/49" at bounding box center [303, 232] width 123 height 25
click at [312, 235] on input "-108/49" at bounding box center [307, 237] width 8 height 8
radio input "true"
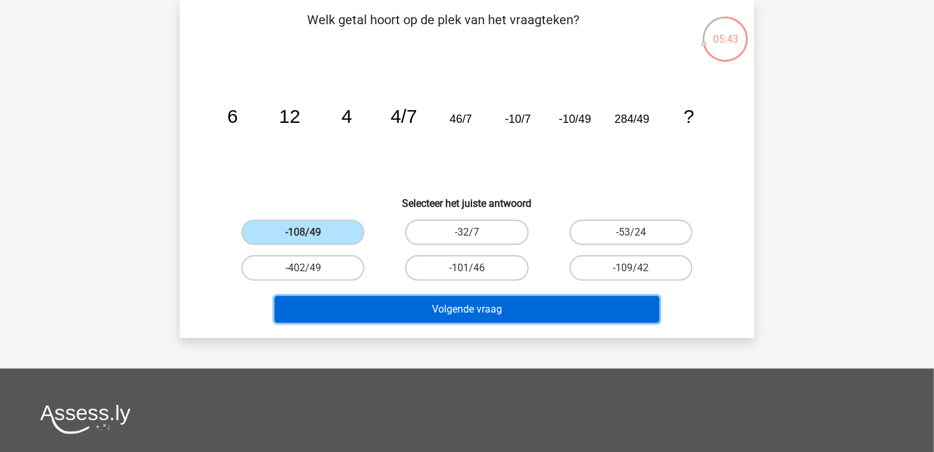
click at [456, 302] on button "Volgende vraag" at bounding box center [468, 309] width 386 height 27
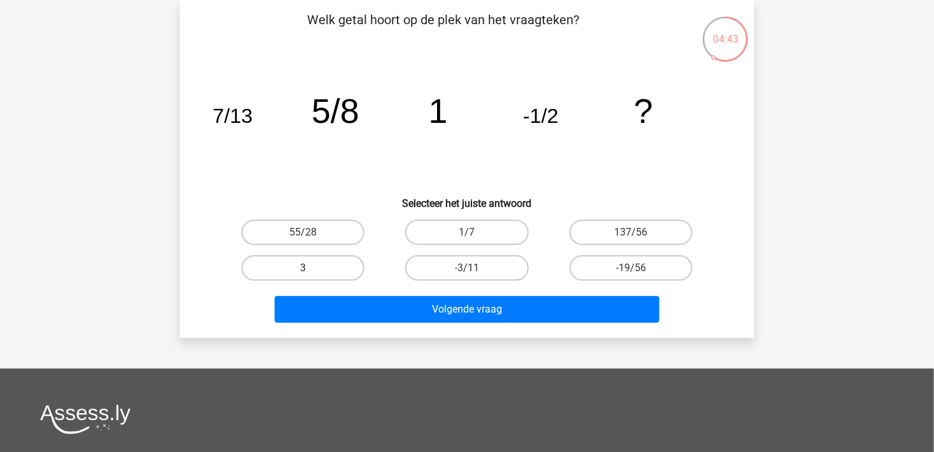
click at [349, 266] on label "3" at bounding box center [303, 268] width 123 height 25
click at [312, 268] on input "3" at bounding box center [307, 272] width 8 height 8
radio input "true"
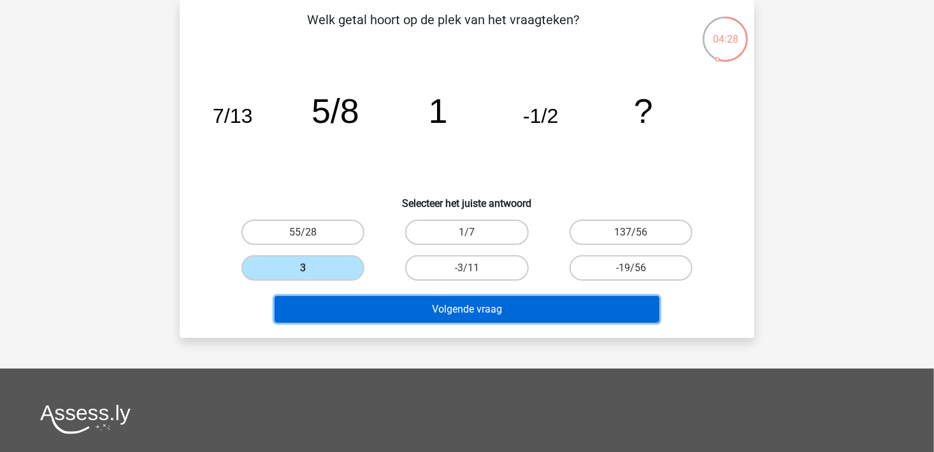
click at [453, 297] on button "Volgende vraag" at bounding box center [468, 309] width 386 height 27
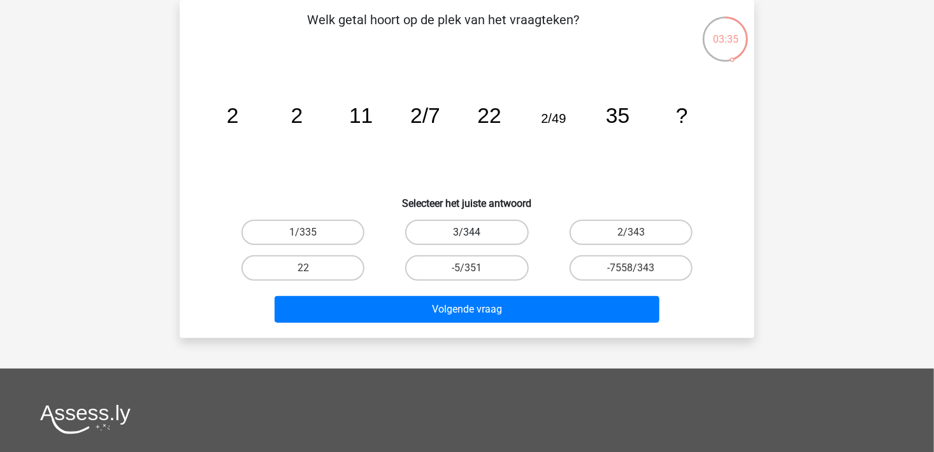
click at [496, 234] on label "3/344" at bounding box center [466, 232] width 123 height 25
click at [475, 234] on input "3/344" at bounding box center [471, 237] width 8 height 8
radio input "true"
click at [600, 172] on icon "image/svg+xml 2 2 11 2/7 22 2/49 35 ?" at bounding box center [467, 123] width 514 height 129
click at [615, 231] on label "2/343" at bounding box center [631, 232] width 123 height 25
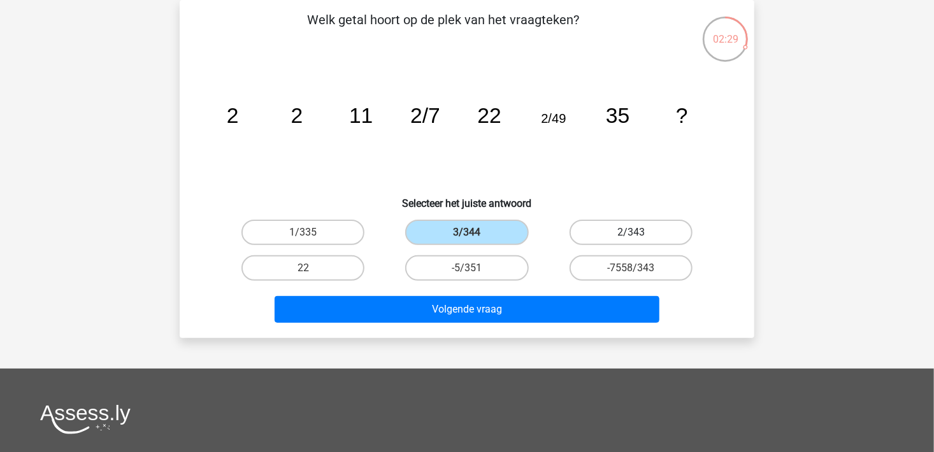
click at [631, 233] on input "2/343" at bounding box center [635, 237] width 8 height 8
radio input "true"
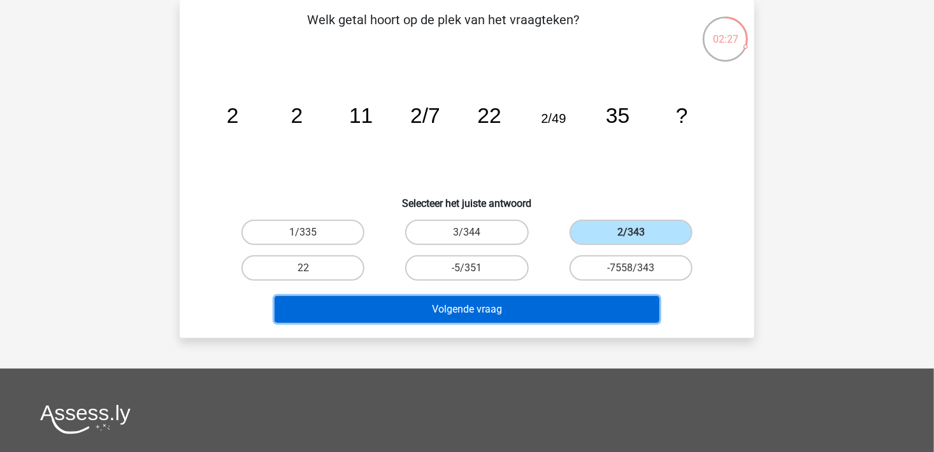
click at [610, 305] on button "Volgende vraag" at bounding box center [468, 309] width 386 height 27
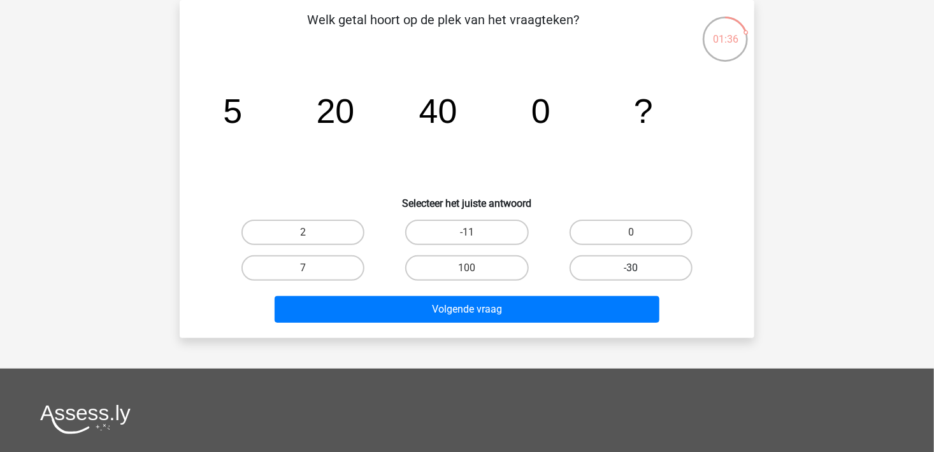
click at [598, 274] on label "-30" at bounding box center [631, 268] width 123 height 25
click at [631, 274] on input "-30" at bounding box center [635, 272] width 8 height 8
radio input "true"
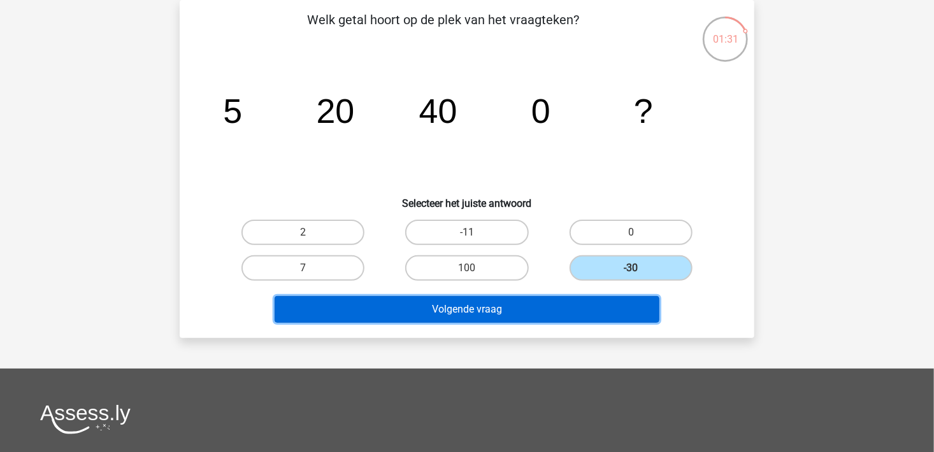
click at [584, 307] on button "Volgende vraag" at bounding box center [468, 309] width 386 height 27
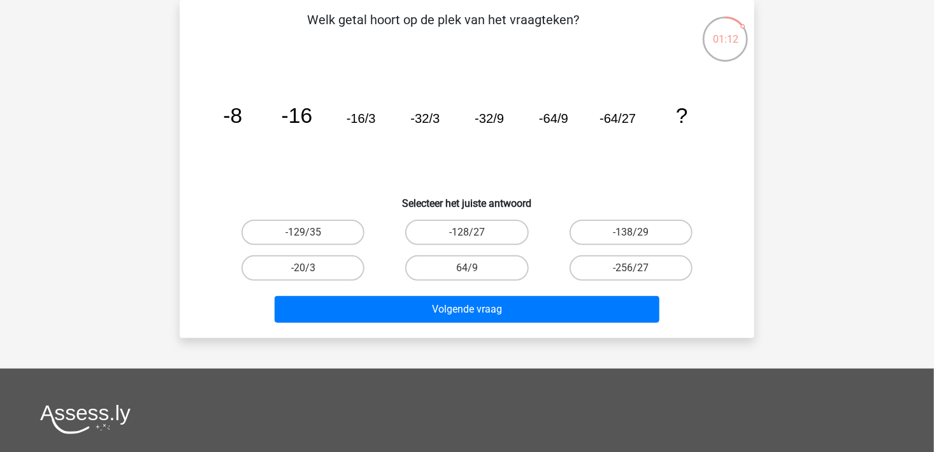
click at [472, 234] on input "-128/27" at bounding box center [471, 237] width 8 height 8
radio input "true"
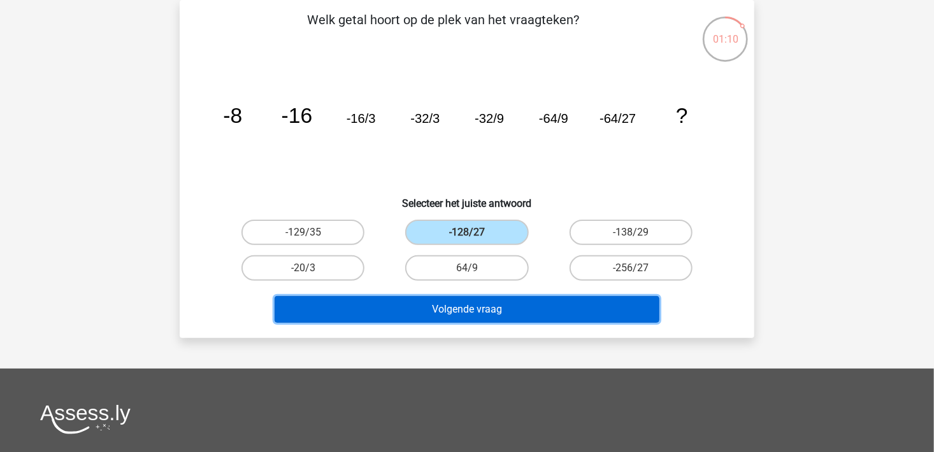
click at [489, 305] on button "Volgende vraag" at bounding box center [468, 309] width 386 height 27
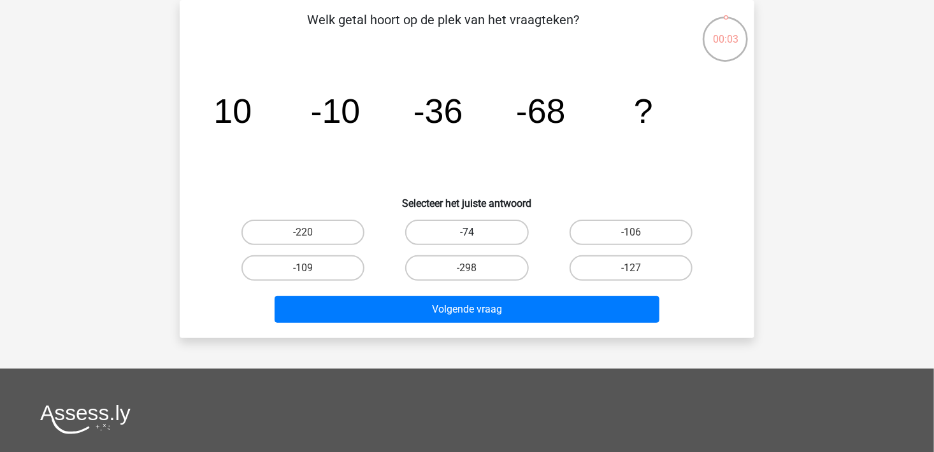
click at [496, 238] on label "-74" at bounding box center [466, 232] width 123 height 25
click at [475, 238] on input "-74" at bounding box center [471, 237] width 8 height 8
radio input "true"
click at [607, 239] on label "-106" at bounding box center [631, 232] width 123 height 25
click at [631, 239] on input "-106" at bounding box center [635, 237] width 8 height 8
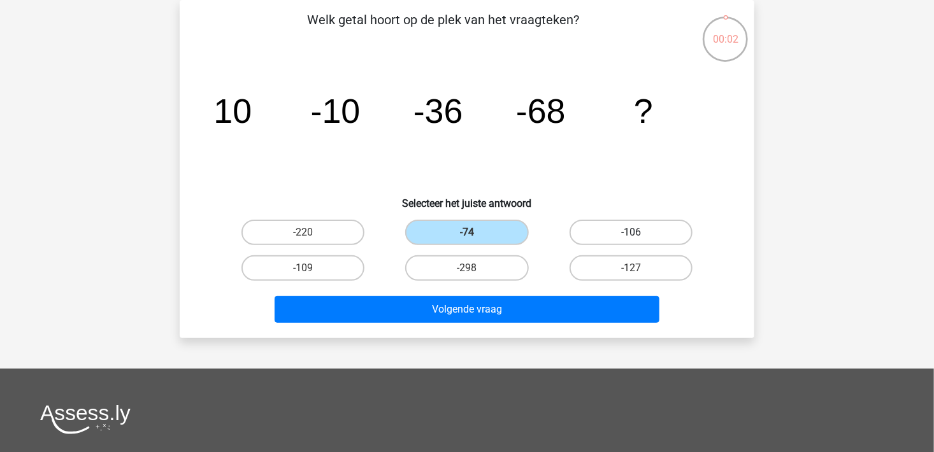
radio input "true"
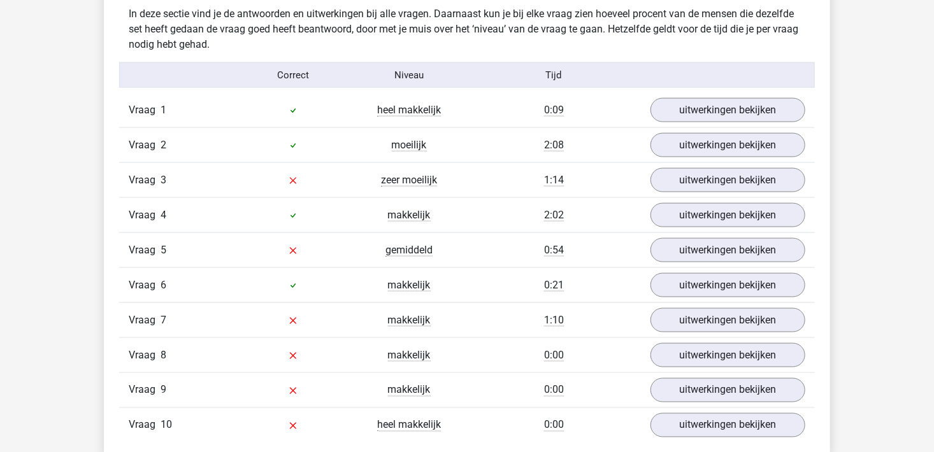
scroll to position [765, 0]
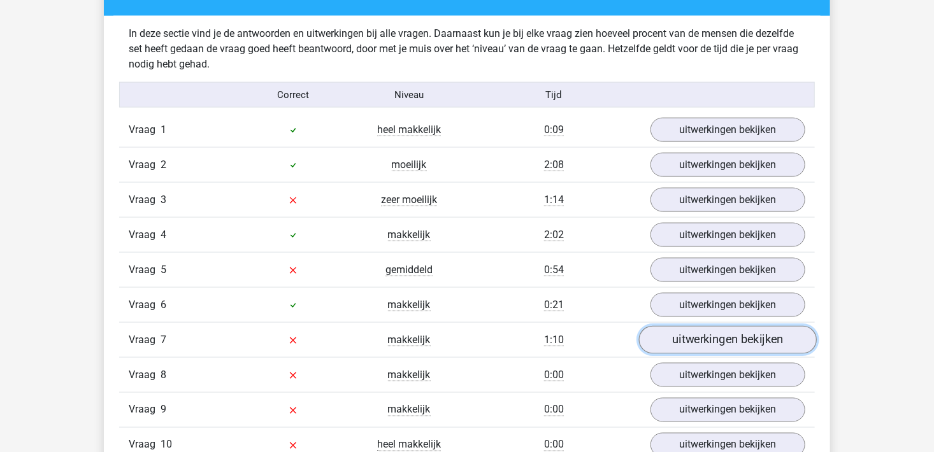
click at [712, 335] on link "uitwerkingen bekijken" at bounding box center [728, 340] width 178 height 28
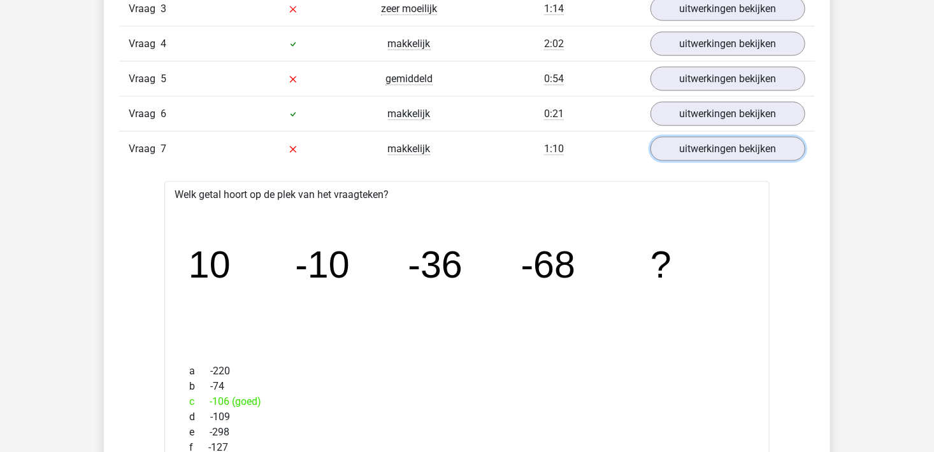
scroll to position [892, 0]
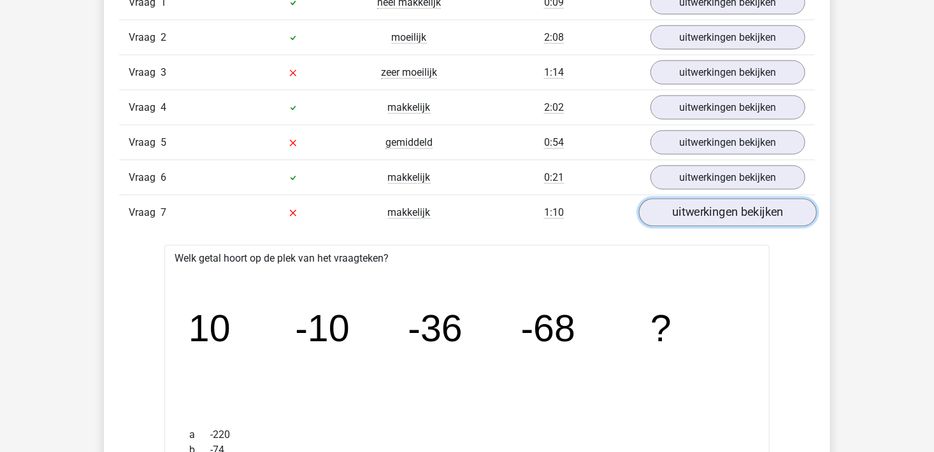
click at [692, 211] on link "uitwerkingen bekijken" at bounding box center [728, 213] width 178 height 28
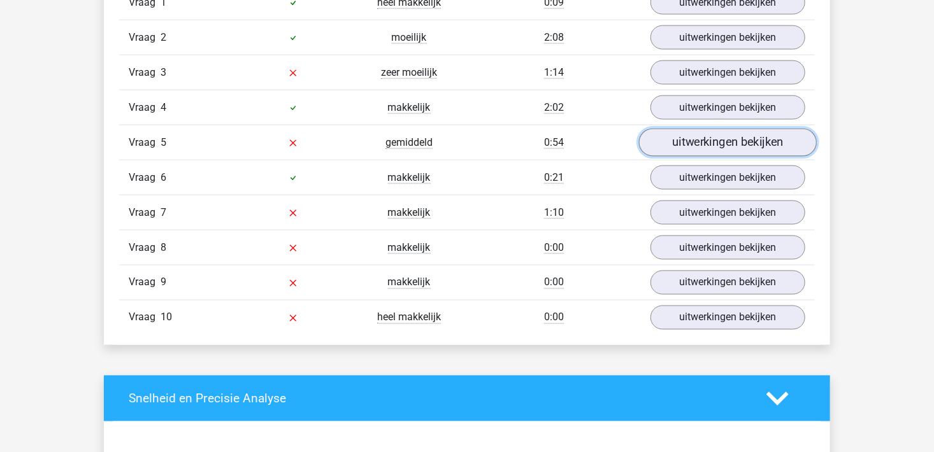
click at [733, 136] on link "uitwerkingen bekijken" at bounding box center [728, 143] width 178 height 28
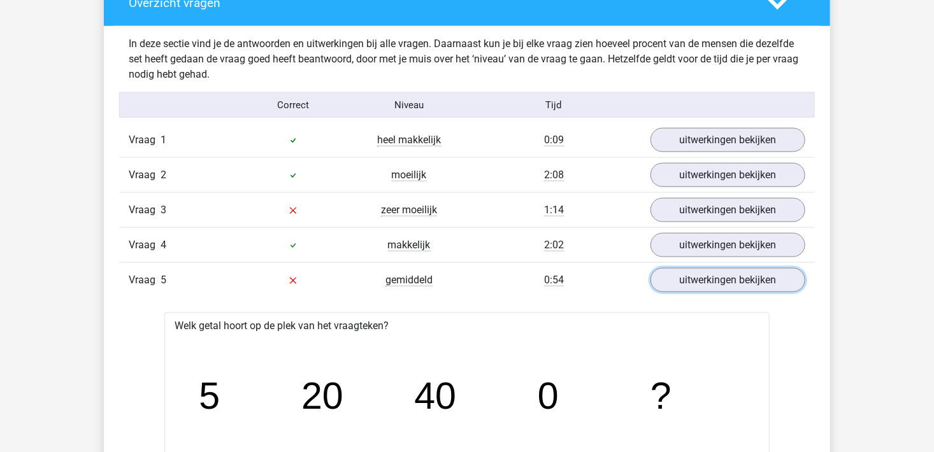
scroll to position [701, 0]
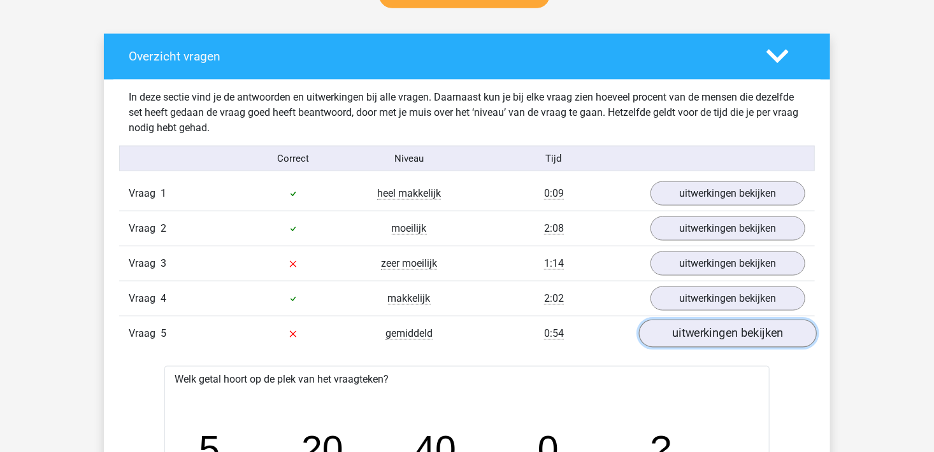
click at [703, 342] on link "uitwerkingen bekijken" at bounding box center [728, 334] width 178 height 28
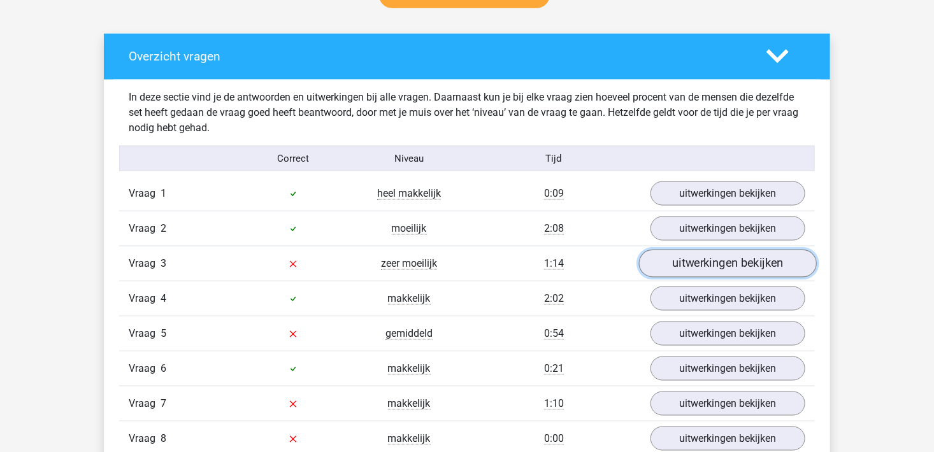
click at [691, 266] on link "uitwerkingen bekijken" at bounding box center [728, 264] width 178 height 28
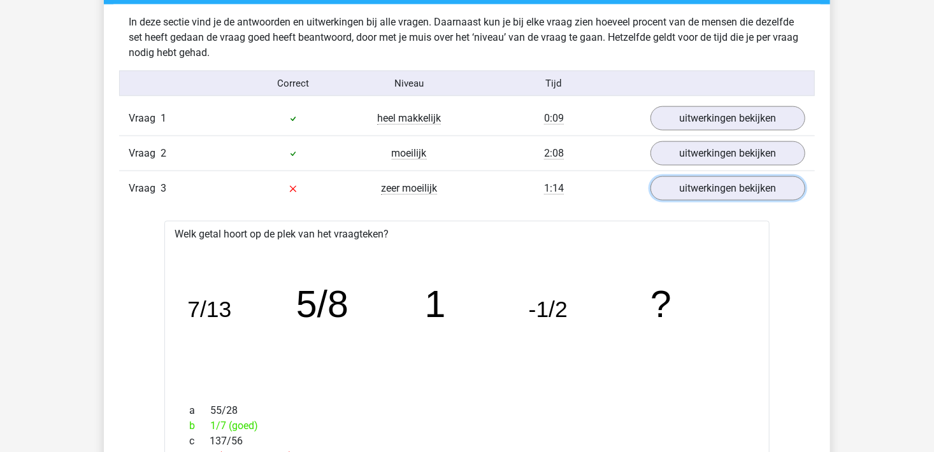
scroll to position [765, 0]
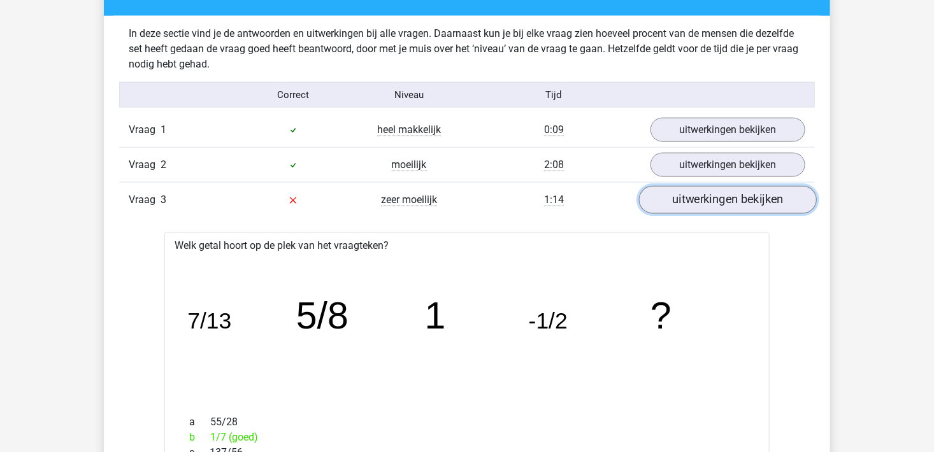
click at [721, 202] on link "uitwerkingen bekijken" at bounding box center [728, 200] width 178 height 28
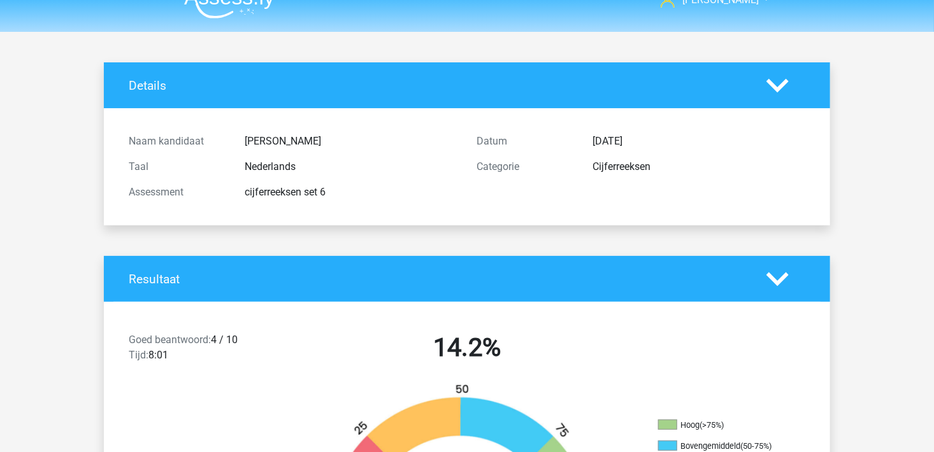
scroll to position [0, 0]
